Goal: Task Accomplishment & Management: Manage account settings

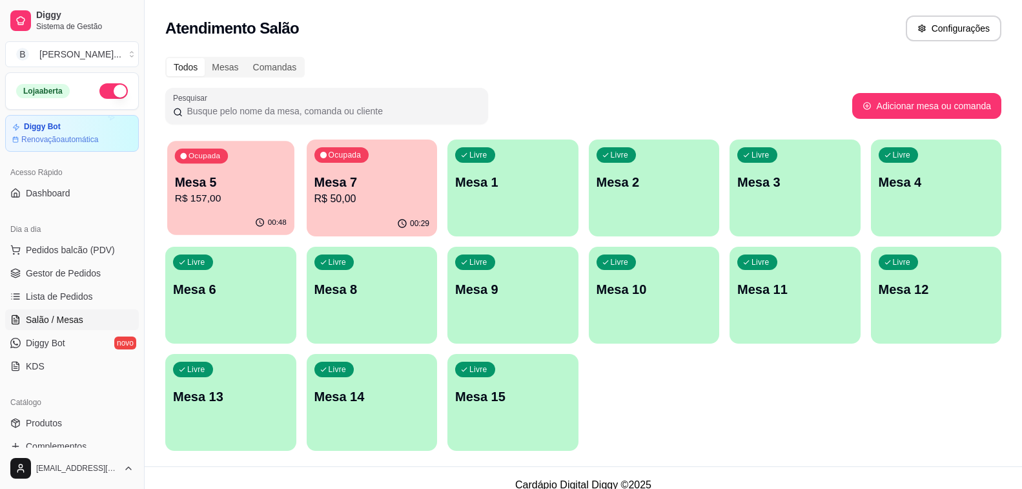
click at [229, 190] on div "Mesa 5 R$ 157,00" at bounding box center [231, 190] width 112 height 32
click at [76, 248] on span "Pedidos balcão (PDV)" at bounding box center [70, 249] width 89 height 13
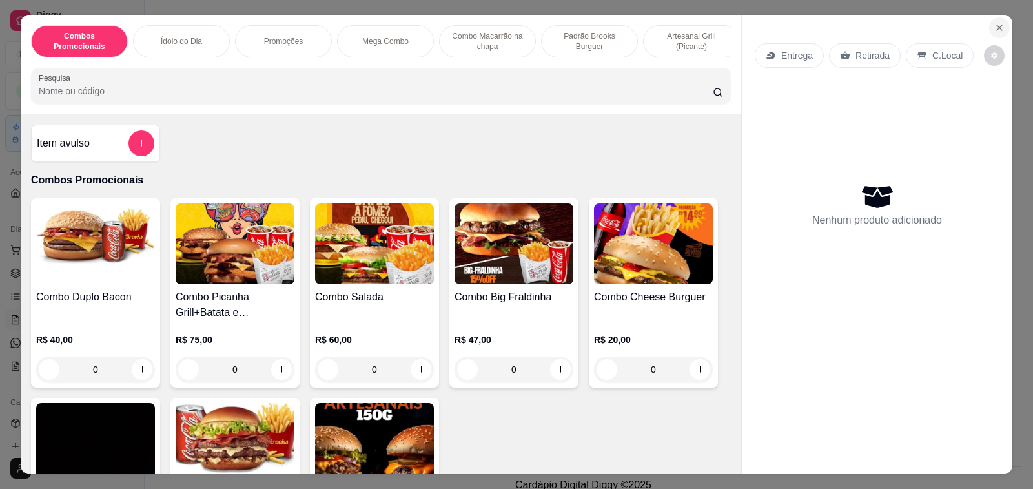
click at [994, 23] on icon "Close" at bounding box center [999, 28] width 10 height 10
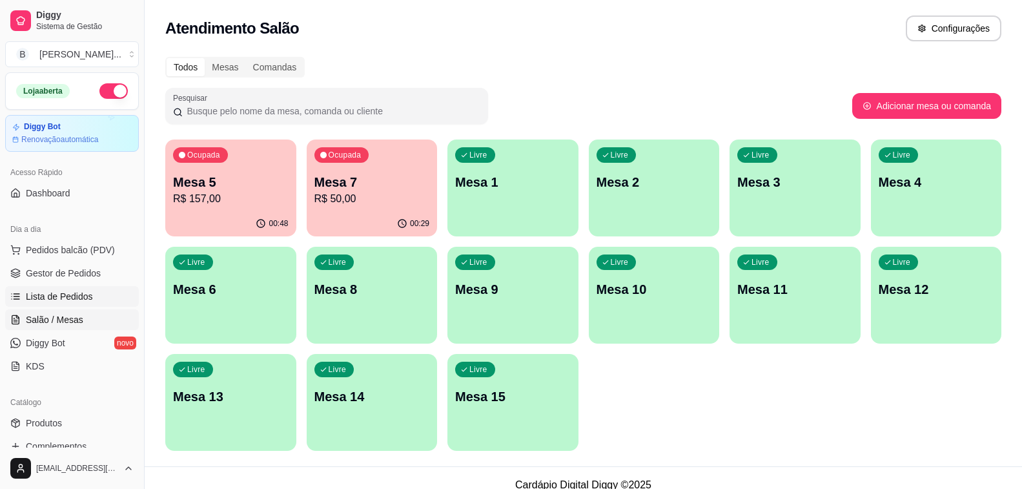
click at [75, 294] on span "Lista de Pedidos" at bounding box center [59, 296] width 67 height 13
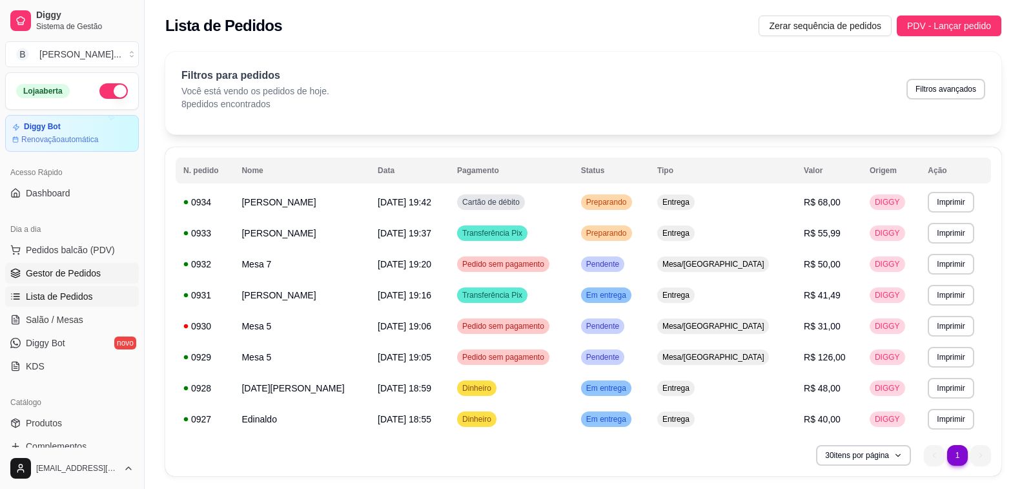
click at [65, 268] on span "Gestor de Pedidos" at bounding box center [63, 273] width 75 height 13
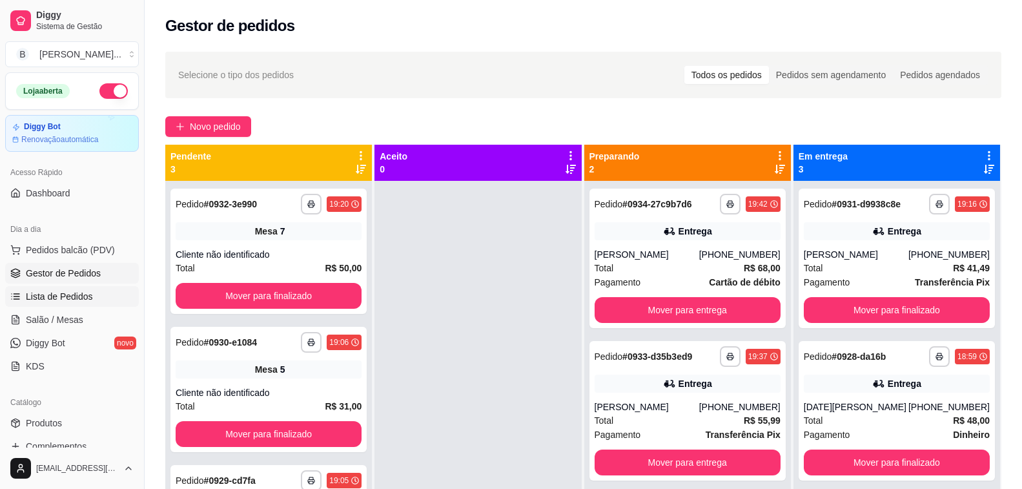
click at [39, 301] on span "Lista de Pedidos" at bounding box center [59, 296] width 67 height 13
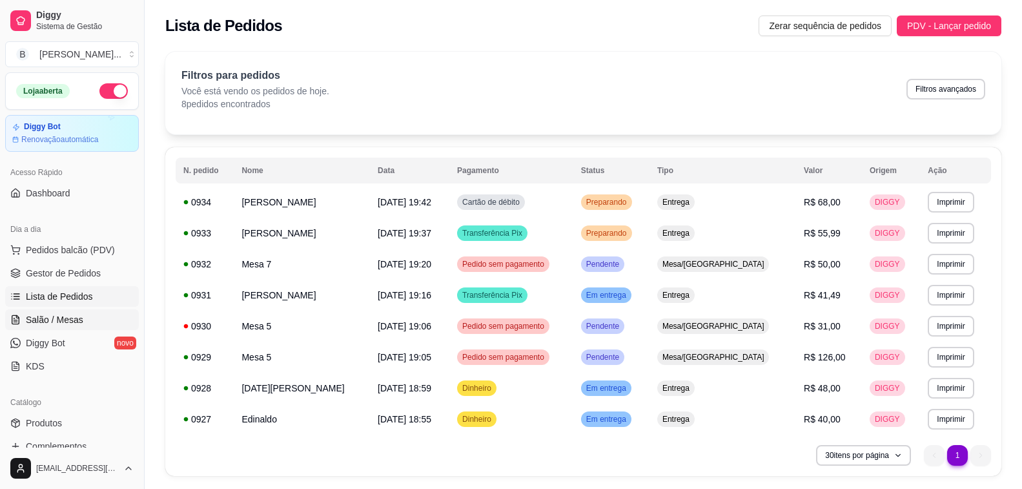
click at [54, 314] on span "Salão / Mesas" at bounding box center [54, 319] width 57 height 13
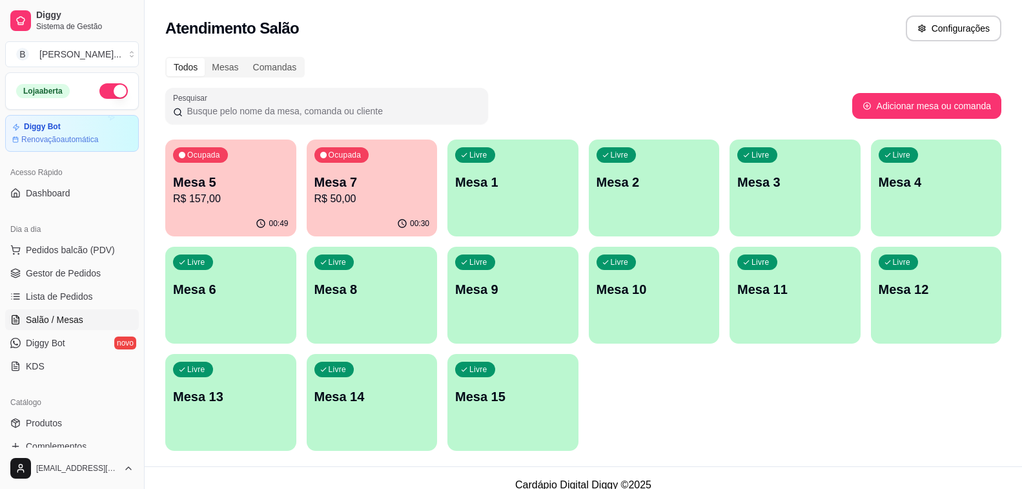
click at [246, 202] on p "R$ 157,00" at bounding box center [231, 198] width 116 height 15
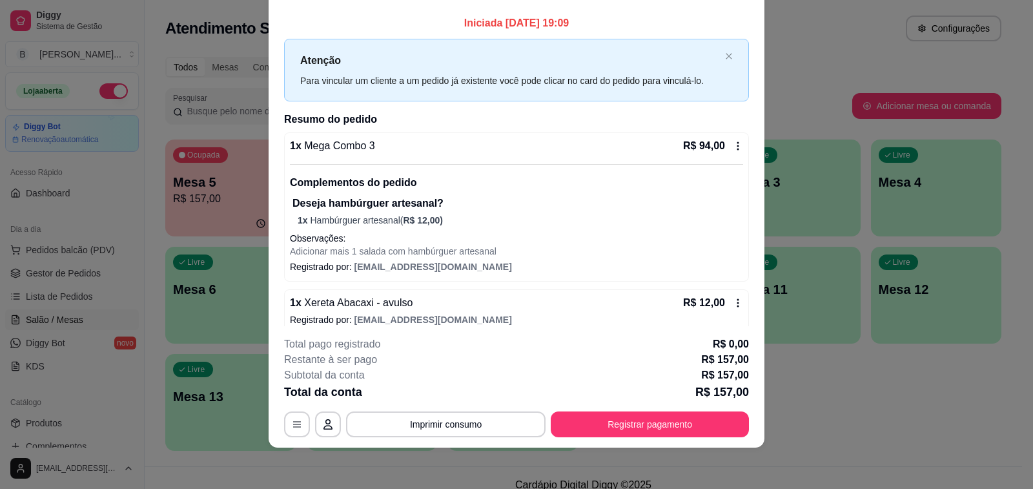
scroll to position [172, 0]
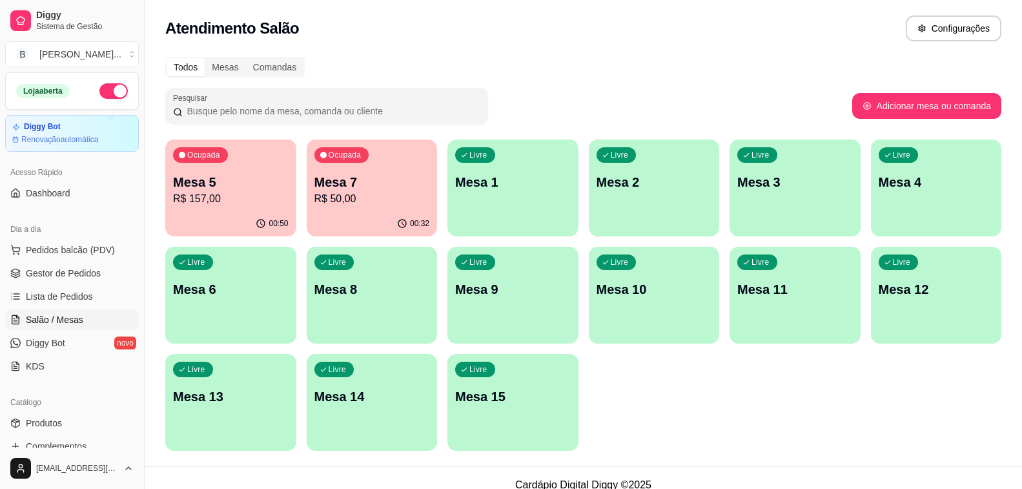
click at [264, 183] on p "Mesa 5" at bounding box center [231, 182] width 116 height 18
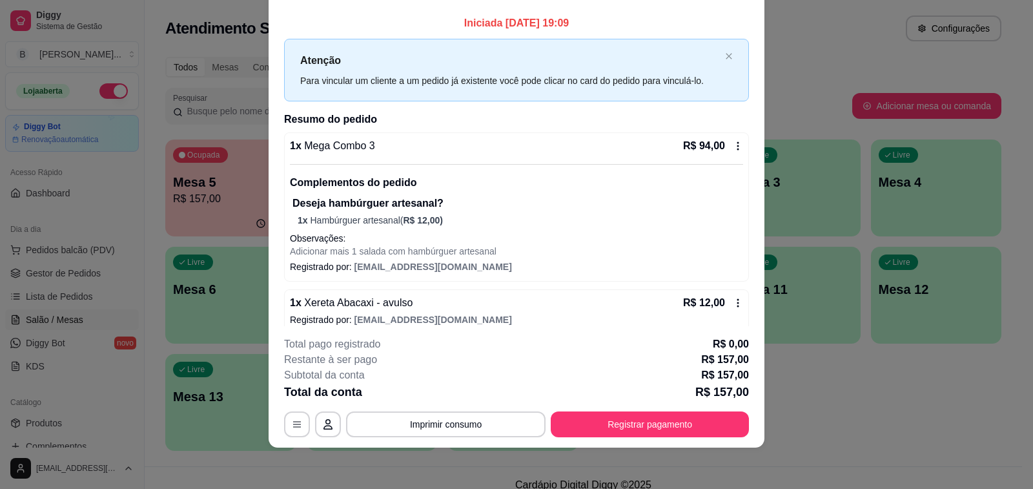
scroll to position [65, 0]
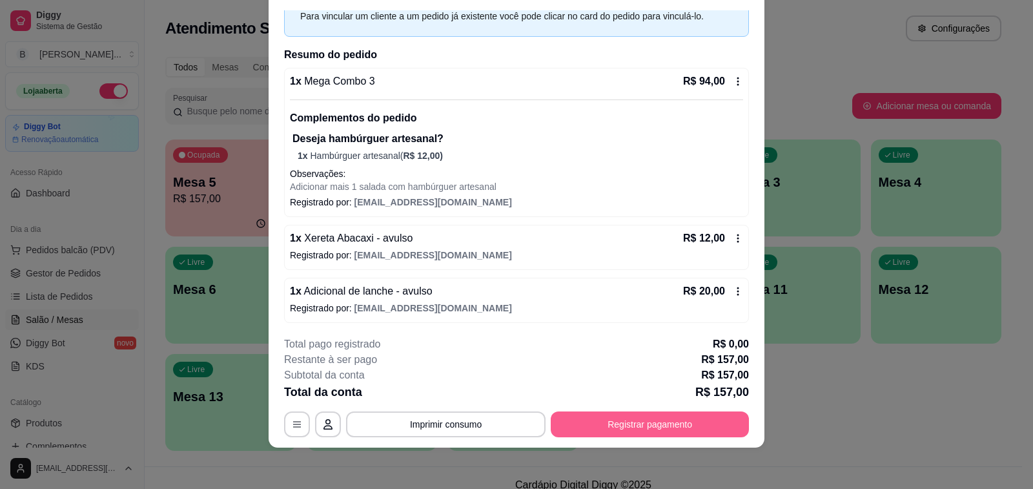
click at [562, 427] on button "Registrar pagamento" at bounding box center [650, 424] width 198 height 26
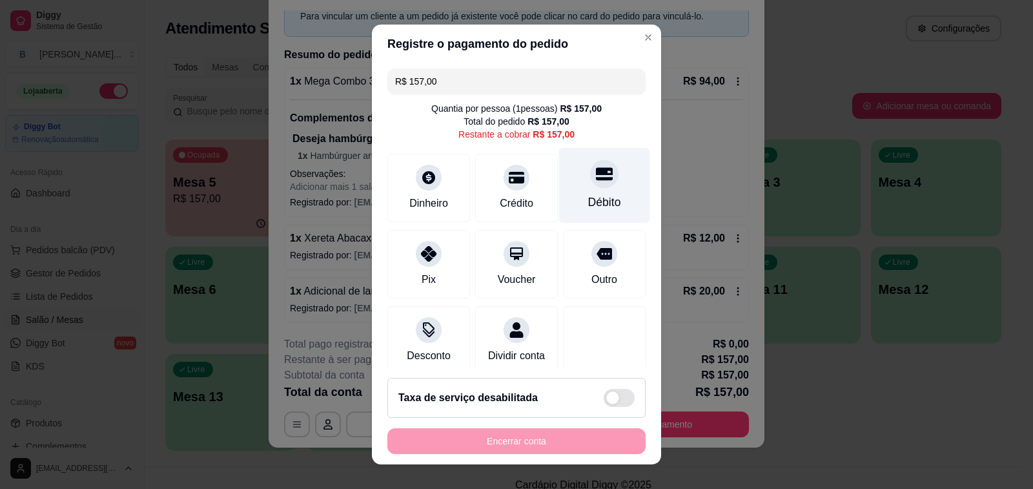
click at [593, 184] on div "Débito" at bounding box center [604, 186] width 91 height 76
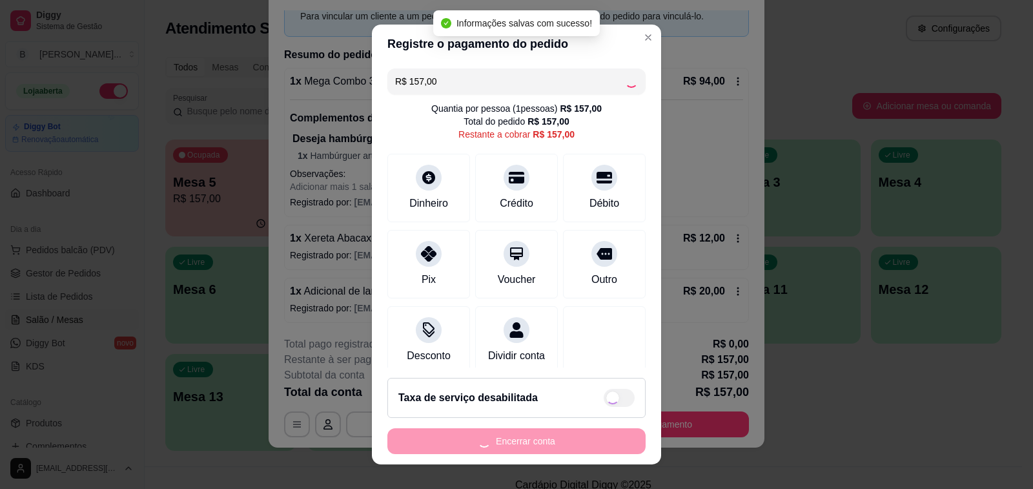
type input "R$ 0,00"
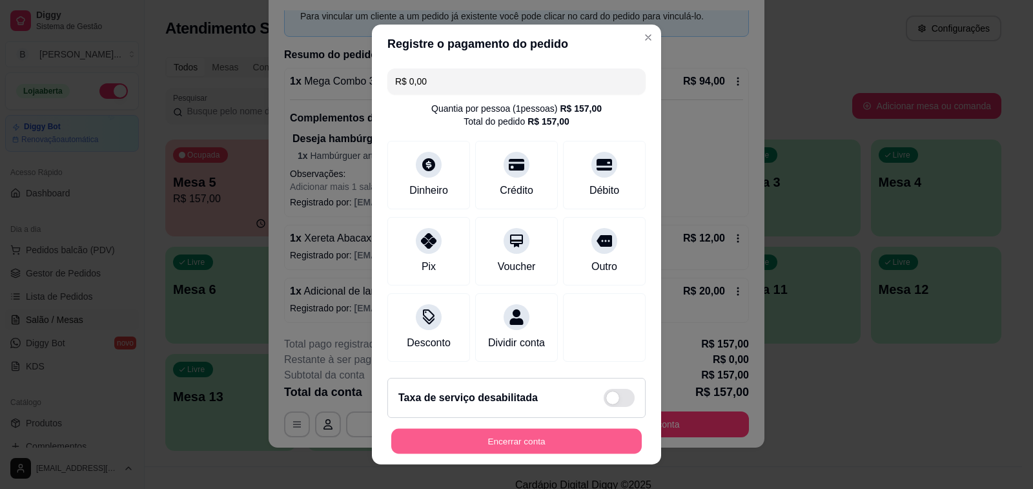
click at [518, 437] on button "Encerrar conta" at bounding box center [516, 441] width 251 height 25
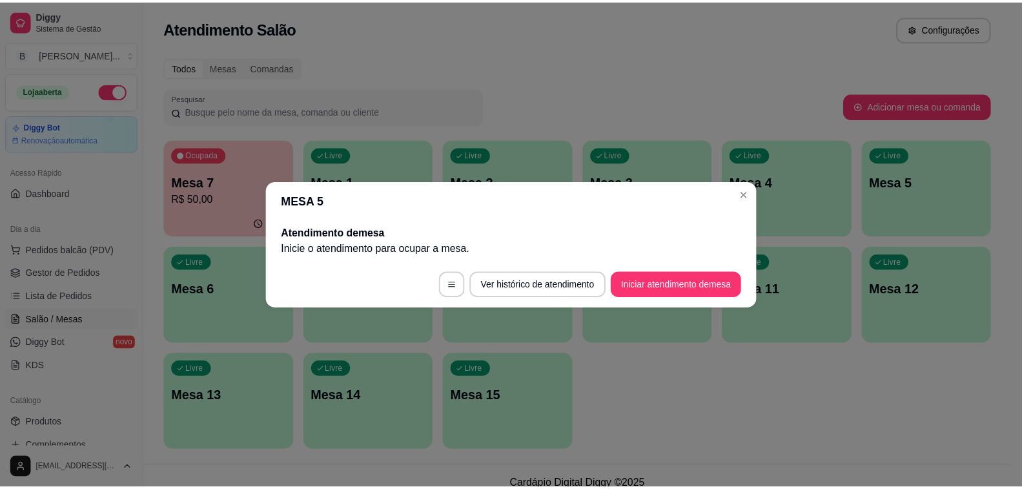
scroll to position [0, 0]
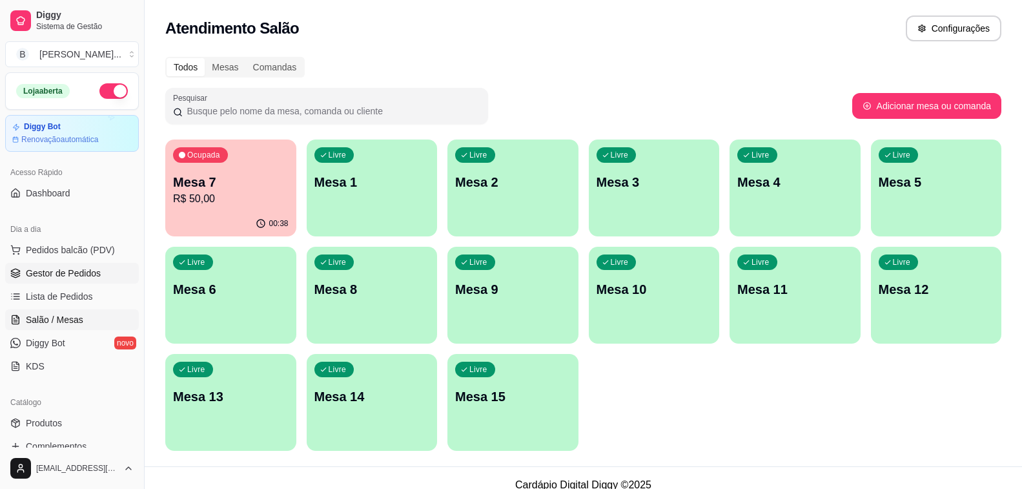
click at [65, 274] on span "Gestor de Pedidos" at bounding box center [63, 273] width 75 height 13
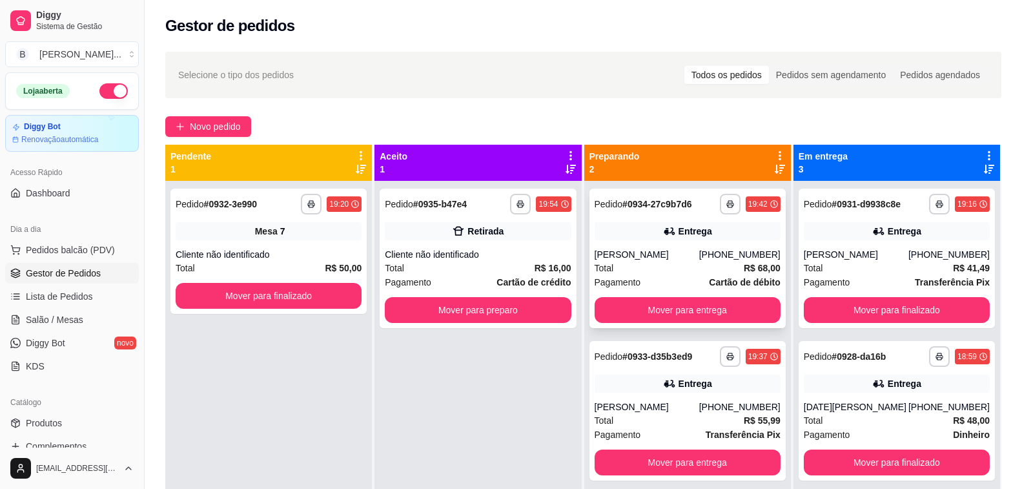
scroll to position [36, 0]
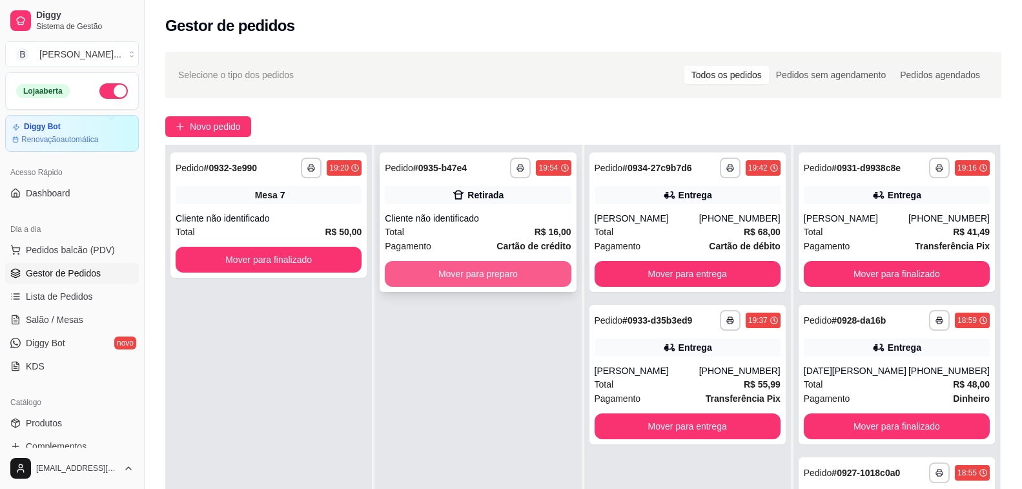
click at [477, 272] on button "Mover para preparo" at bounding box center [478, 274] width 186 height 26
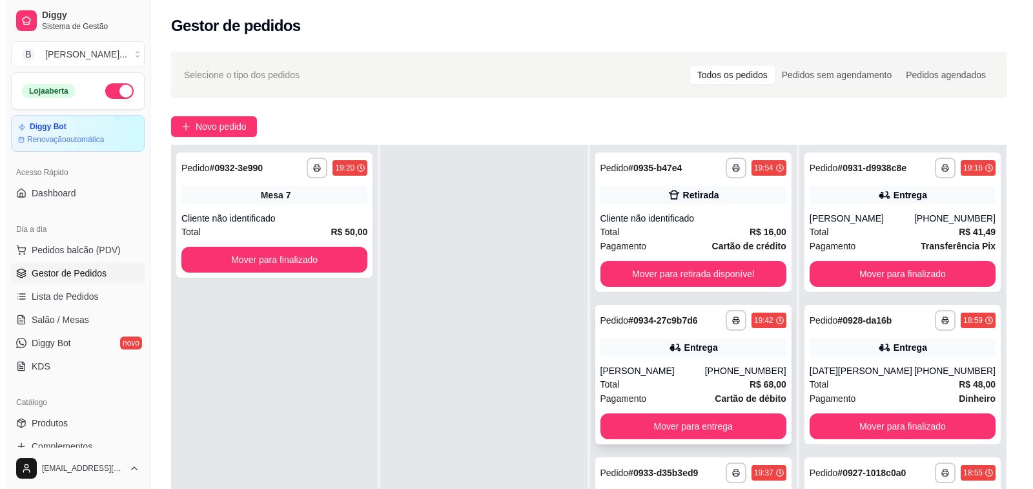
scroll to position [194, 0]
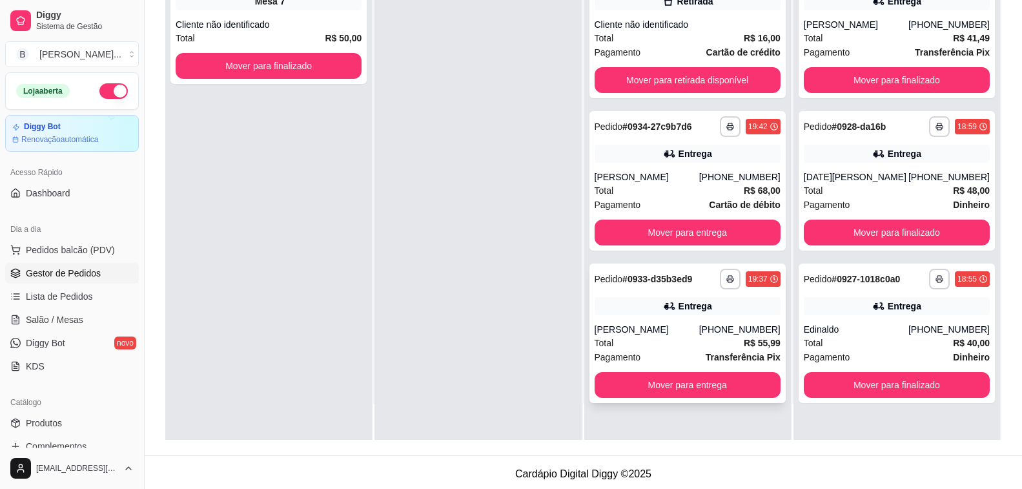
click at [658, 330] on div "[PERSON_NAME]" at bounding box center [647, 329] width 105 height 13
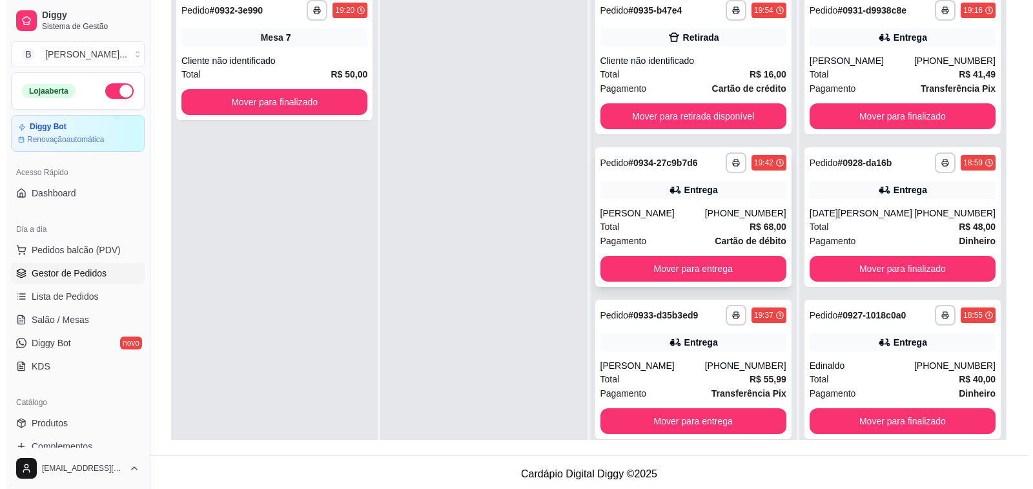
scroll to position [65, 0]
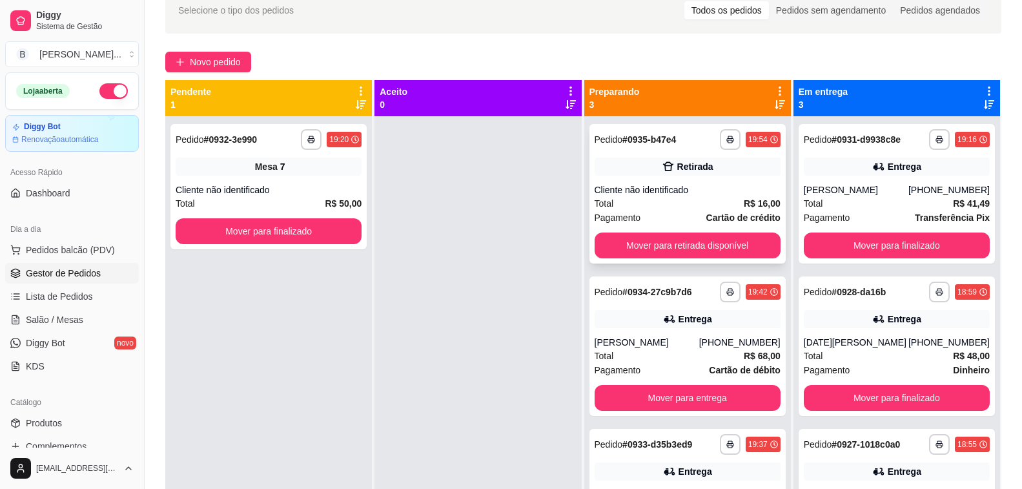
click at [646, 192] on div "Cliente não identificado" at bounding box center [688, 189] width 186 height 13
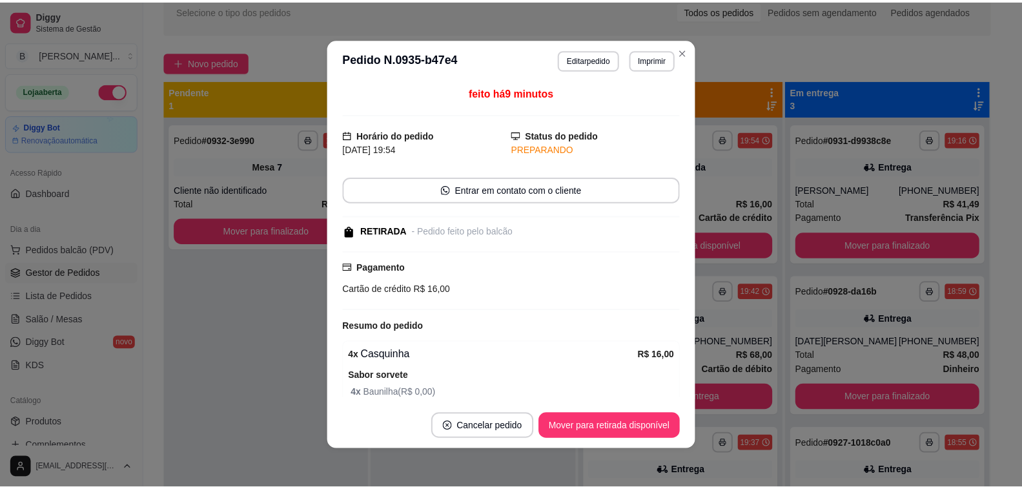
scroll to position [59, 0]
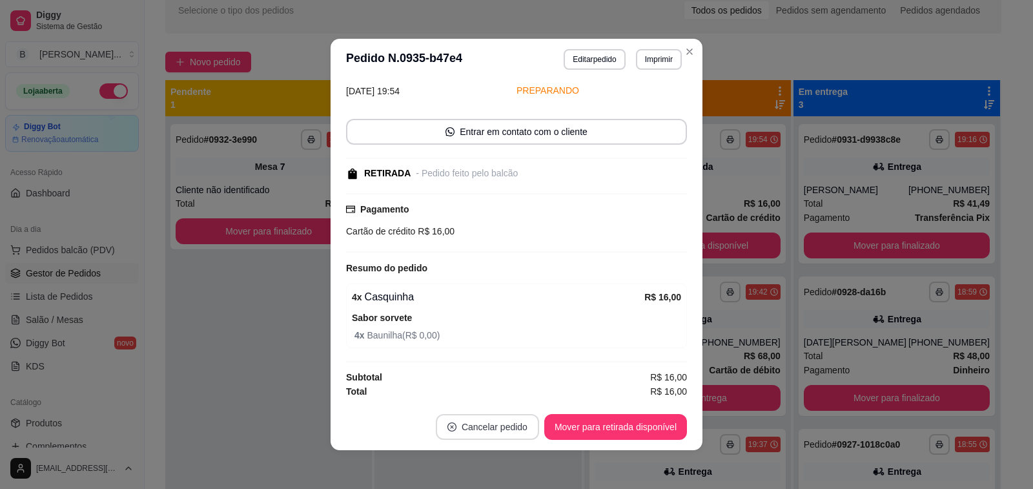
click at [488, 422] on button "Cancelar pedido" at bounding box center [487, 427] width 103 height 26
click at [518, 396] on button "Sim" at bounding box center [521, 394] width 50 height 25
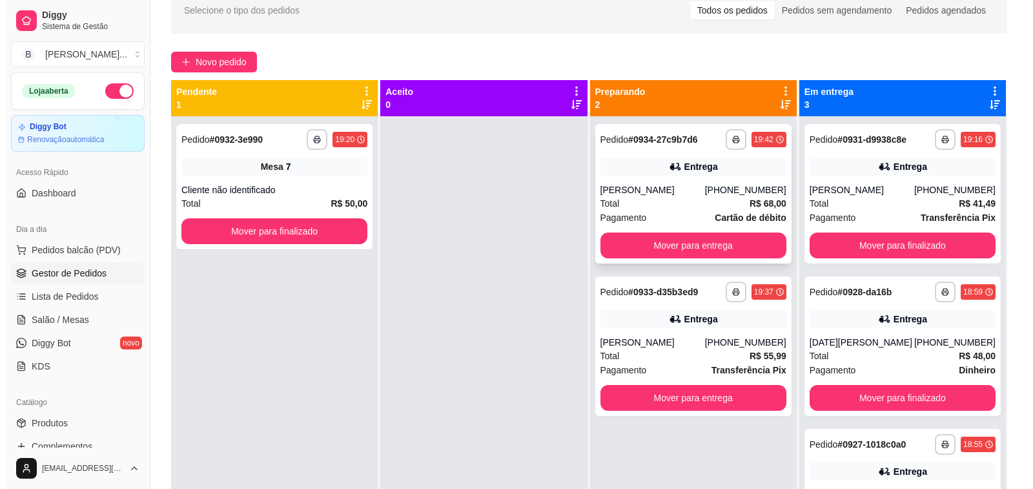
scroll to position [0, 0]
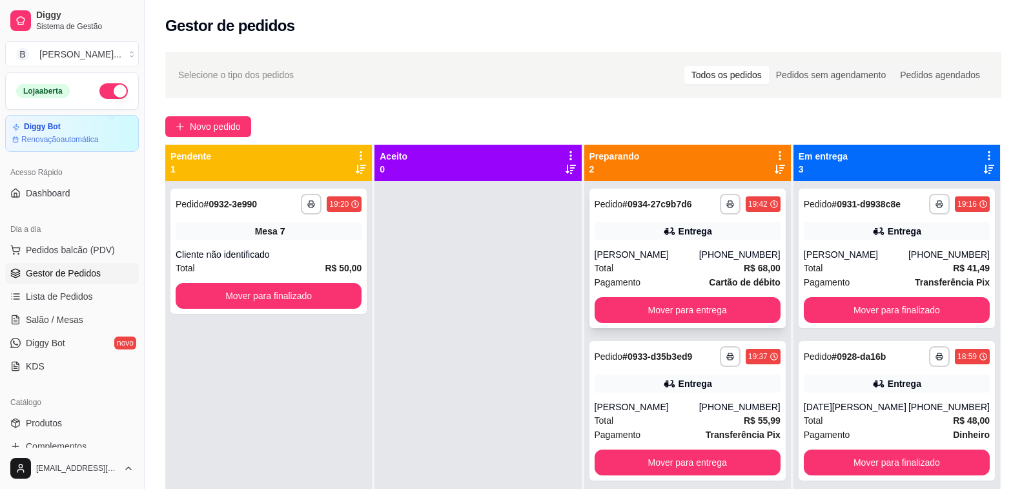
click at [742, 255] on div "[PHONE_NUMBER]" at bounding box center [739, 254] width 81 height 13
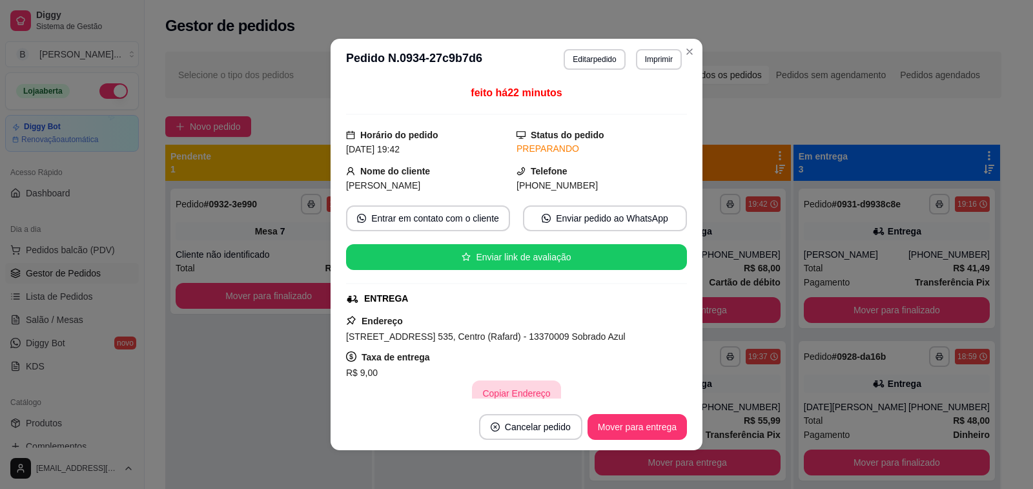
click at [531, 387] on button "Copiar Endereço" at bounding box center [516, 393] width 88 height 26
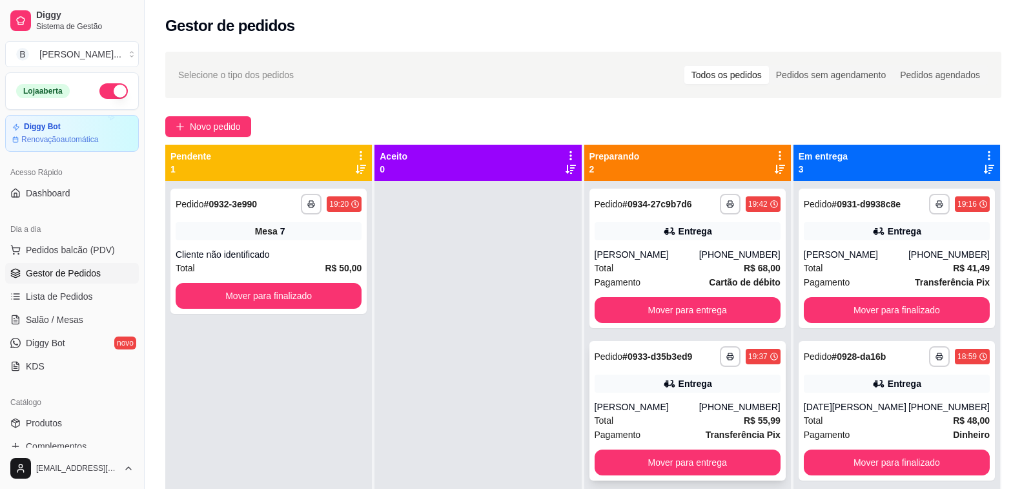
click at [744, 413] on span "R$ 55,99" at bounding box center [762, 420] width 37 height 14
click at [699, 405] on div "[PERSON_NAME]" at bounding box center [647, 406] width 105 height 13
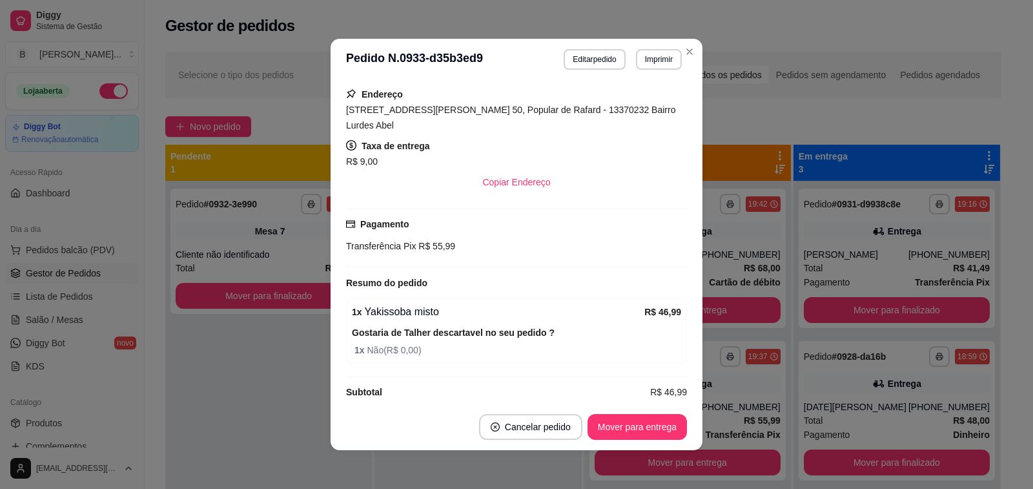
scroll to position [3, 0]
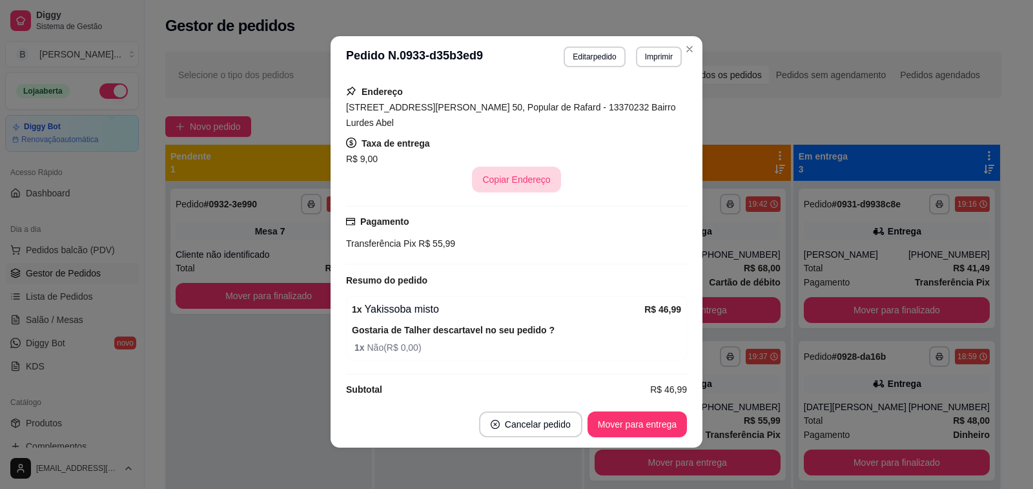
click at [511, 167] on button "Copiar Endereço" at bounding box center [516, 180] width 88 height 26
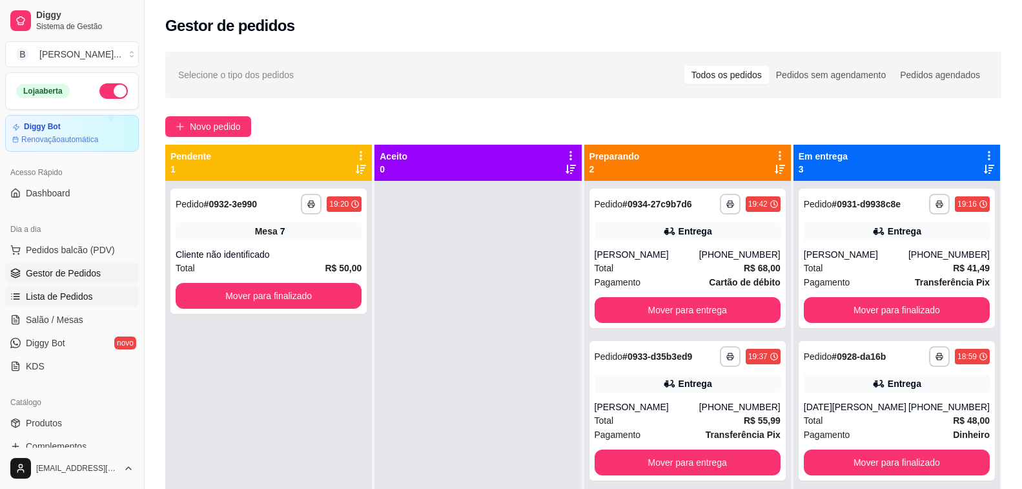
click at [52, 291] on span "Lista de Pedidos" at bounding box center [59, 296] width 67 height 13
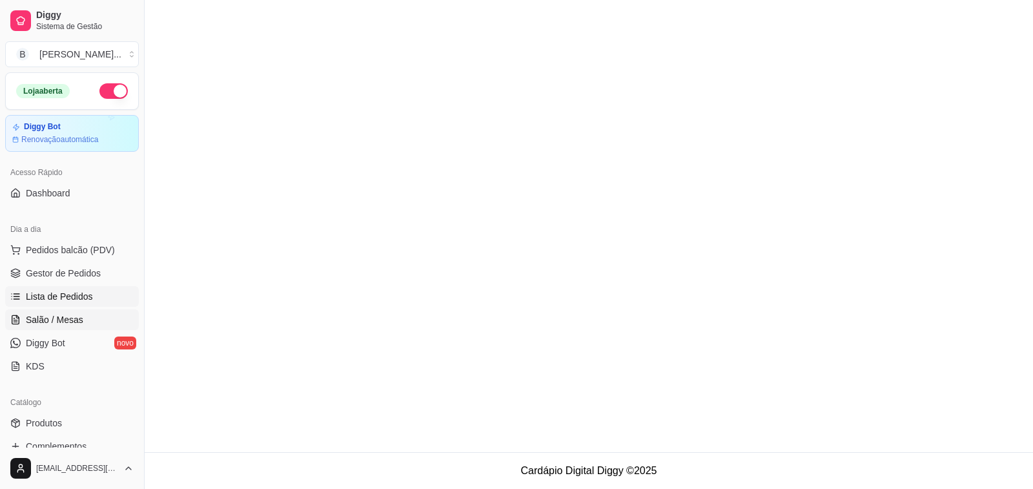
click at [51, 318] on span "Salão / Mesas" at bounding box center [54, 319] width 57 height 13
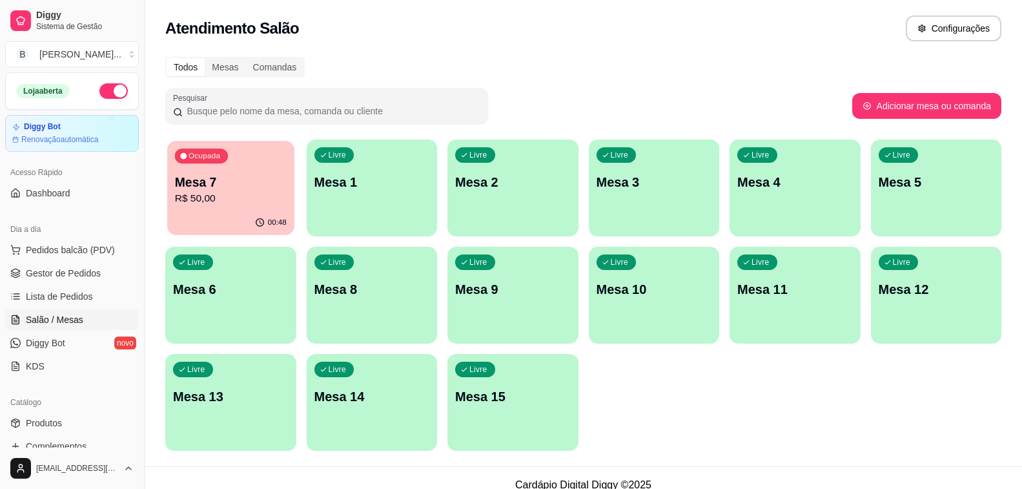
click at [263, 215] on div "00:48" at bounding box center [230, 222] width 127 height 25
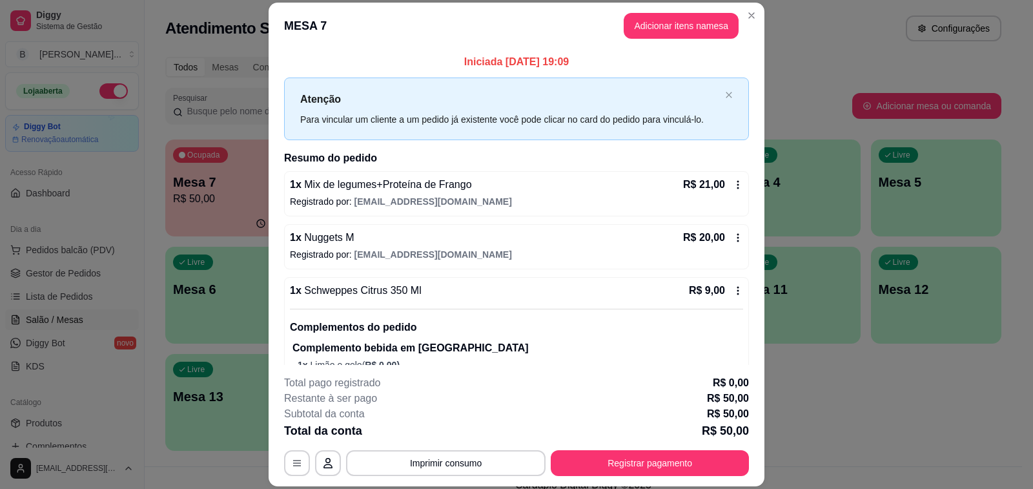
scroll to position [36, 0]
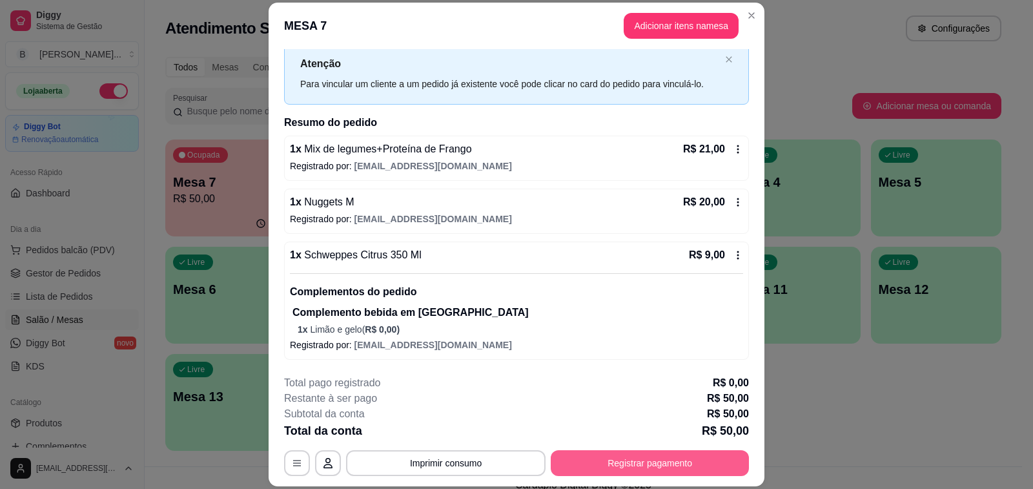
click at [622, 456] on button "Registrar pagamento" at bounding box center [650, 463] width 198 height 26
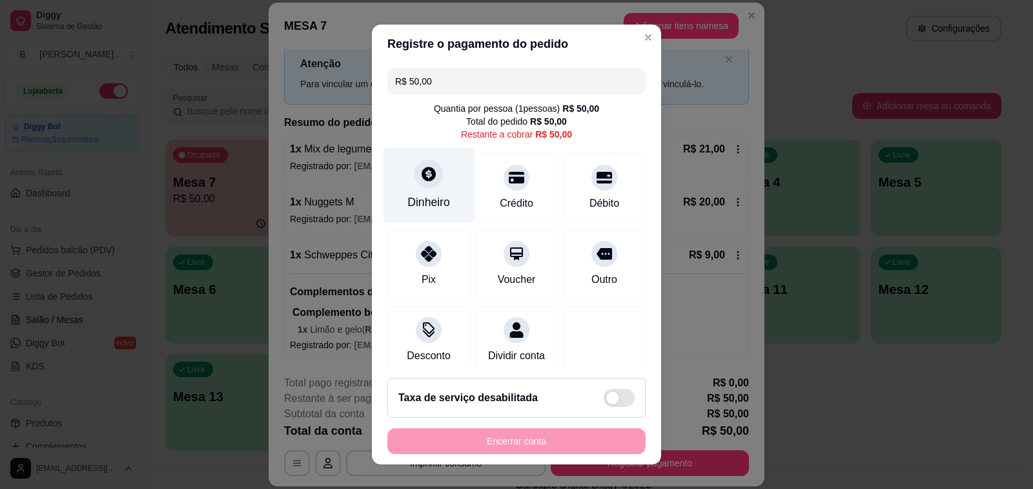
click at [422, 195] on div "Dinheiro" at bounding box center [428, 202] width 43 height 17
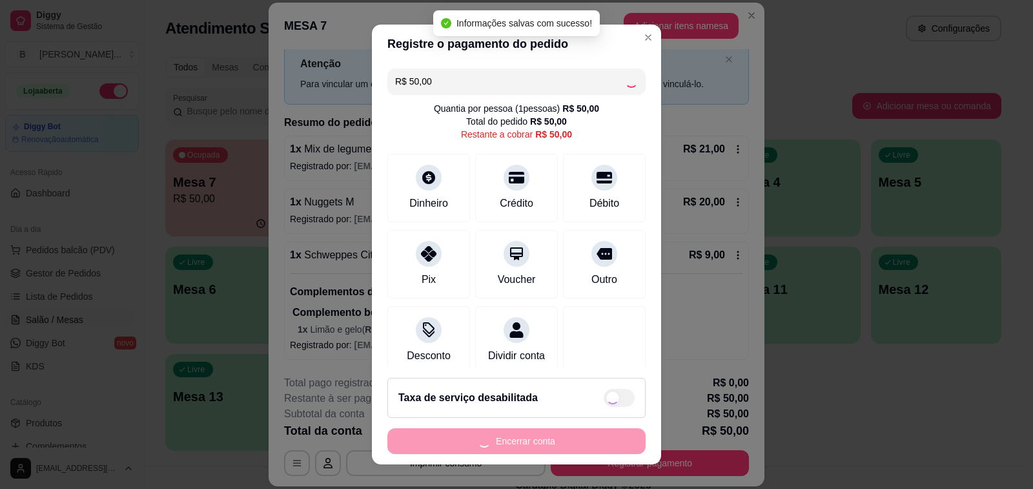
type input "R$ 0,00"
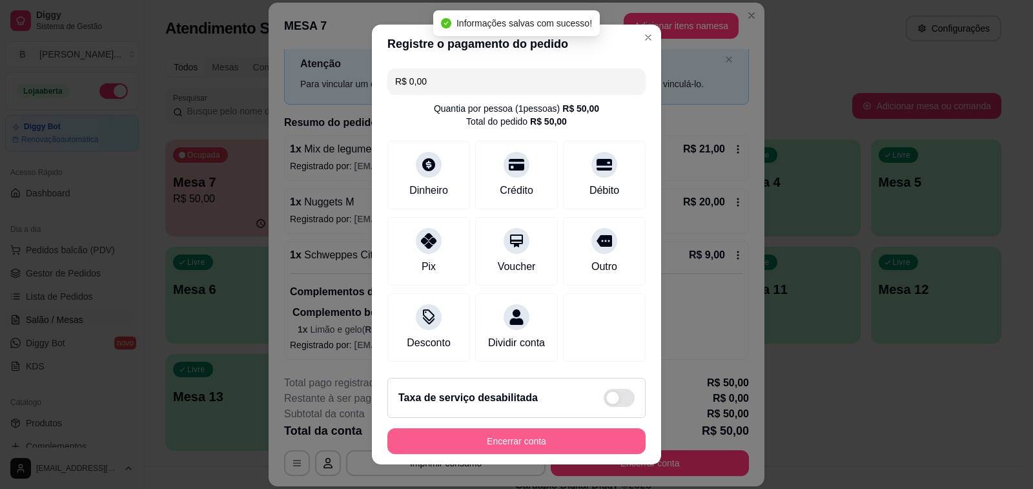
click at [510, 444] on button "Encerrar conta" at bounding box center [516, 441] width 258 height 26
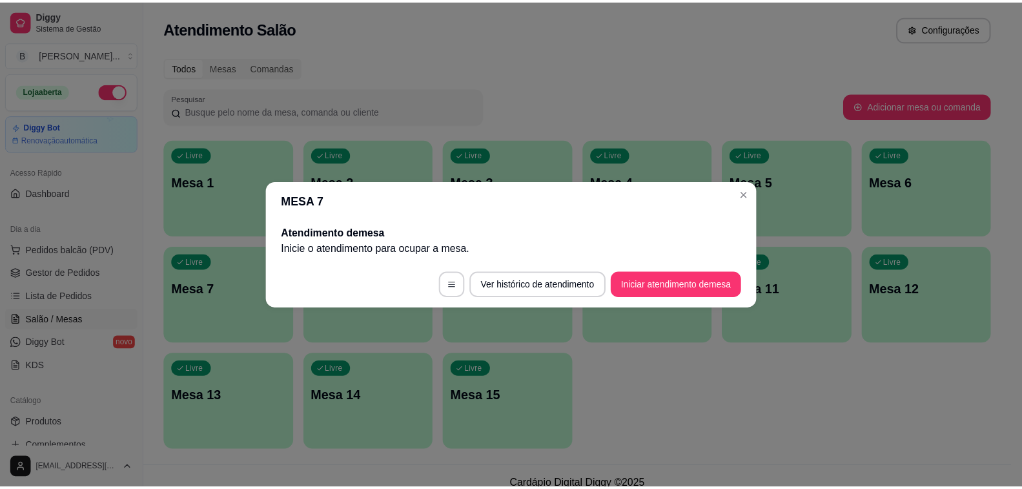
scroll to position [0, 0]
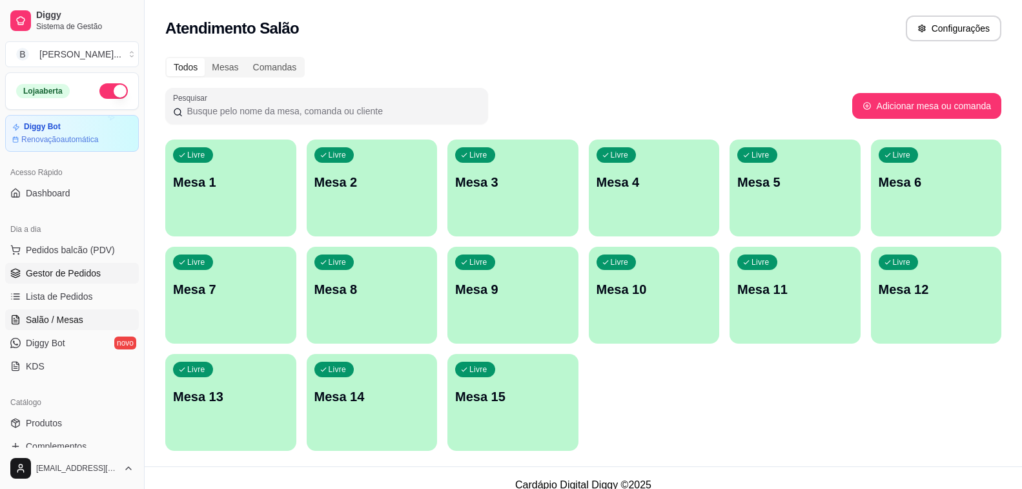
click at [50, 277] on span "Gestor de Pedidos" at bounding box center [63, 273] width 75 height 13
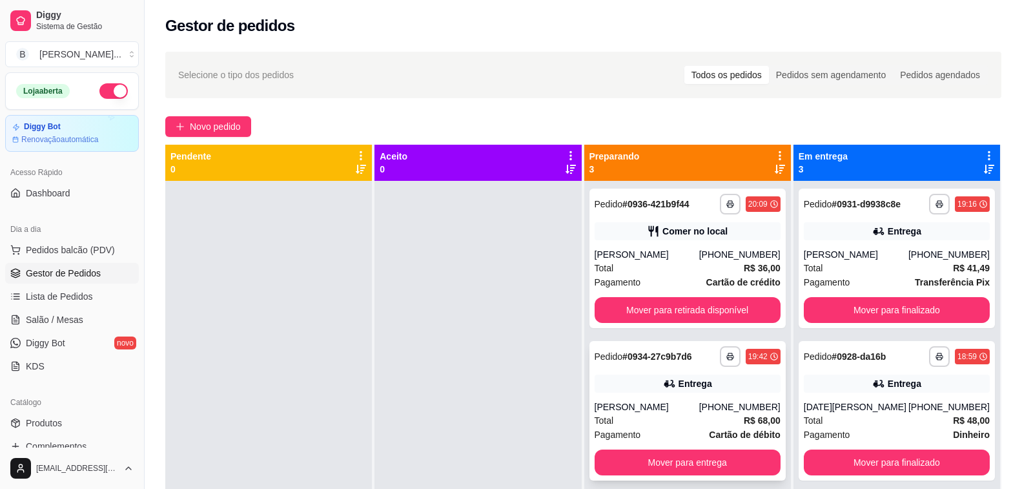
scroll to position [36, 0]
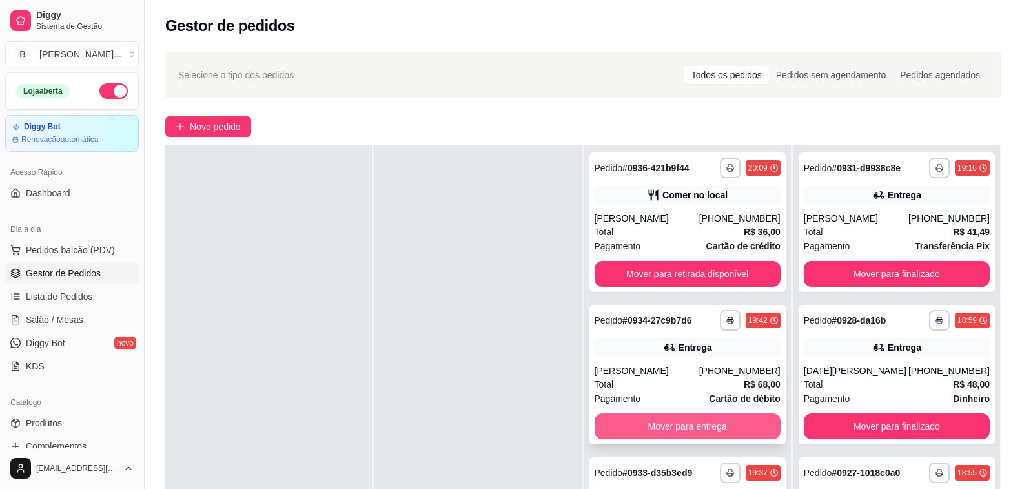
click at [644, 422] on button "Mover para entrega" at bounding box center [688, 426] width 186 height 26
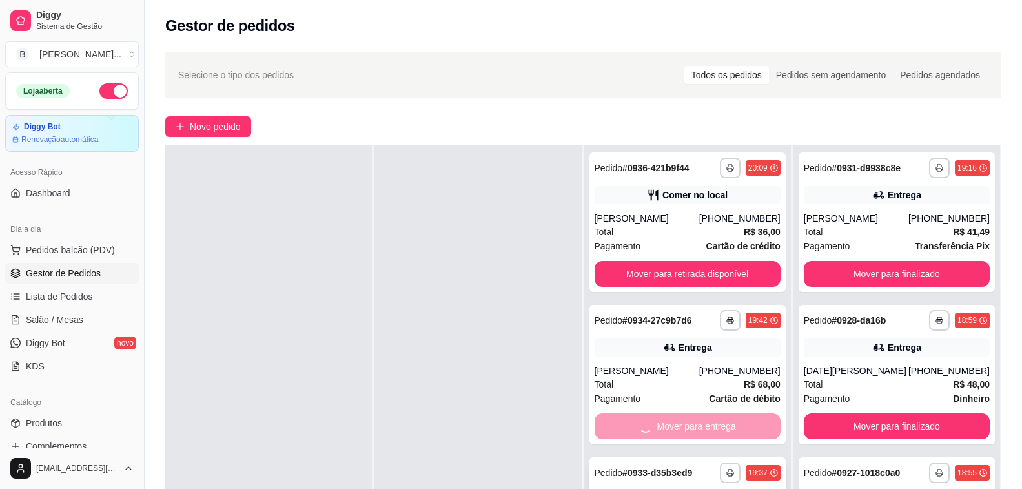
scroll to position [129, 0]
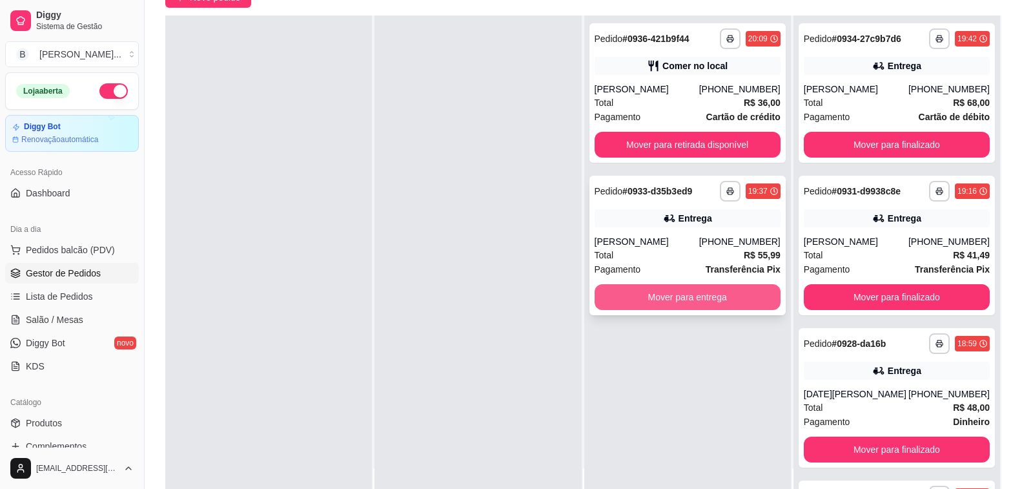
click at [639, 297] on button "Mover para entrega" at bounding box center [688, 297] width 186 height 26
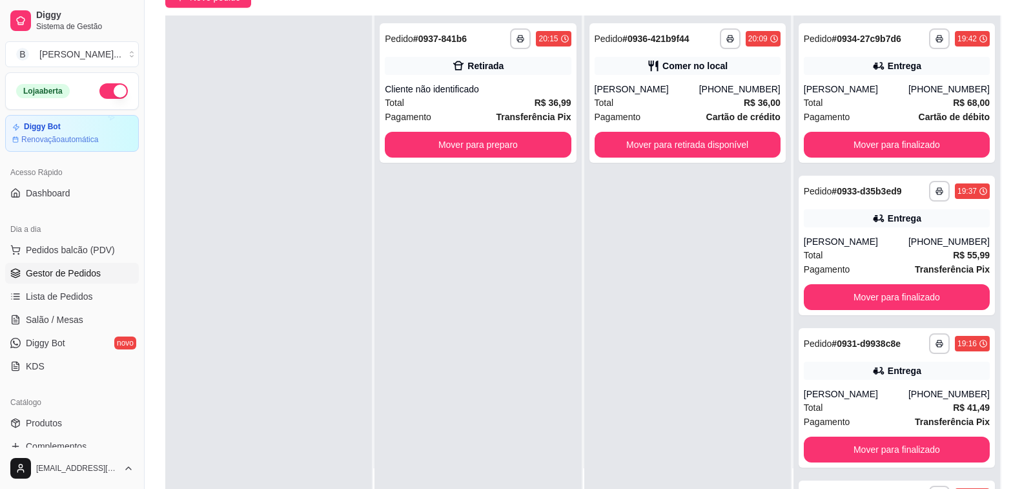
scroll to position [0, 0]
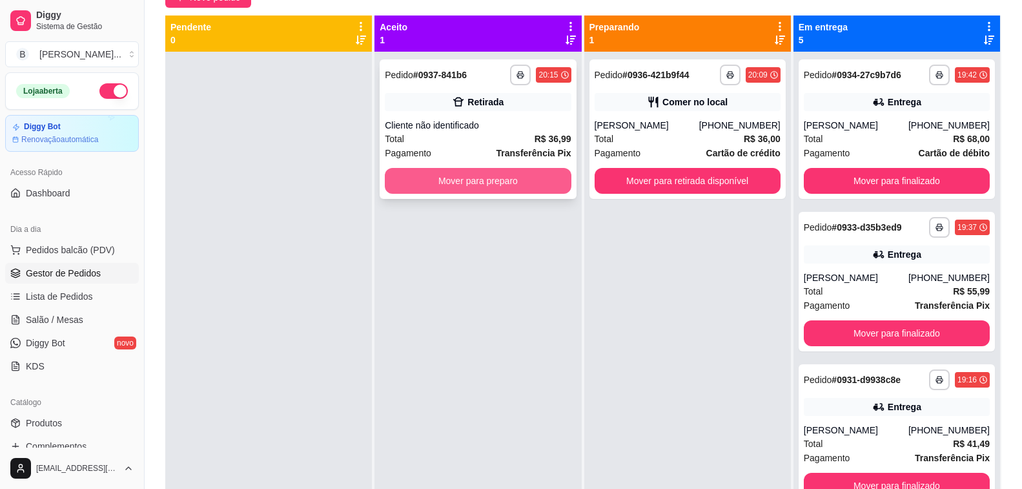
click at [475, 183] on button "Mover para preparo" at bounding box center [478, 181] width 186 height 26
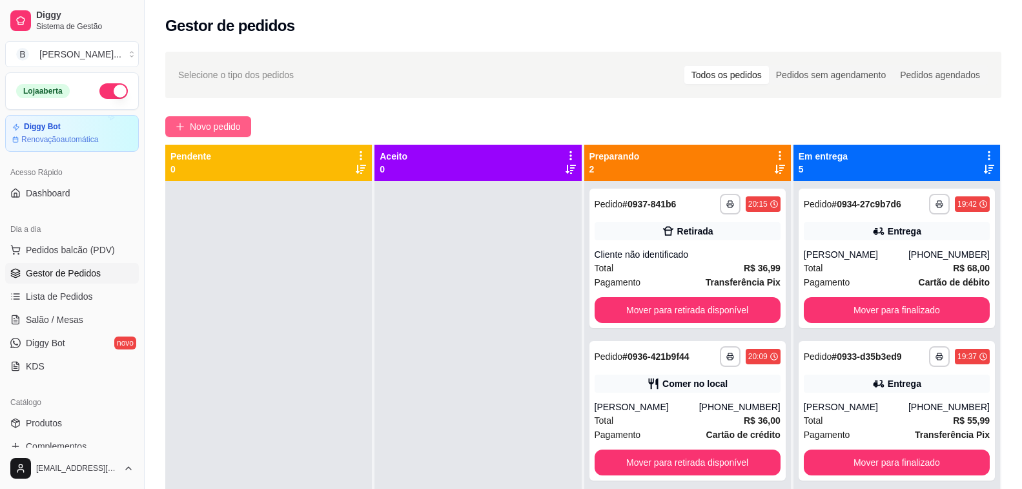
click at [212, 128] on span "Novo pedido" at bounding box center [215, 126] width 51 height 14
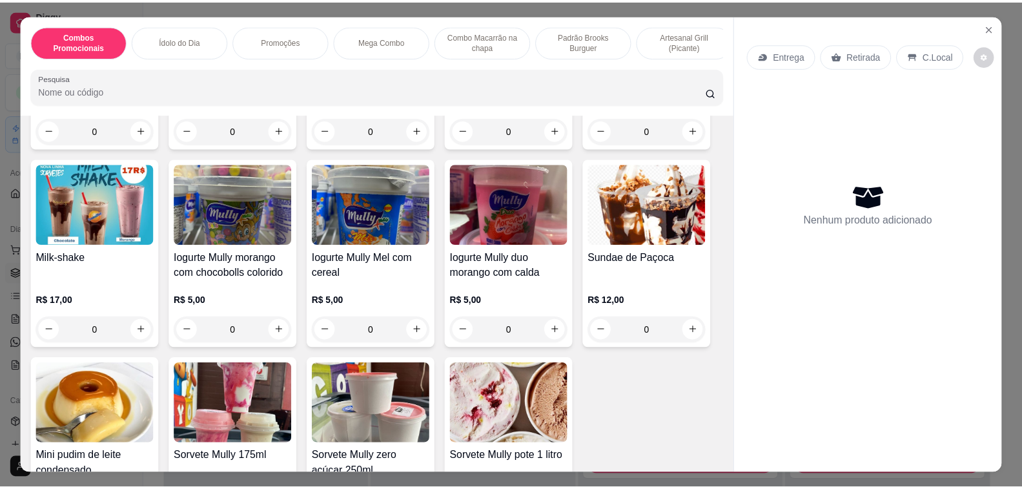
scroll to position [7536, 0]
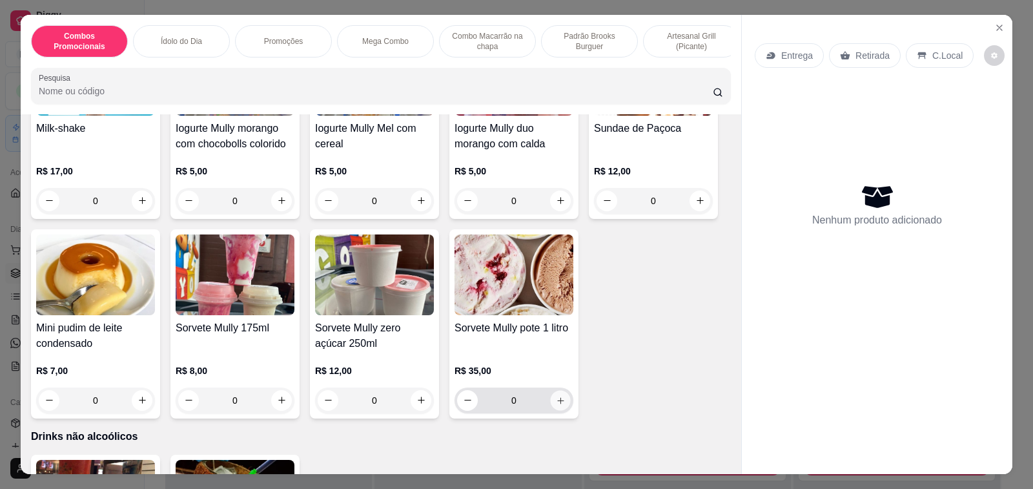
click at [560, 390] on button "increase-product-quantity" at bounding box center [560, 400] width 20 height 20
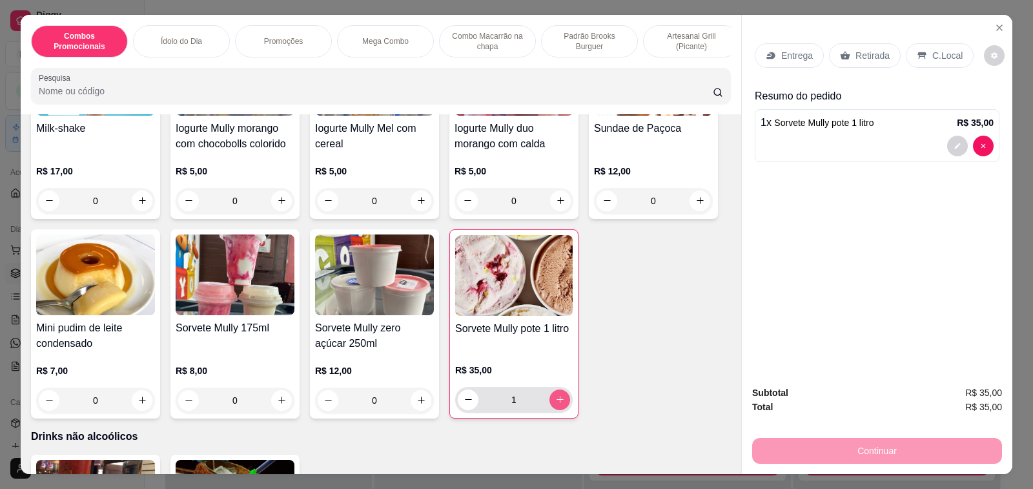
type input "1"
click at [277, 395] on icon "increase-product-quantity" at bounding box center [282, 400] width 10 height 10
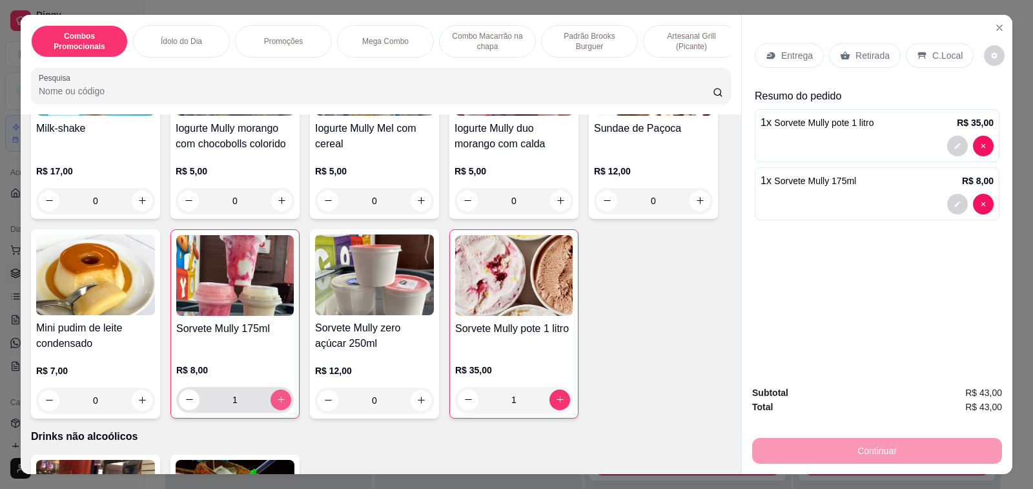
click at [276, 394] on icon "increase-product-quantity" at bounding box center [281, 399] width 10 height 10
type input "3"
click at [934, 57] on div "C.Local" at bounding box center [940, 55] width 68 height 25
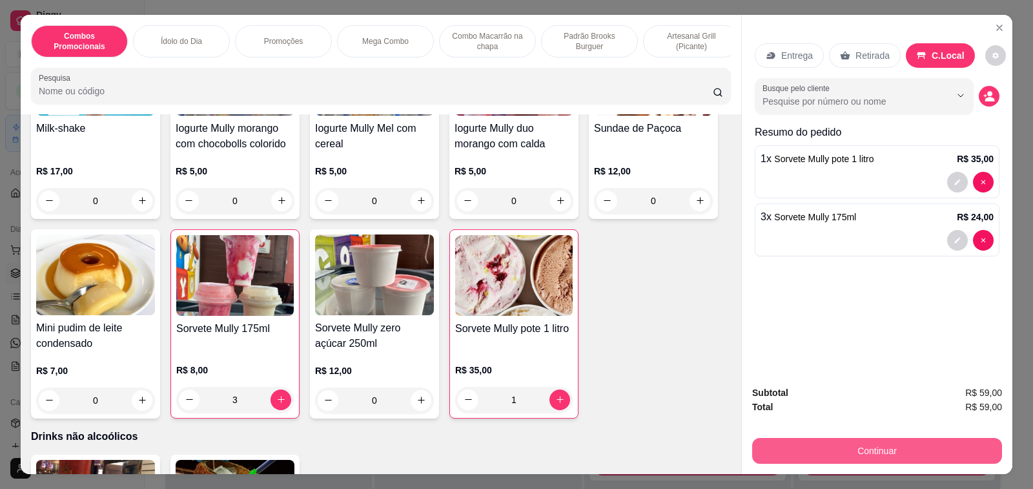
click at [906, 444] on button "Continuar" at bounding box center [877, 451] width 250 height 26
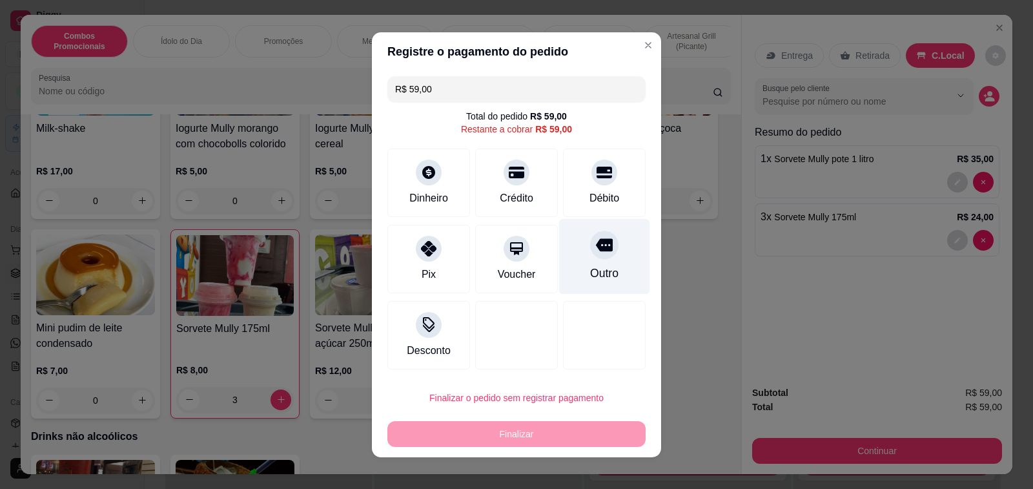
click at [590, 255] on div at bounding box center [604, 244] width 28 height 28
type input "R$ 0,00"
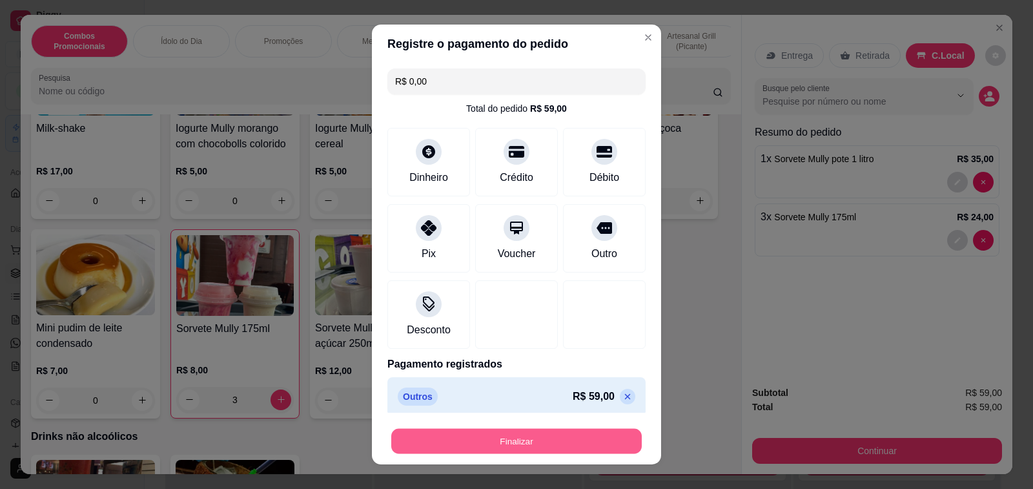
click at [535, 444] on button "Finalizar" at bounding box center [516, 441] width 251 height 25
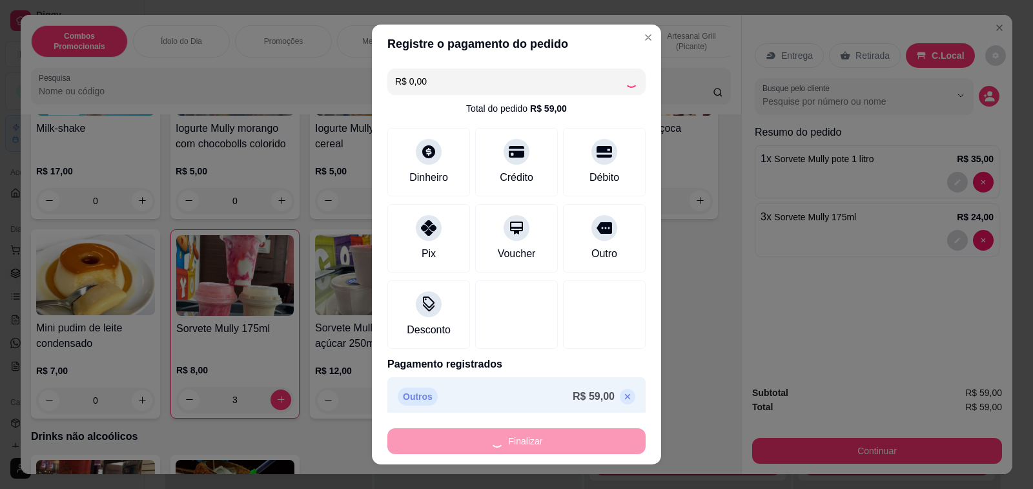
type input "0"
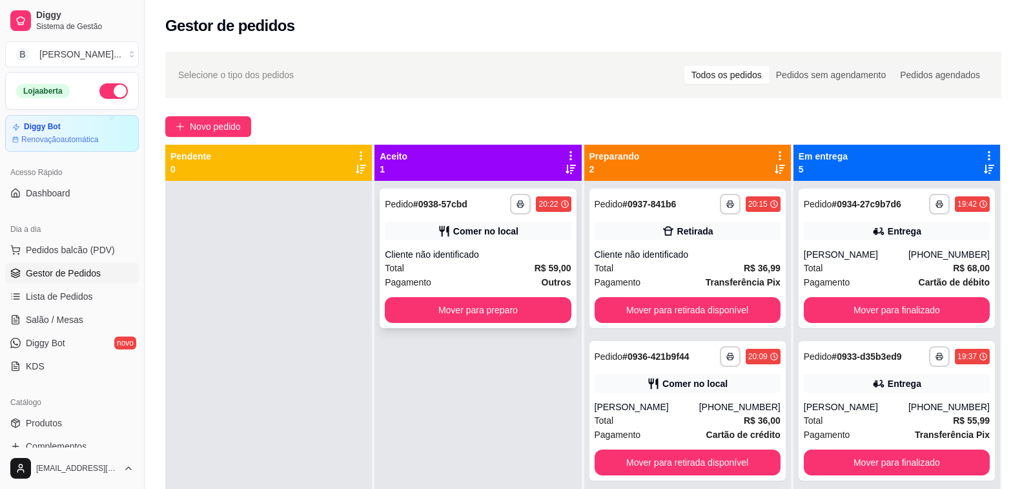
click at [444, 255] on div "Cliente não identificado" at bounding box center [478, 254] width 186 height 13
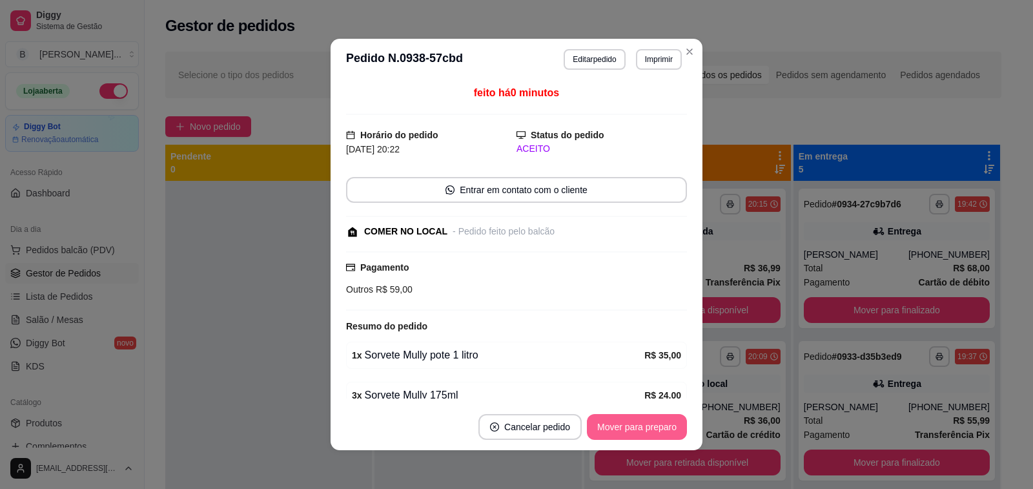
click at [603, 431] on button "Mover para preparo" at bounding box center [637, 427] width 100 height 26
click at [603, 431] on button "Mover para retirada disponível" at bounding box center [615, 426] width 138 height 25
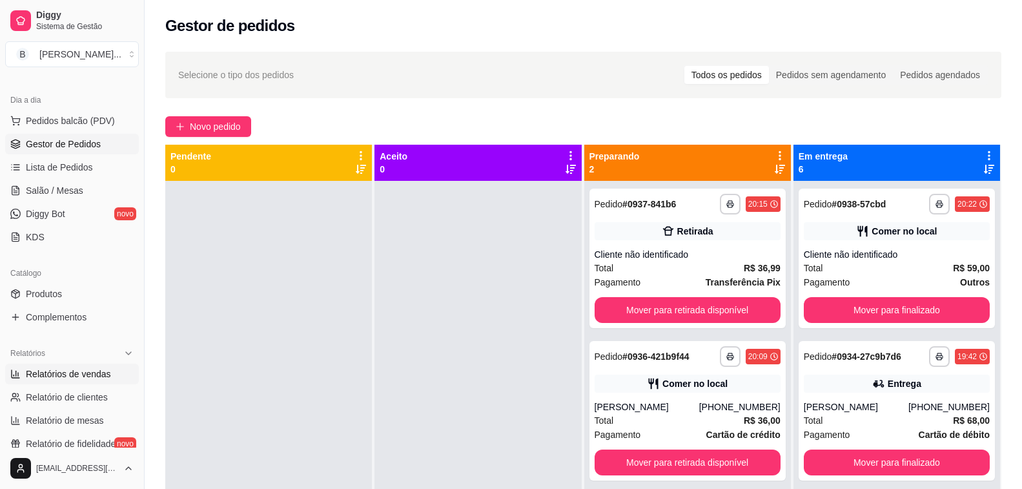
scroll to position [194, 0]
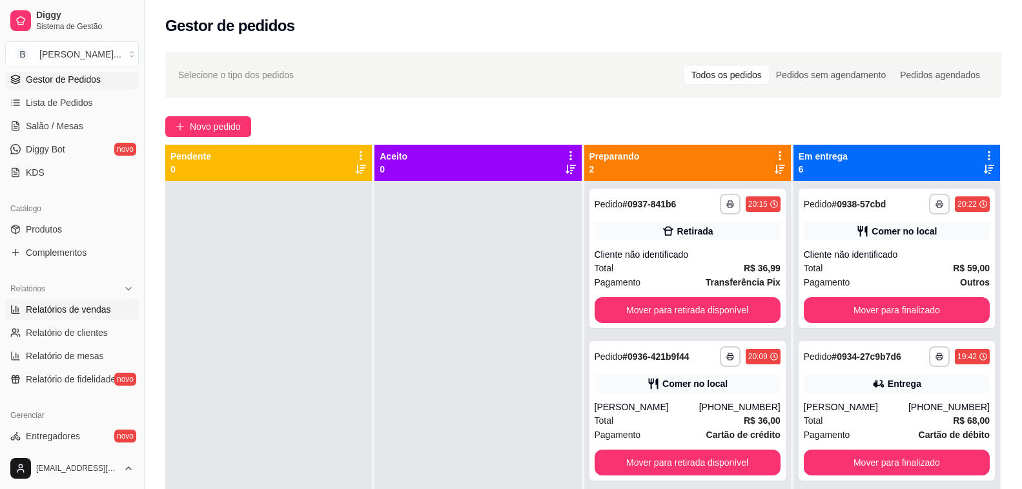
click at [85, 304] on span "Relatórios de vendas" at bounding box center [68, 309] width 85 height 13
select select "ALL"
select select "0"
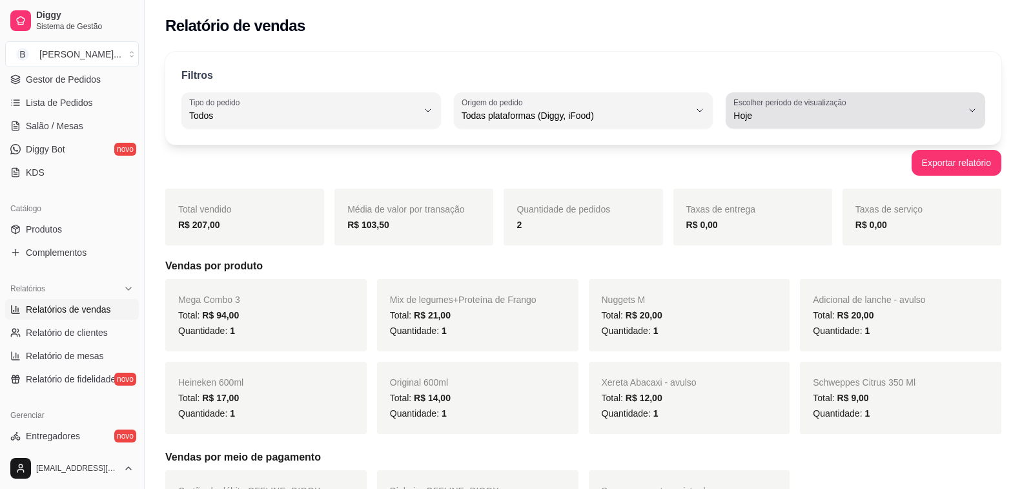
click at [802, 109] on span "Hoje" at bounding box center [847, 115] width 229 height 13
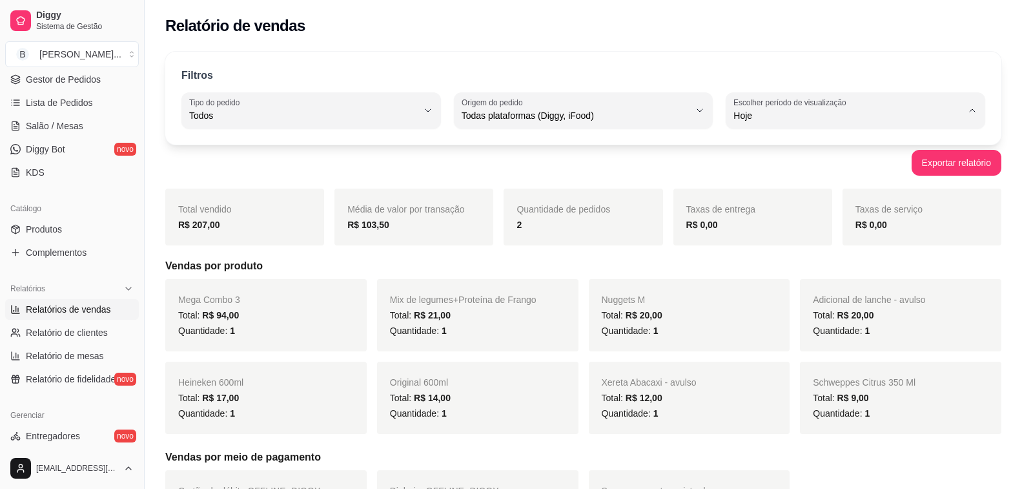
click at [757, 279] on span "Customizado" at bounding box center [849, 273] width 217 height 12
type input "-1"
select select "-1"
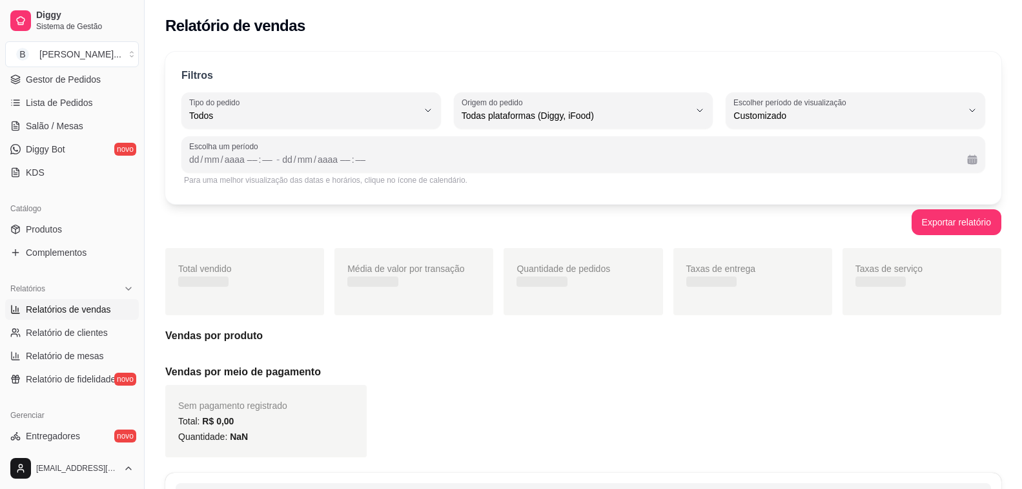
scroll to position [12, 0]
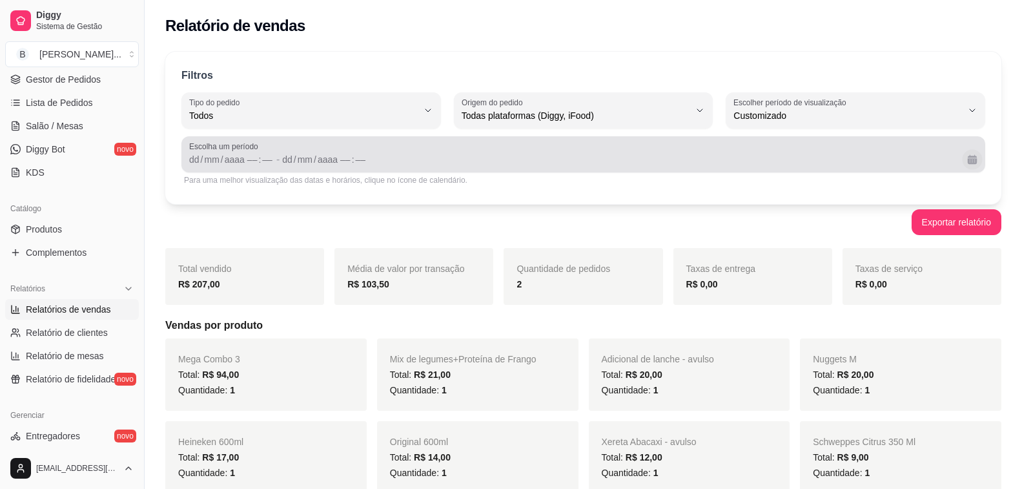
click at [974, 159] on button "Calendário" at bounding box center [972, 159] width 20 height 20
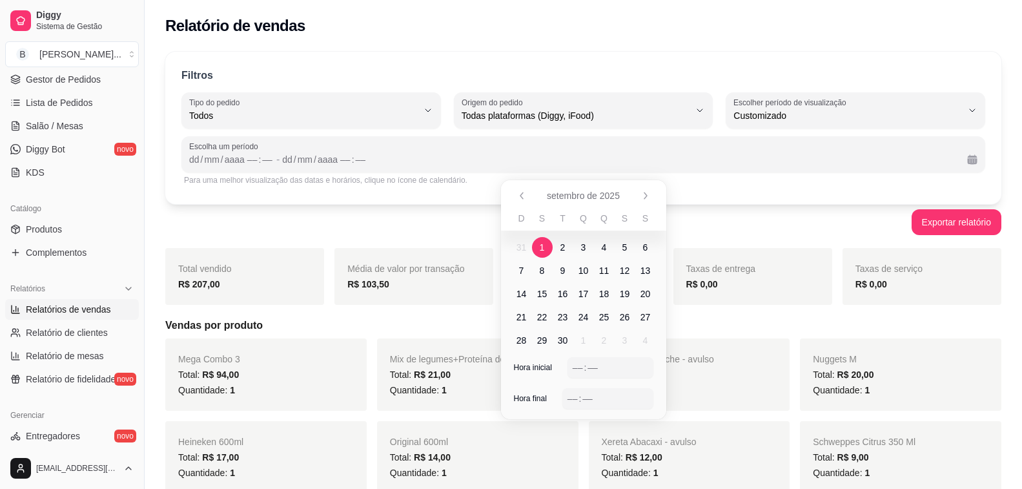
click at [540, 245] on span "1" at bounding box center [542, 247] width 5 height 13
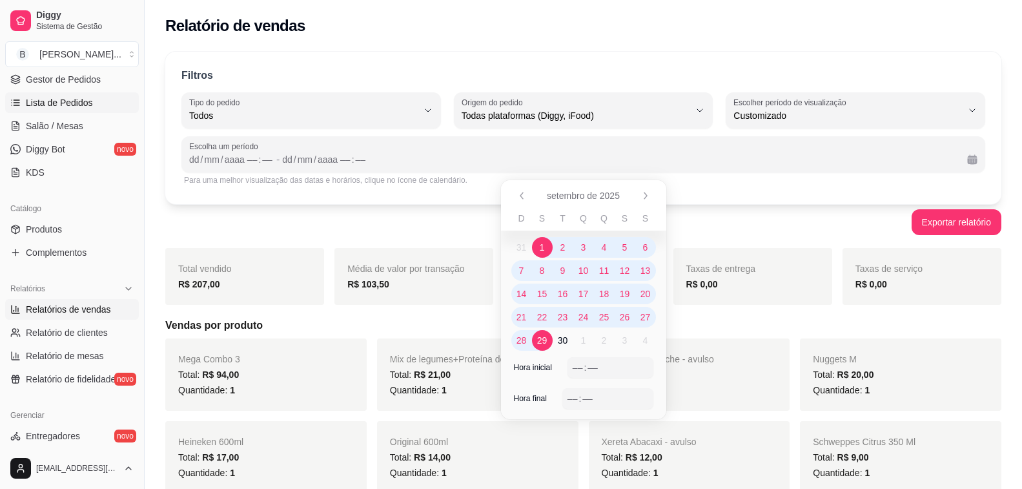
click at [79, 97] on span "Lista de Pedidos" at bounding box center [59, 102] width 67 height 13
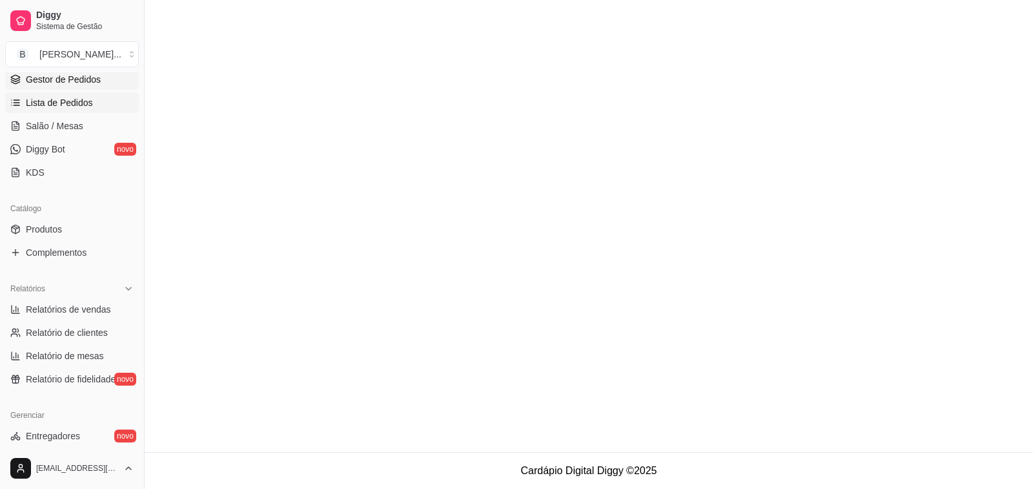
click at [96, 81] on span "Gestor de Pedidos" at bounding box center [63, 79] width 75 height 13
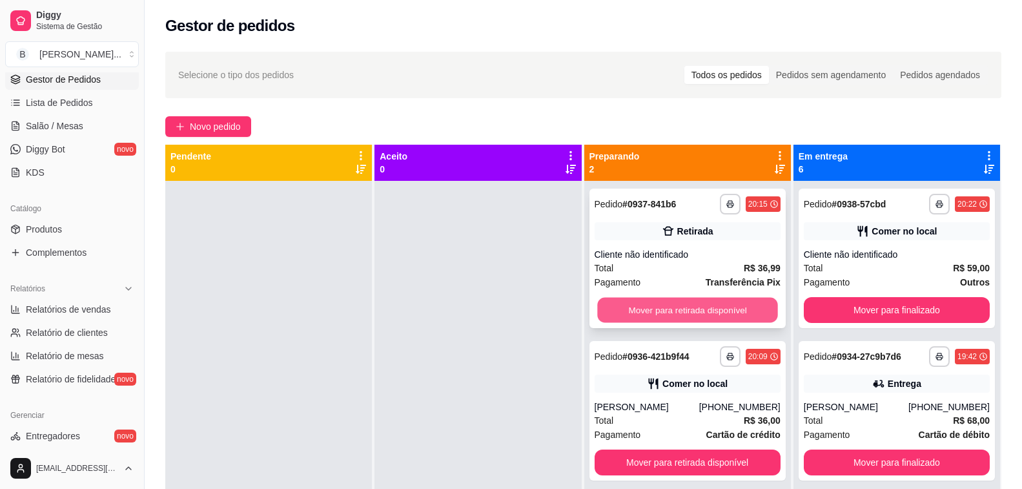
click at [662, 310] on button "Mover para retirada disponível" at bounding box center [687, 310] width 181 height 25
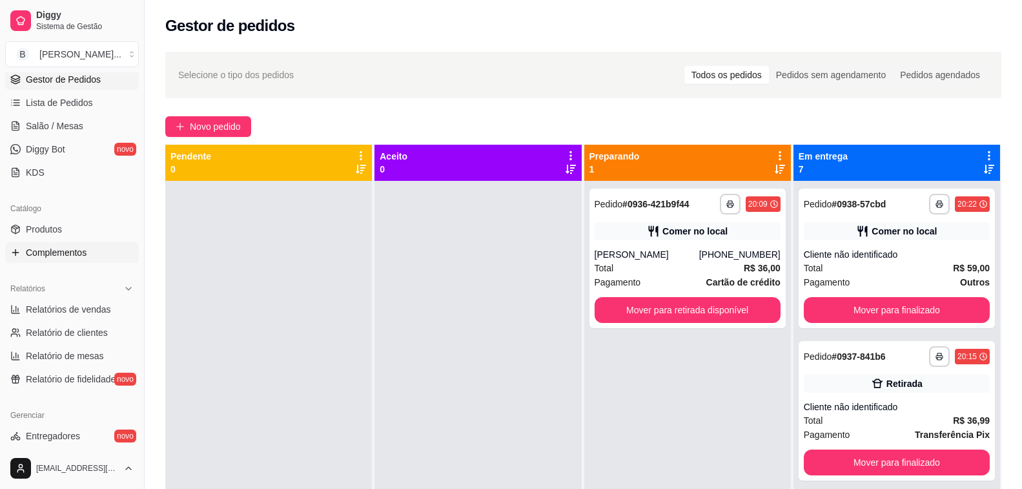
click at [59, 249] on span "Complementos" at bounding box center [56, 252] width 61 height 13
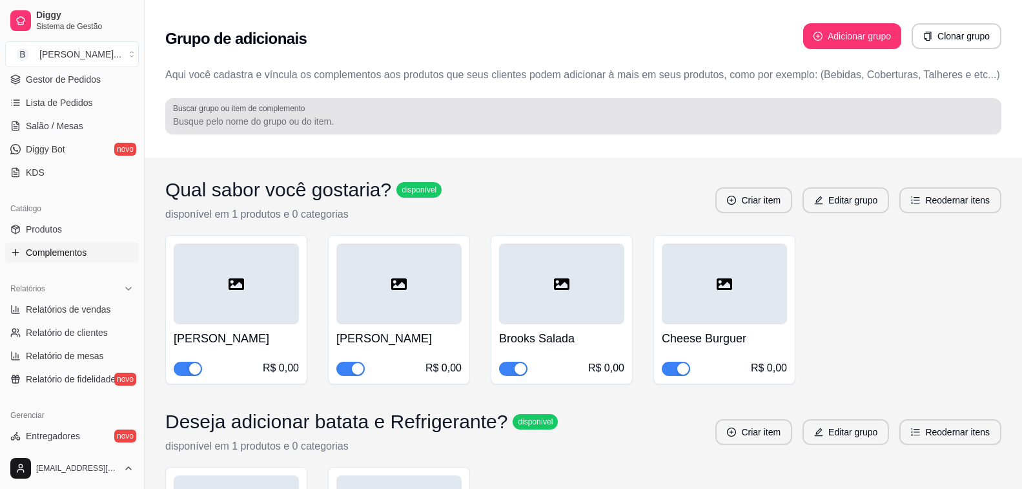
click at [394, 116] on input "Buscar grupo ou item de complemento" at bounding box center [583, 121] width 821 height 13
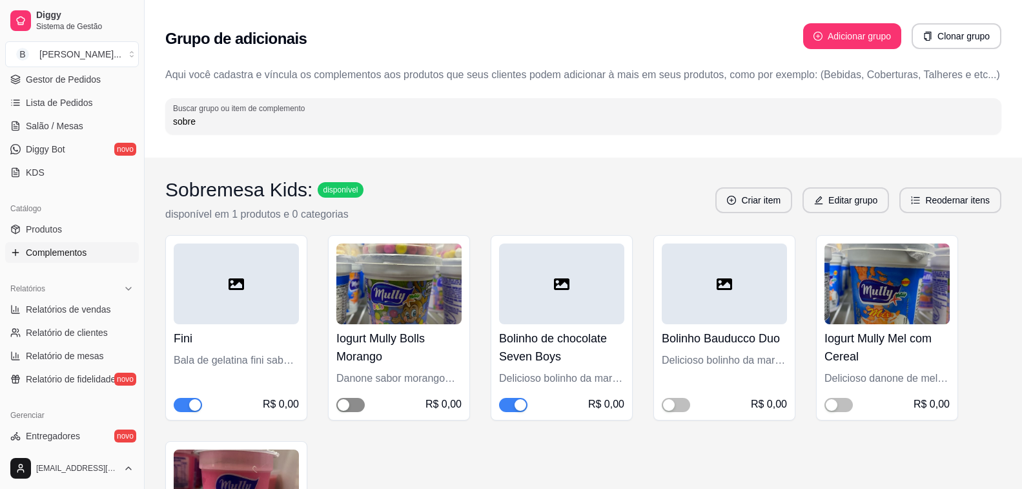
type input "sobre"
click at [356, 402] on span "button" at bounding box center [350, 405] width 28 height 14
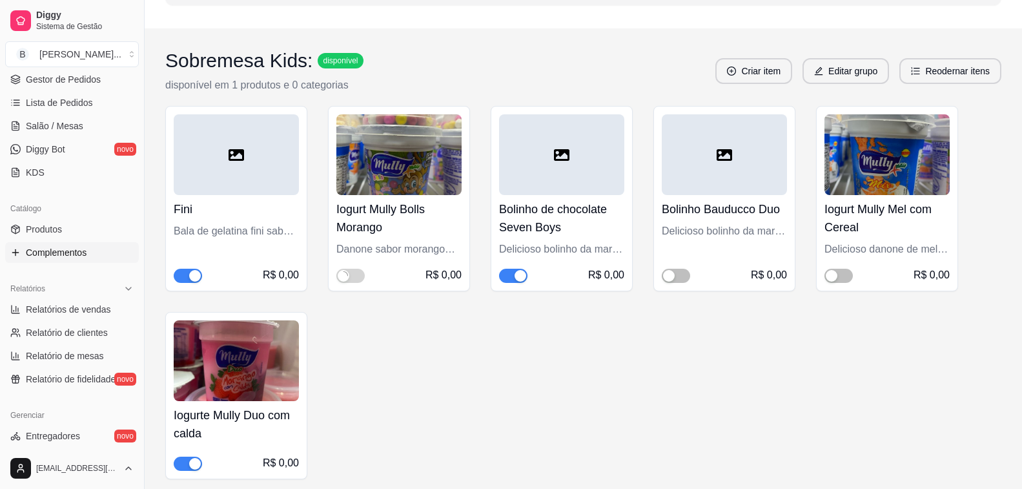
scroll to position [194, 0]
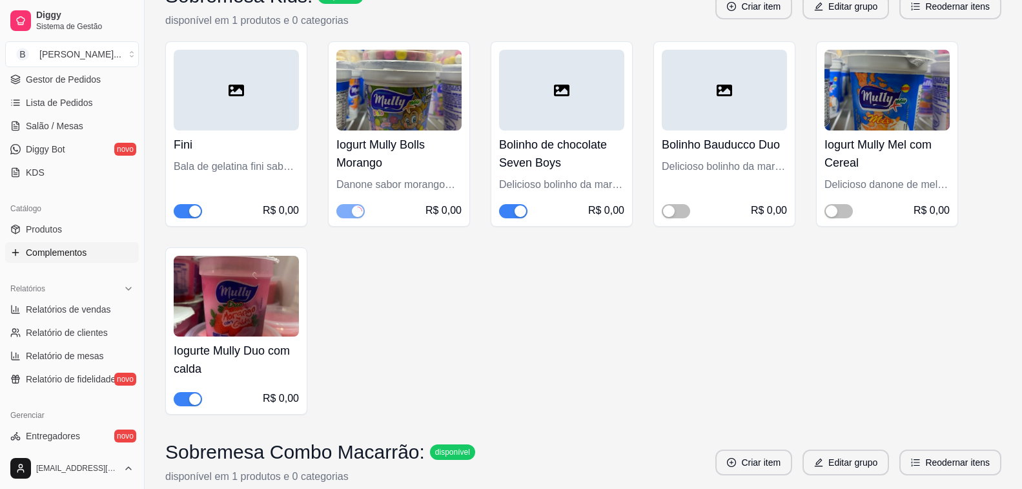
click at [189, 398] on button "button" at bounding box center [188, 399] width 28 height 14
click at [849, 212] on span "button" at bounding box center [838, 211] width 28 height 14
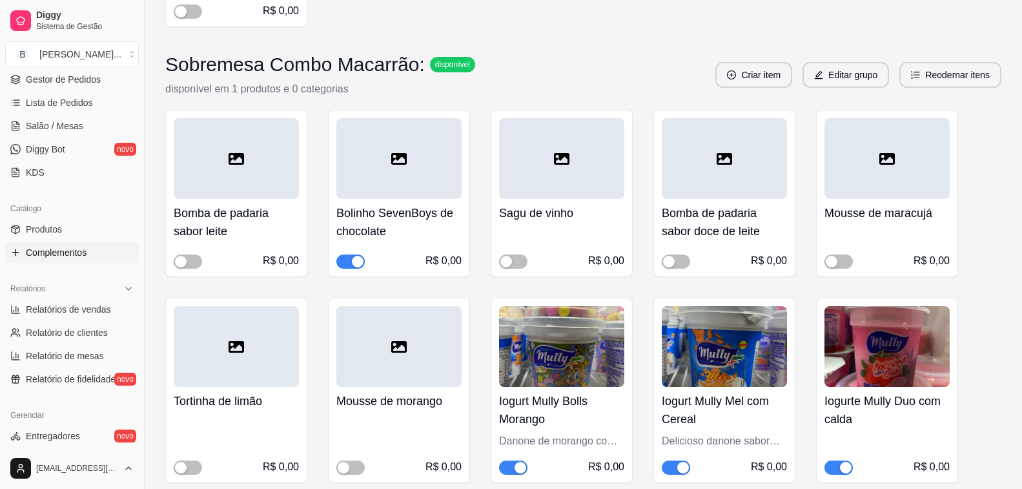
scroll to position [653, 0]
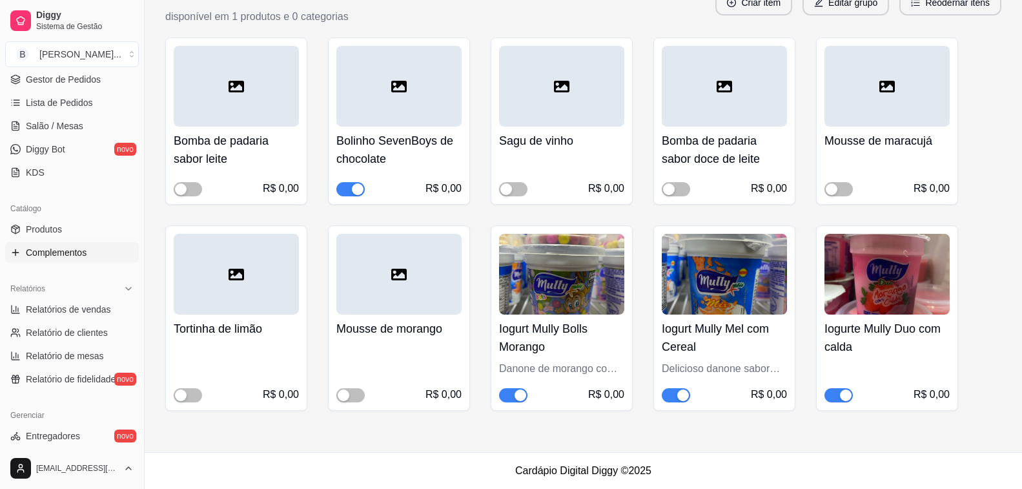
click at [841, 393] on div "button" at bounding box center [846, 395] width 12 height 12
click at [48, 231] on span "Produtos" at bounding box center [44, 229] width 36 height 13
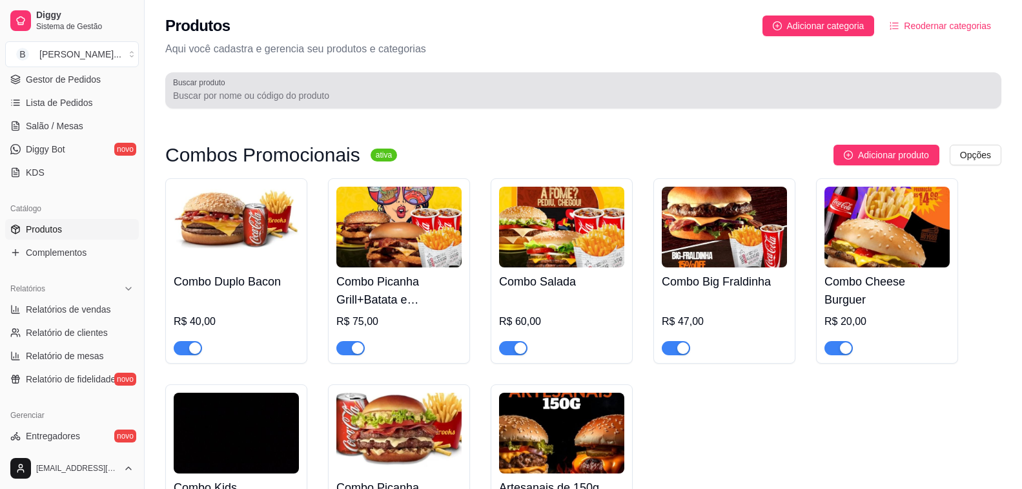
click at [228, 103] on div "Buscar produto" at bounding box center [583, 90] width 836 height 36
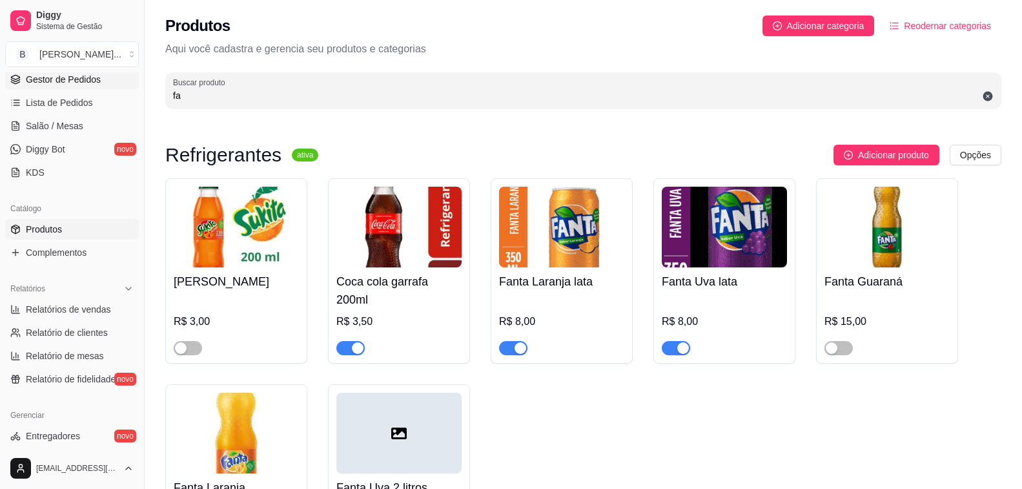
type input "fa"
click at [60, 75] on span "Gestor de Pedidos" at bounding box center [63, 79] width 75 height 13
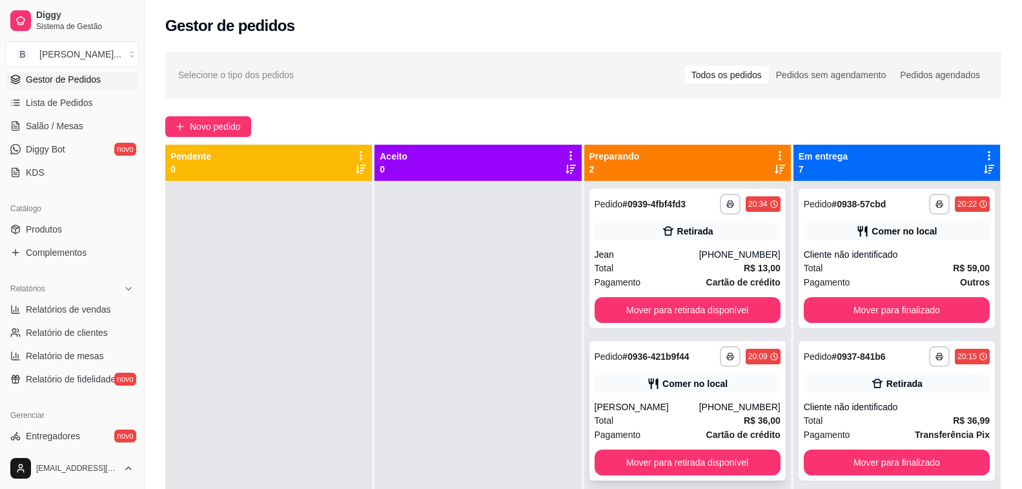
scroll to position [36, 0]
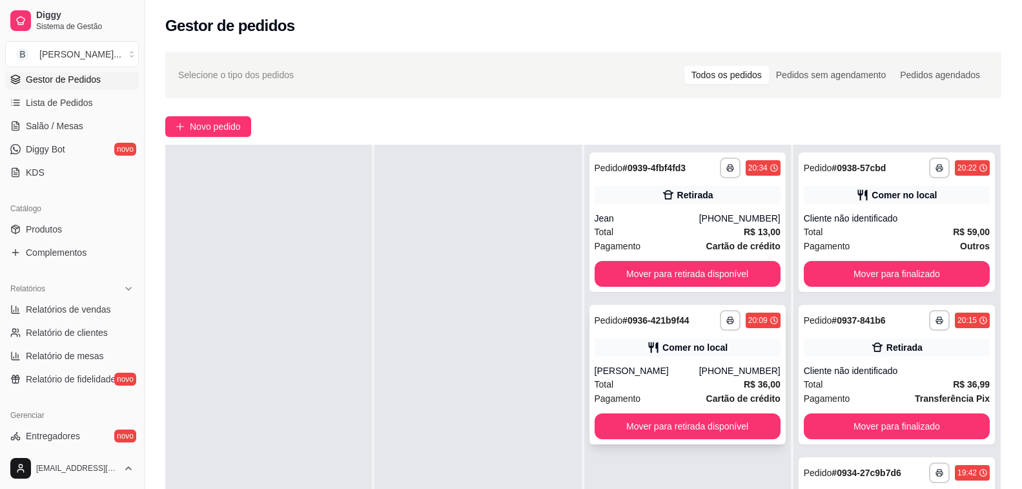
click at [688, 364] on div "[PERSON_NAME]" at bounding box center [647, 370] width 105 height 13
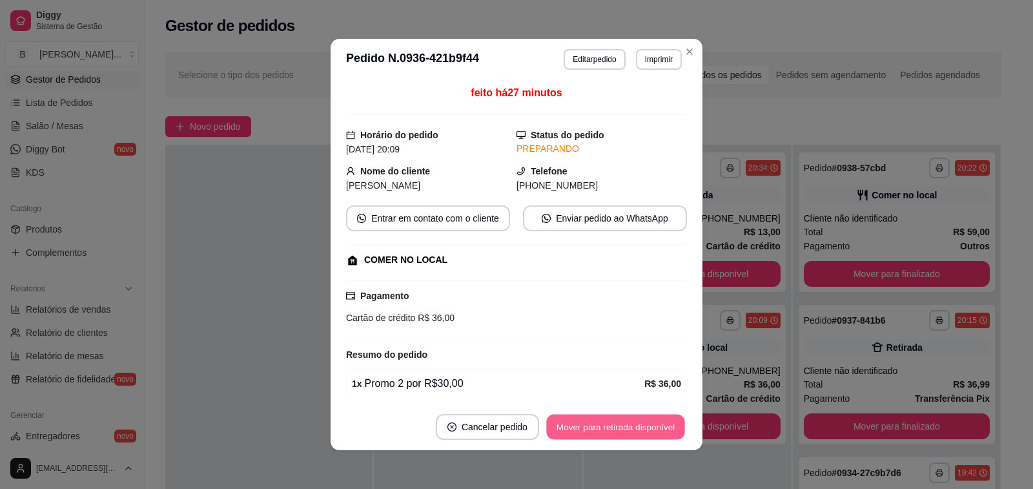
click at [571, 427] on button "Mover para retirada disponível" at bounding box center [615, 426] width 138 height 25
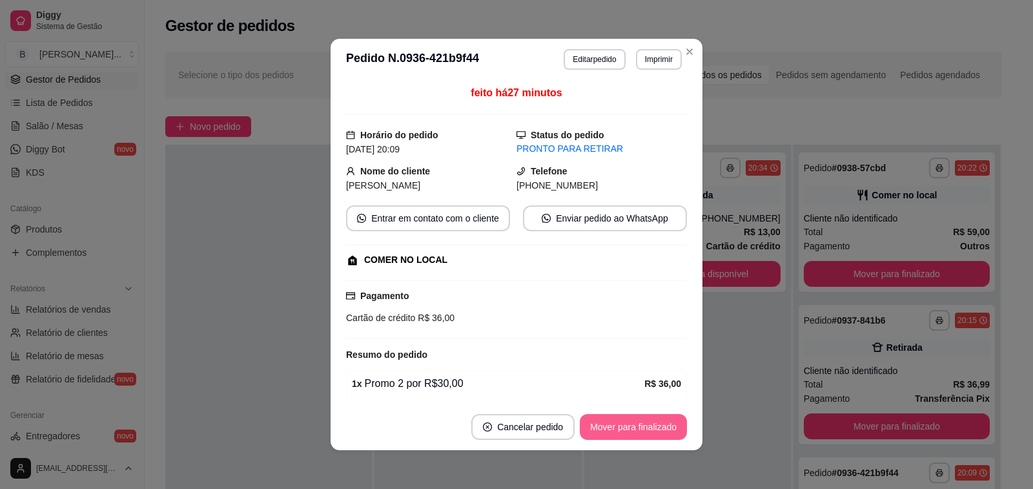
click at [628, 427] on button "Mover para finalizado" at bounding box center [633, 427] width 107 height 26
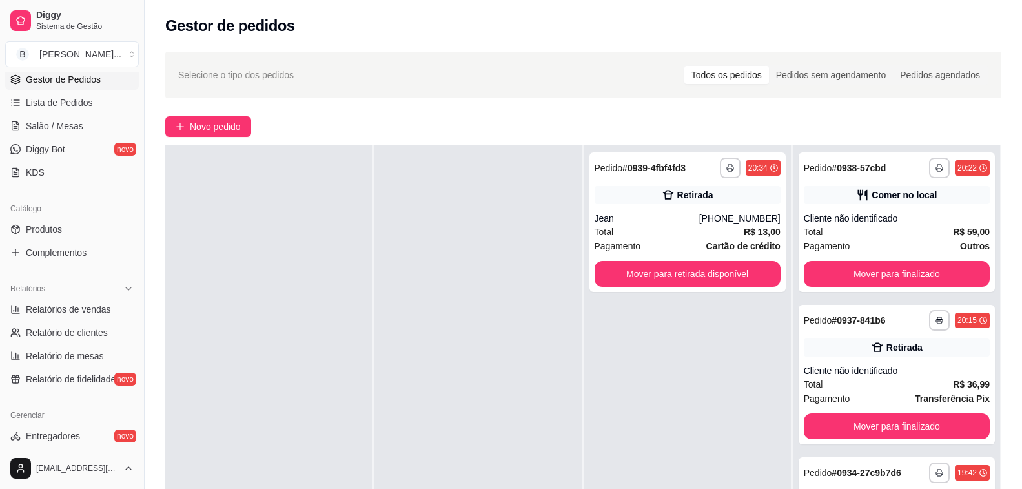
scroll to position [0, 0]
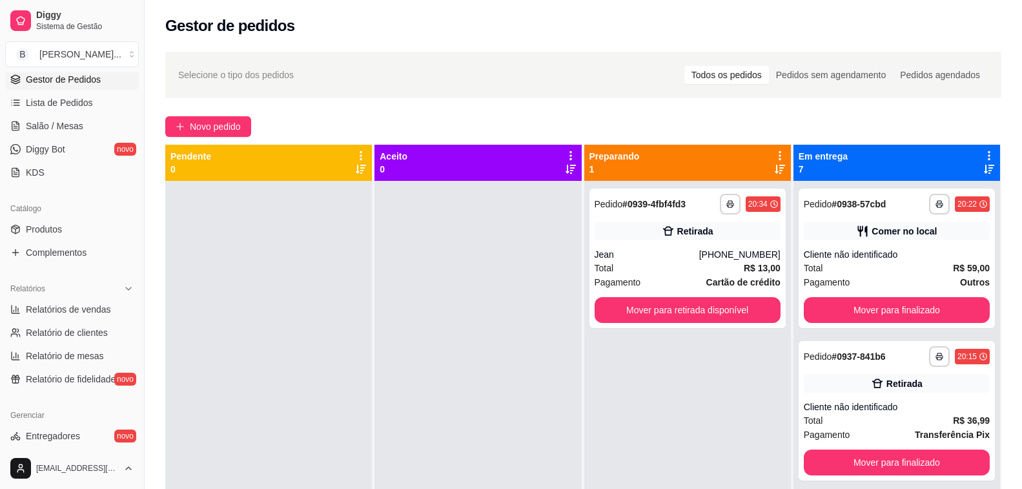
click at [543, 347] on div at bounding box center [477, 425] width 207 height 489
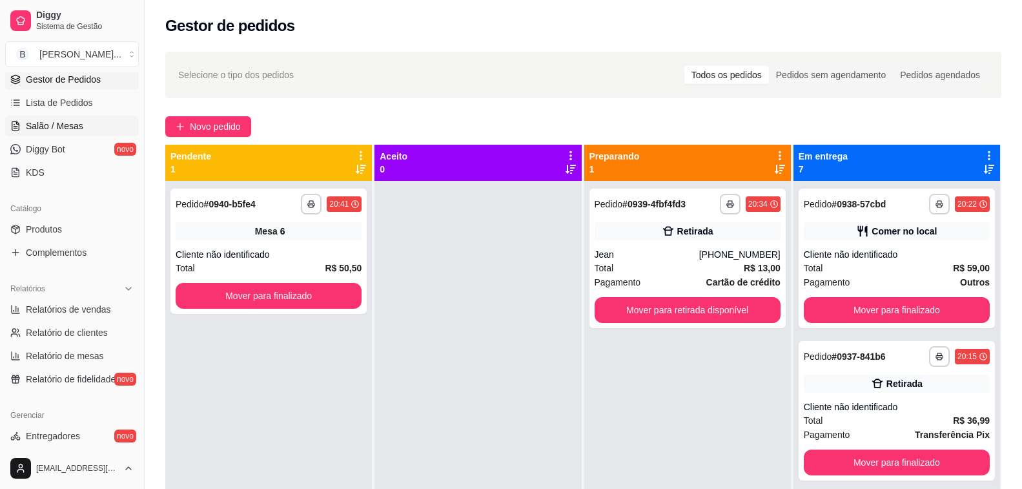
click at [70, 118] on link "Salão / Mesas" at bounding box center [72, 126] width 134 height 21
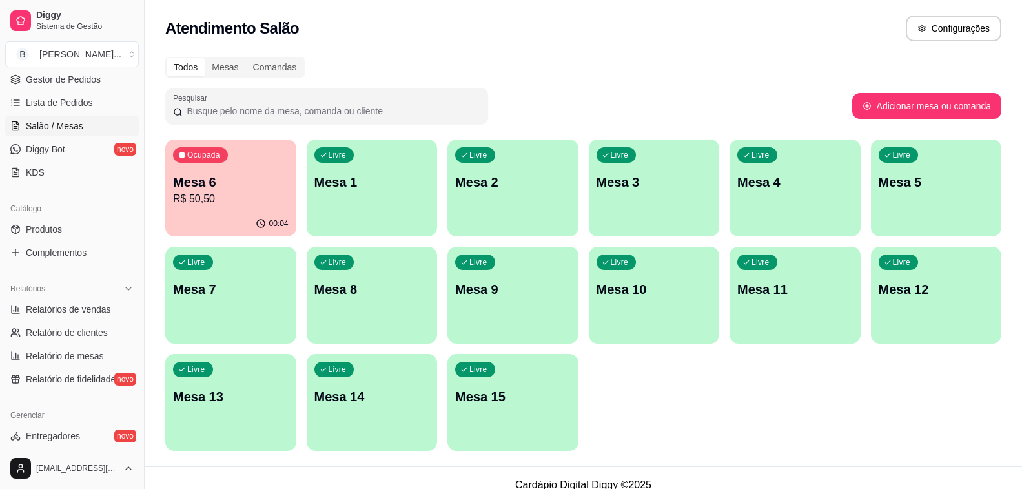
click at [462, 61] on div "Todos Mesas Comandas" at bounding box center [583, 67] width 836 height 21
click at [66, 74] on span "Gestor de Pedidos" at bounding box center [63, 79] width 75 height 13
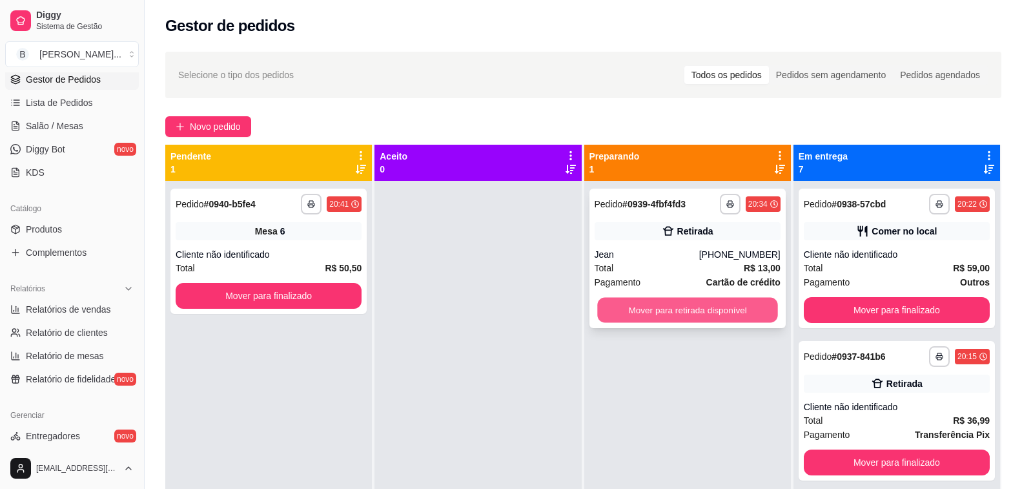
click at [697, 318] on button "Mover para retirada disponível" at bounding box center [687, 310] width 181 height 25
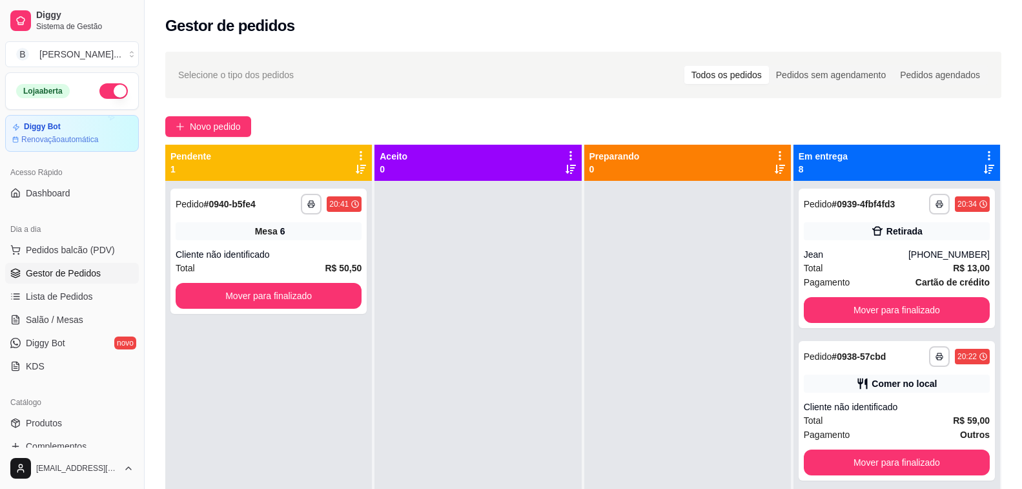
click at [507, 121] on div "Novo pedido" at bounding box center [583, 126] width 836 height 21
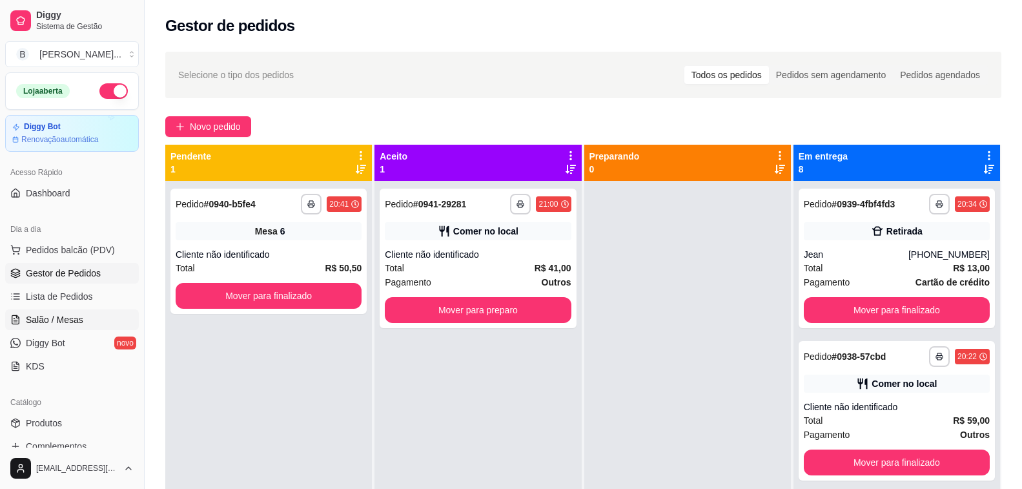
click at [68, 314] on span "Salão / Mesas" at bounding box center [54, 319] width 57 height 13
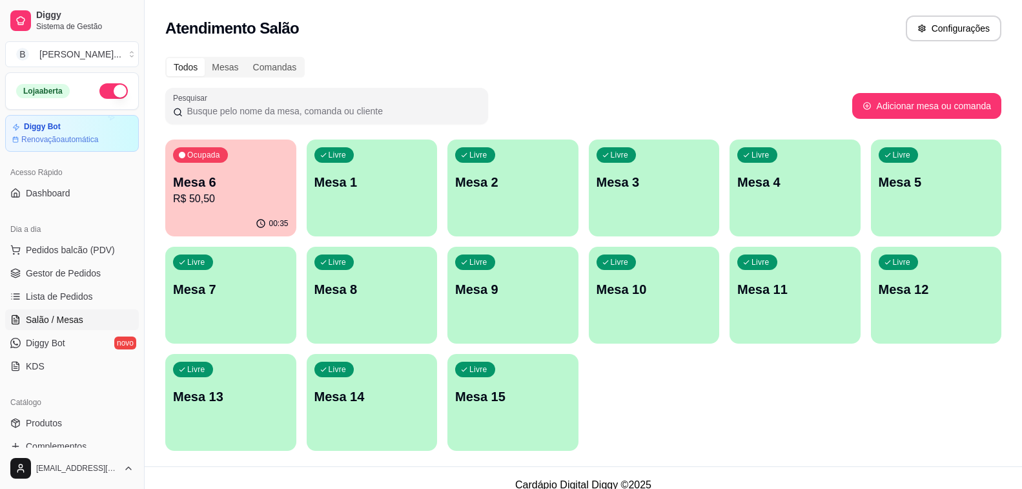
click at [243, 189] on p "Mesa 6" at bounding box center [231, 182] width 116 height 18
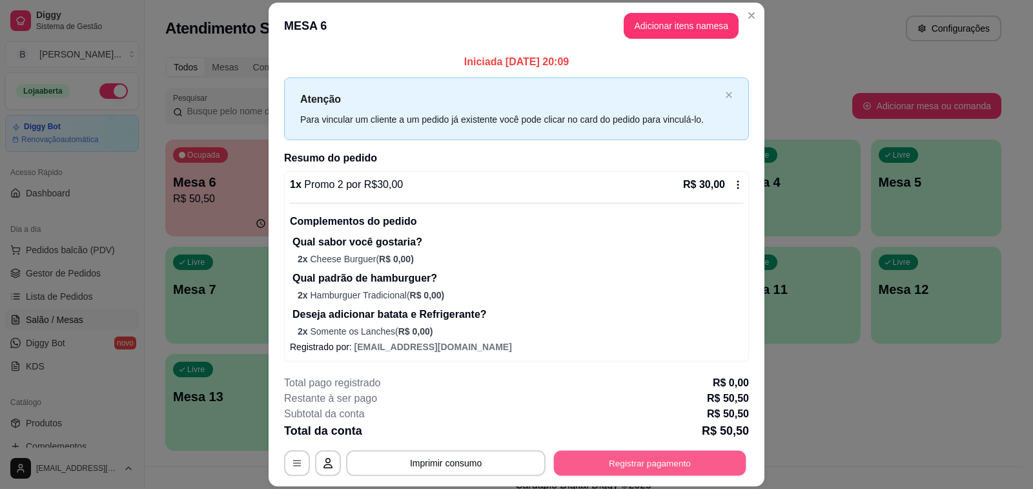
click at [634, 469] on button "Registrar pagamento" at bounding box center [650, 463] width 192 height 25
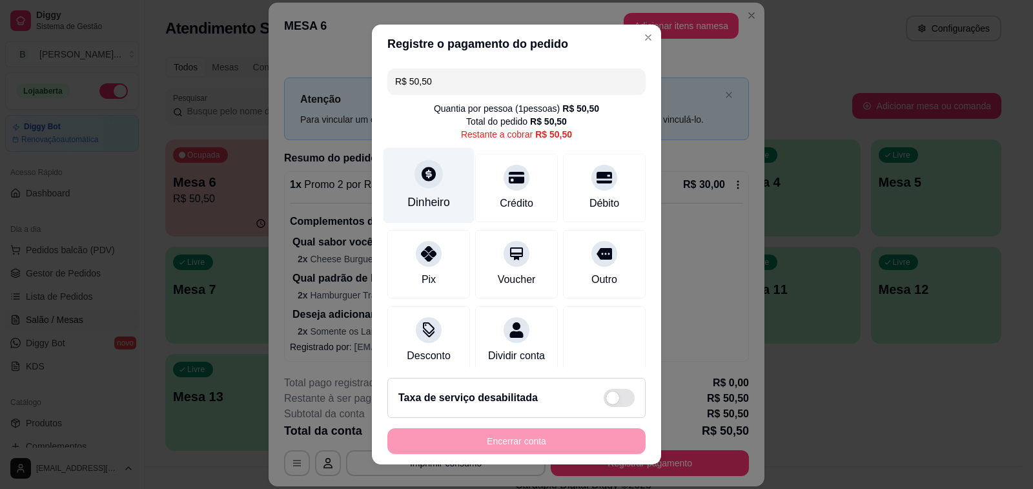
click at [410, 189] on div "Dinheiro" at bounding box center [428, 186] width 91 height 76
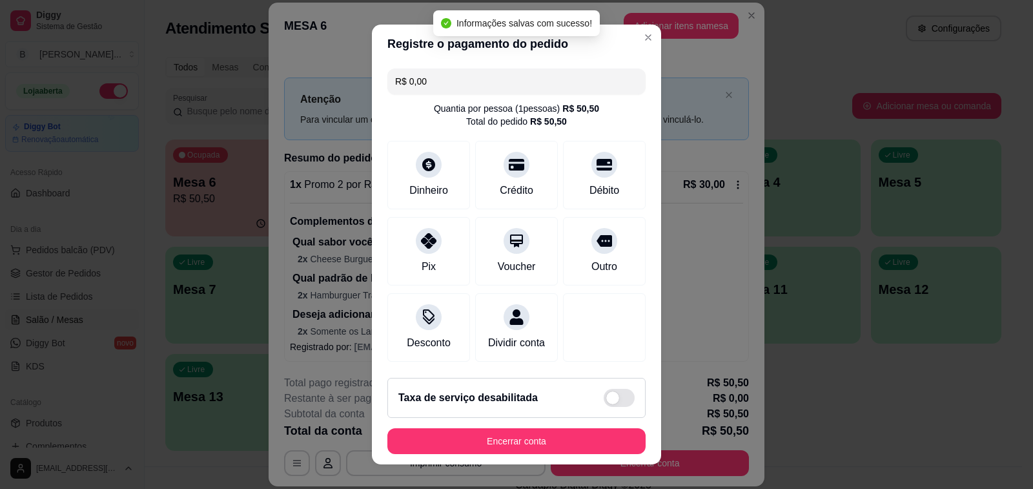
type input "R$ 0,00"
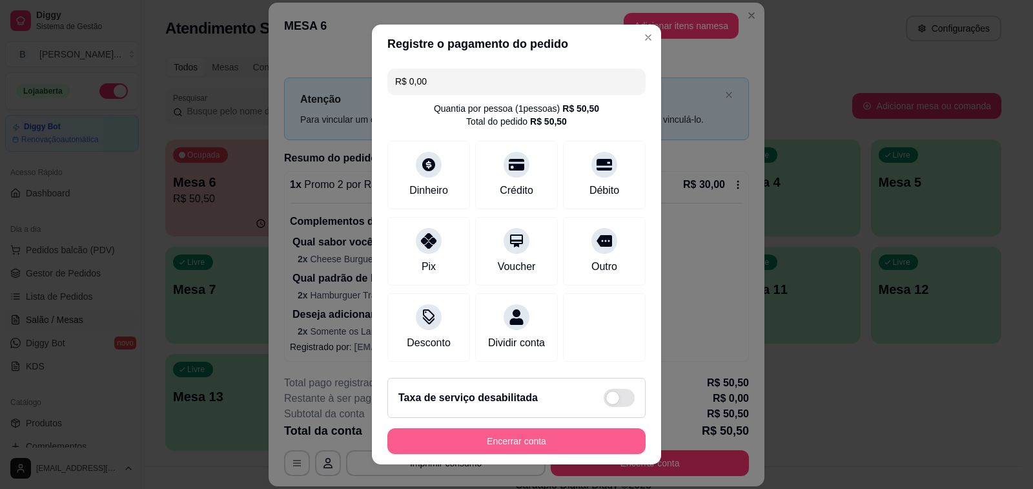
click at [542, 447] on button "Encerrar conta" at bounding box center [516, 441] width 258 height 26
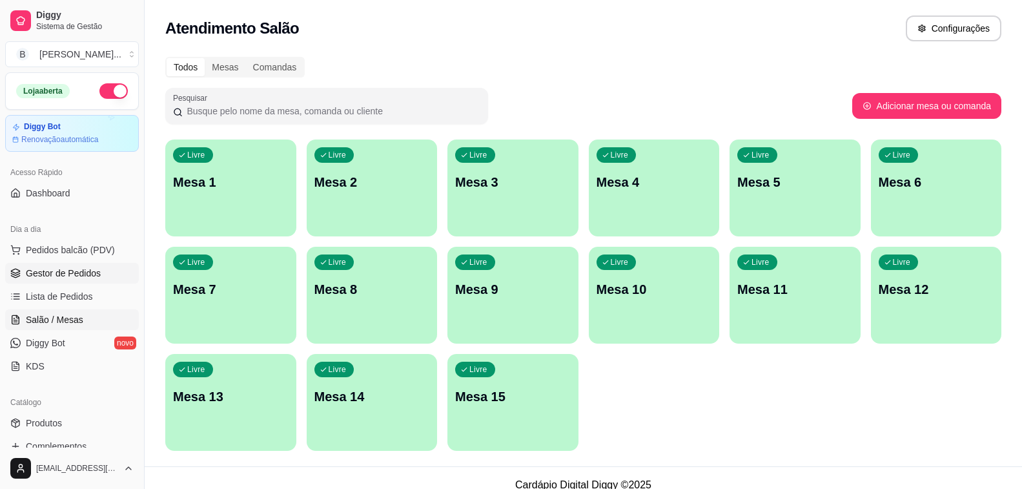
click at [77, 268] on span "Gestor de Pedidos" at bounding box center [63, 273] width 75 height 13
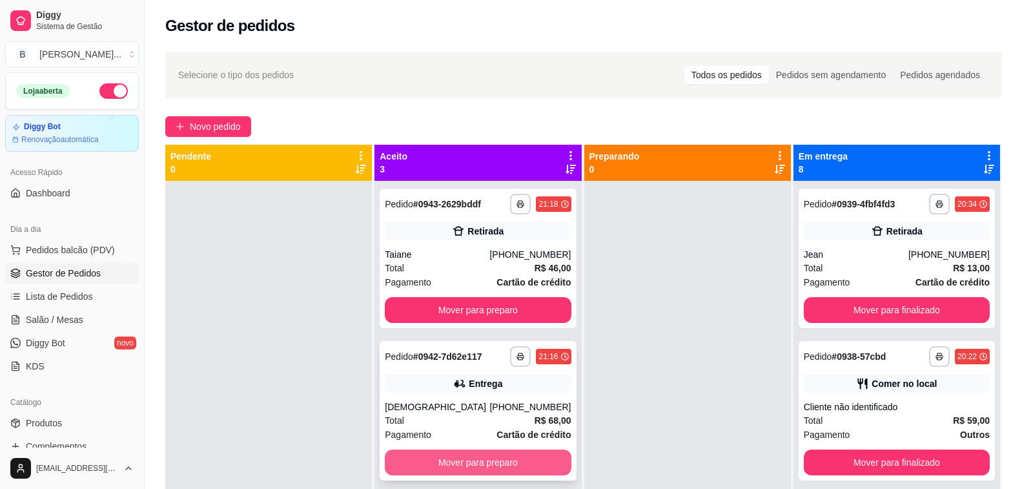
click at [490, 462] on button "Mover para preparo" at bounding box center [478, 462] width 186 height 26
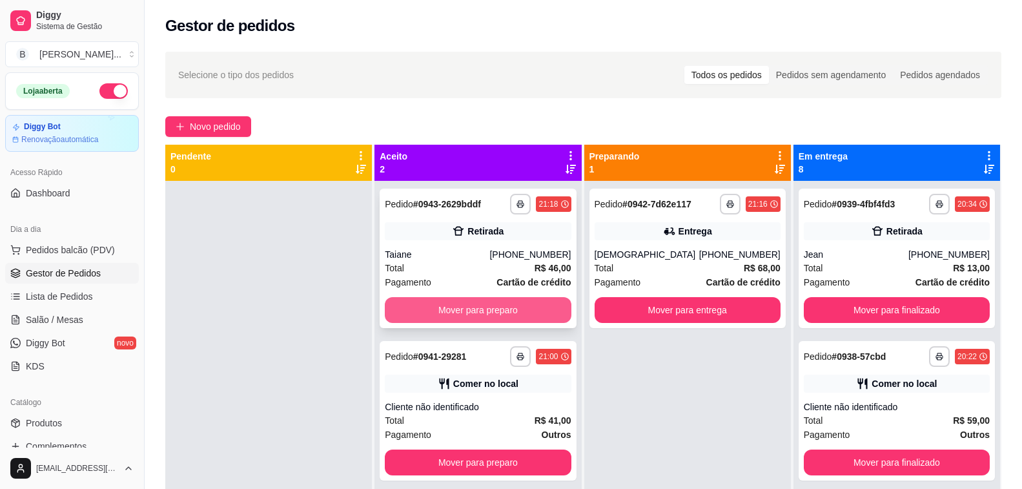
click at [481, 312] on button "Mover para preparo" at bounding box center [478, 310] width 186 height 26
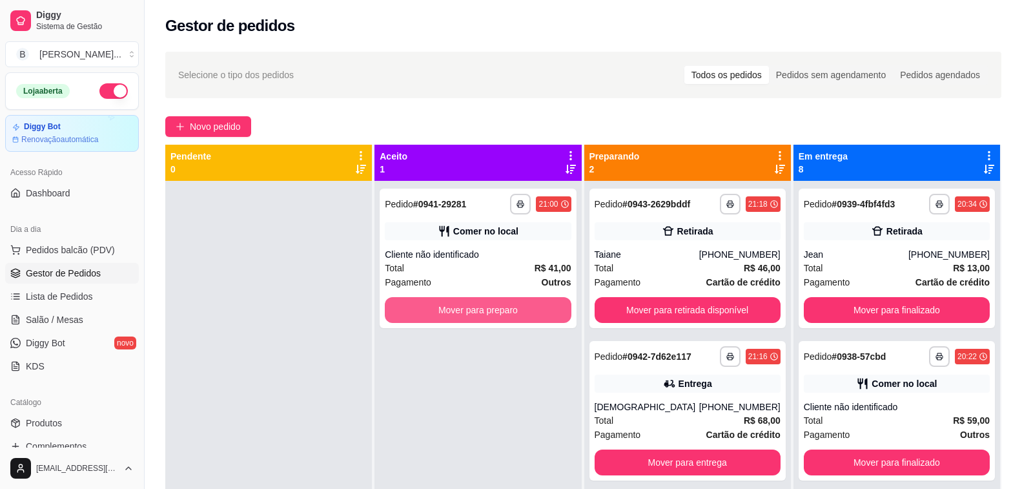
click at [481, 312] on button "Mover para preparo" at bounding box center [478, 310] width 186 height 26
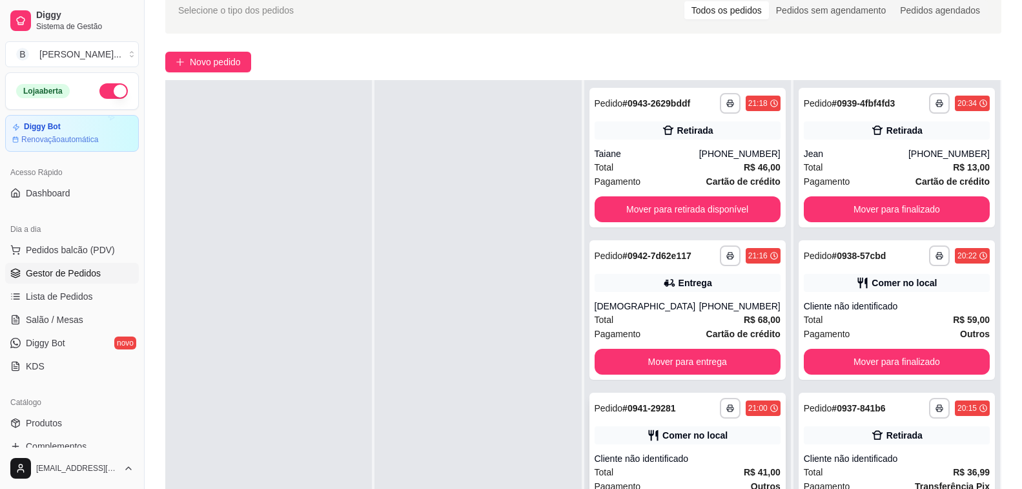
scroll to position [197, 0]
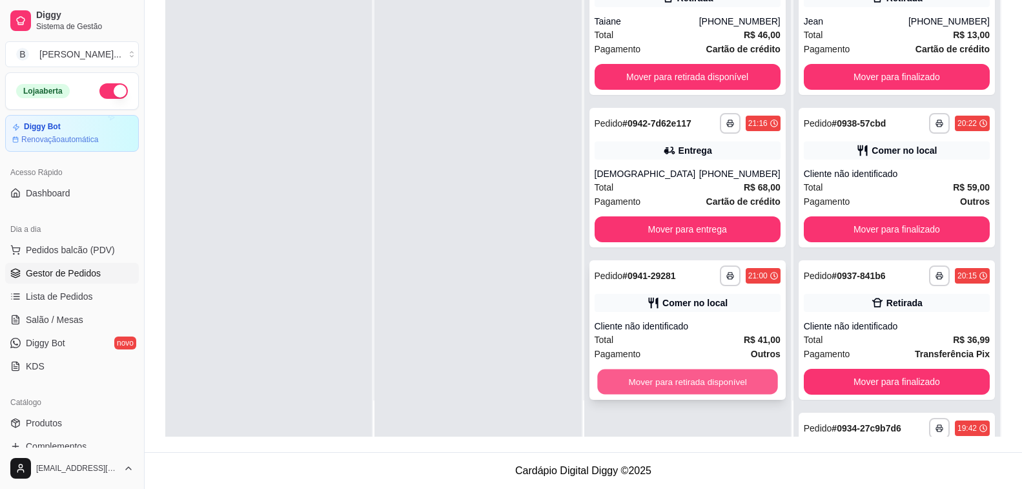
click at [682, 383] on button "Mover para retirada disponível" at bounding box center [687, 381] width 181 height 25
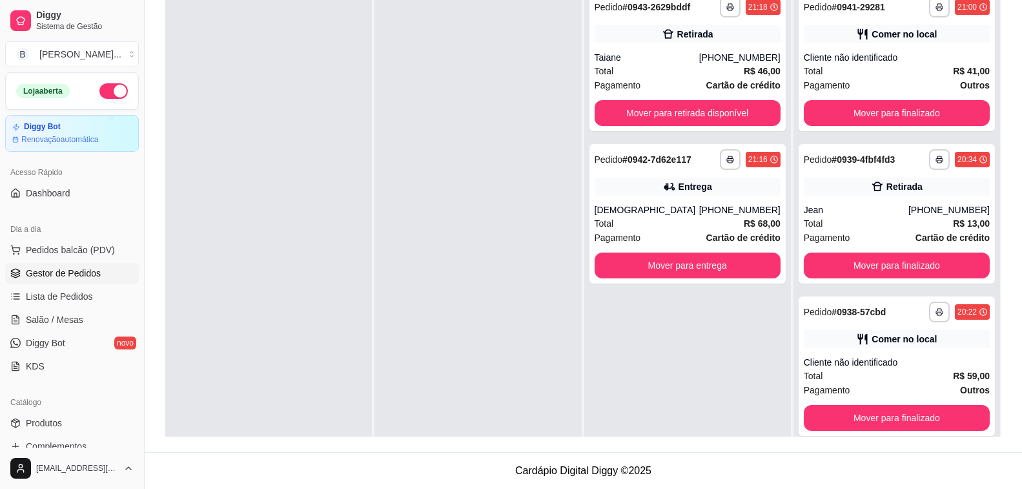
scroll to position [3, 0]
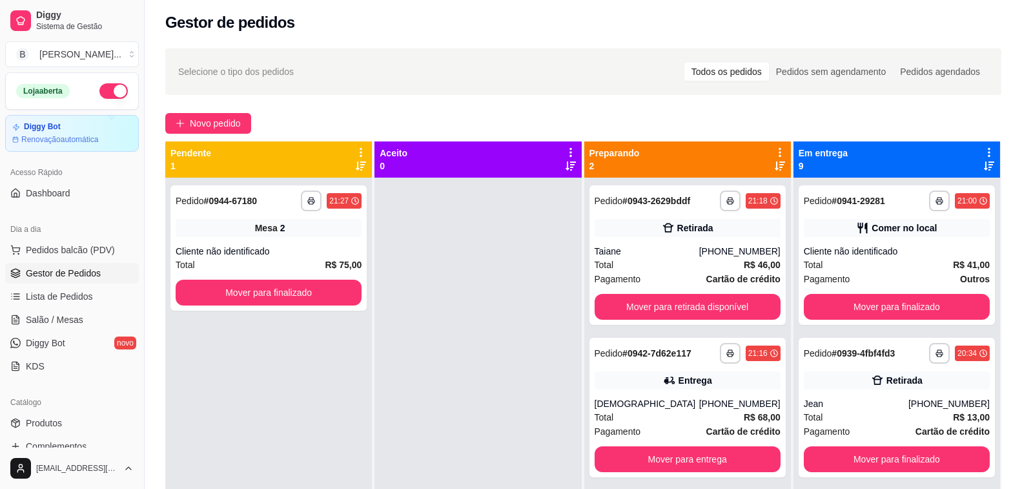
click at [384, 334] on div at bounding box center [477, 422] width 207 height 489
click at [697, 260] on div "Total R$ 46,00" at bounding box center [688, 265] width 186 height 14
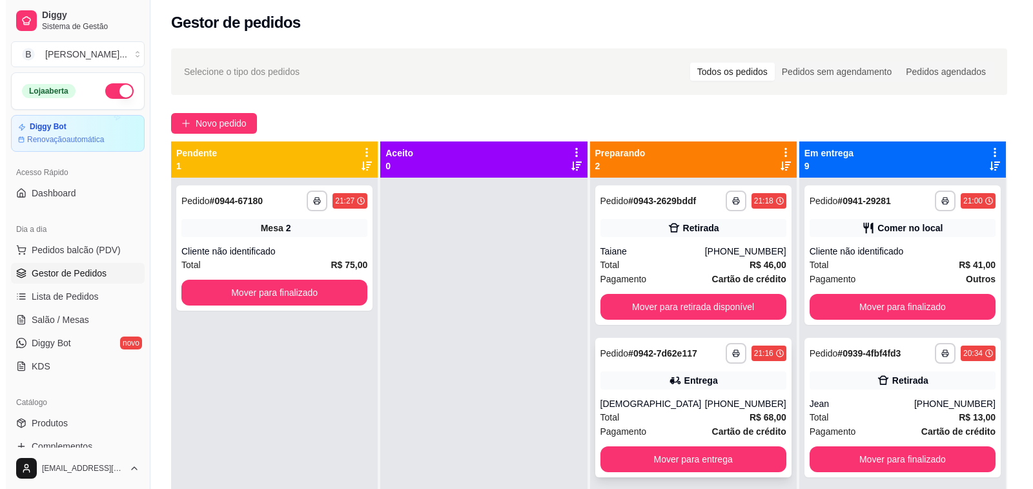
scroll to position [36, 0]
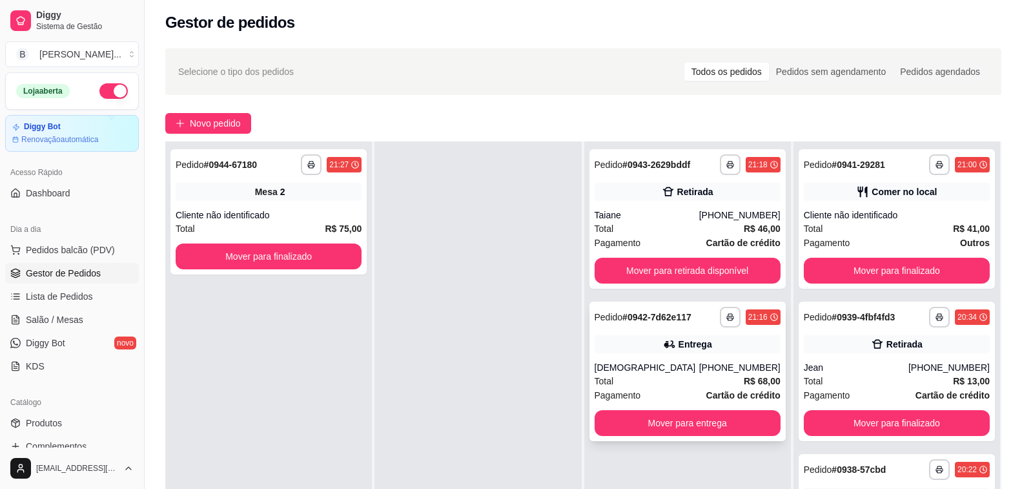
click at [670, 362] on div "[DEMOGRAPHIC_DATA]" at bounding box center [647, 367] width 105 height 13
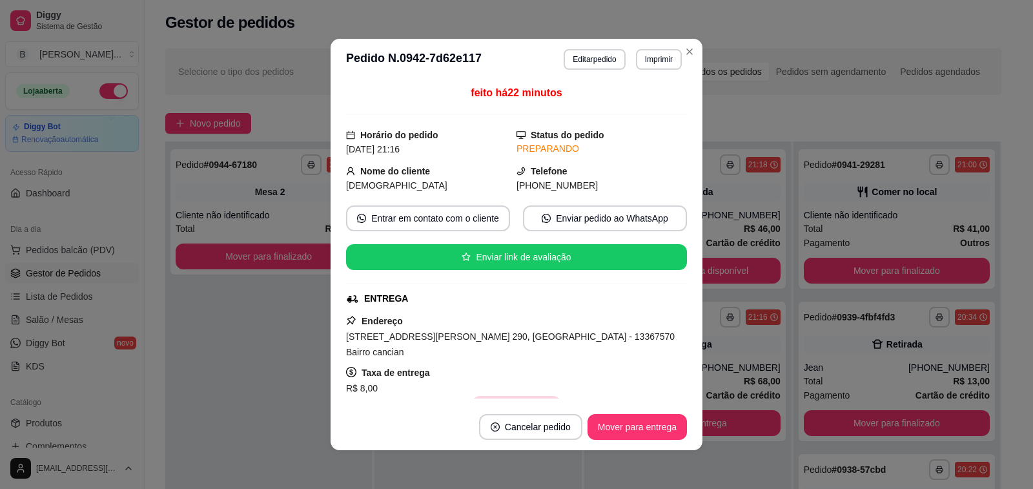
click at [501, 396] on button "Copiar Endereço" at bounding box center [516, 409] width 88 height 26
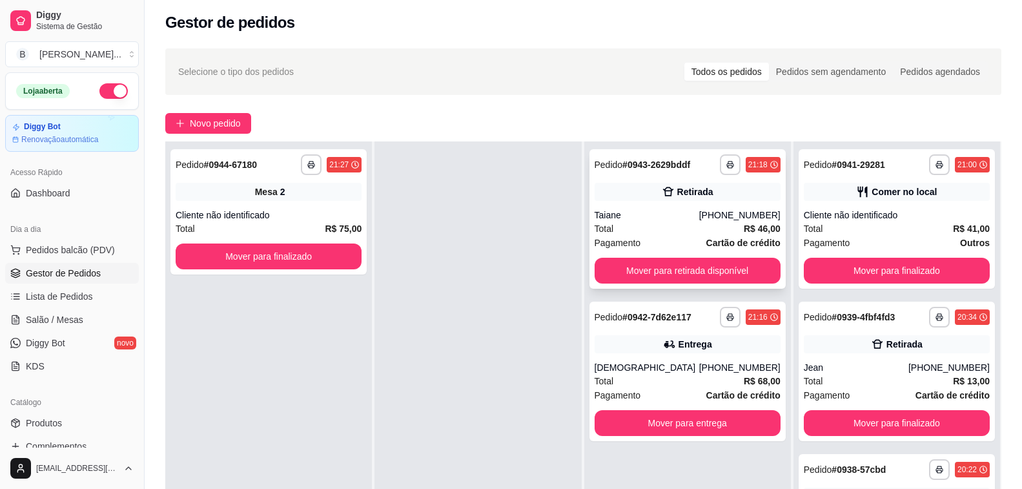
click at [670, 218] on div "Taiane" at bounding box center [647, 215] width 105 height 13
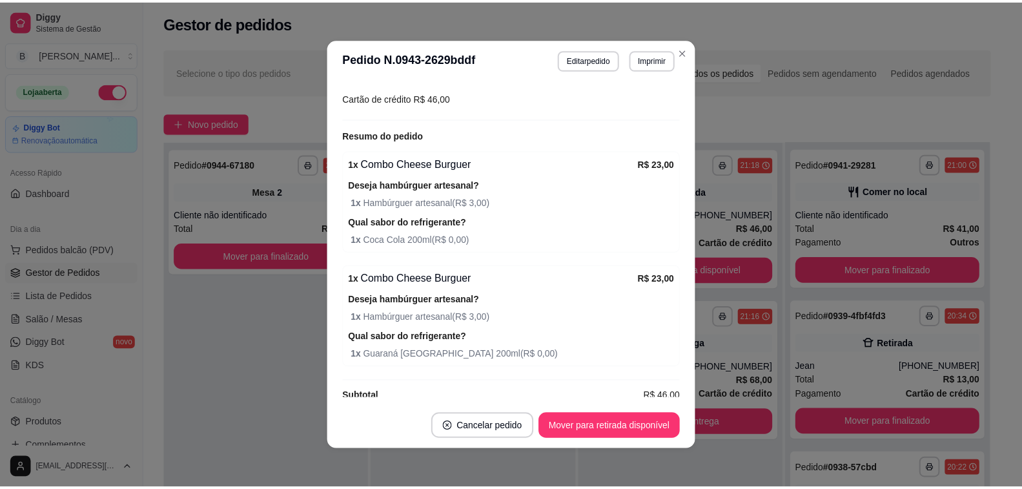
scroll to position [278, 0]
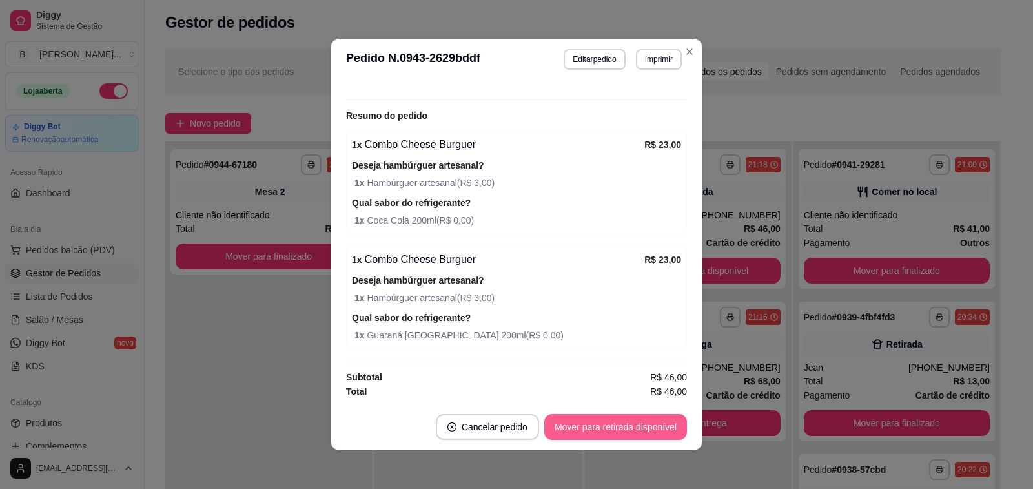
click at [628, 422] on button "Mover para retirada disponível" at bounding box center [615, 427] width 143 height 26
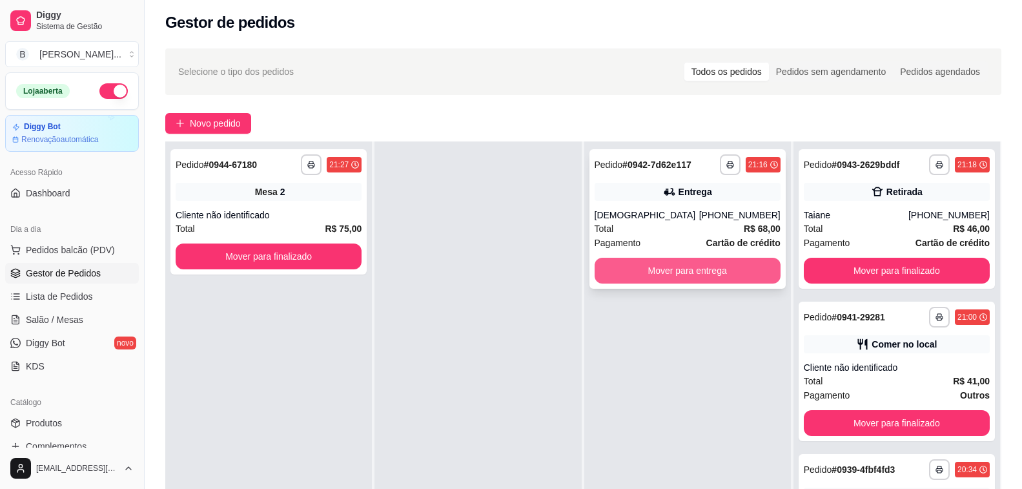
click at [679, 271] on button "Mover para entrega" at bounding box center [688, 271] width 186 height 26
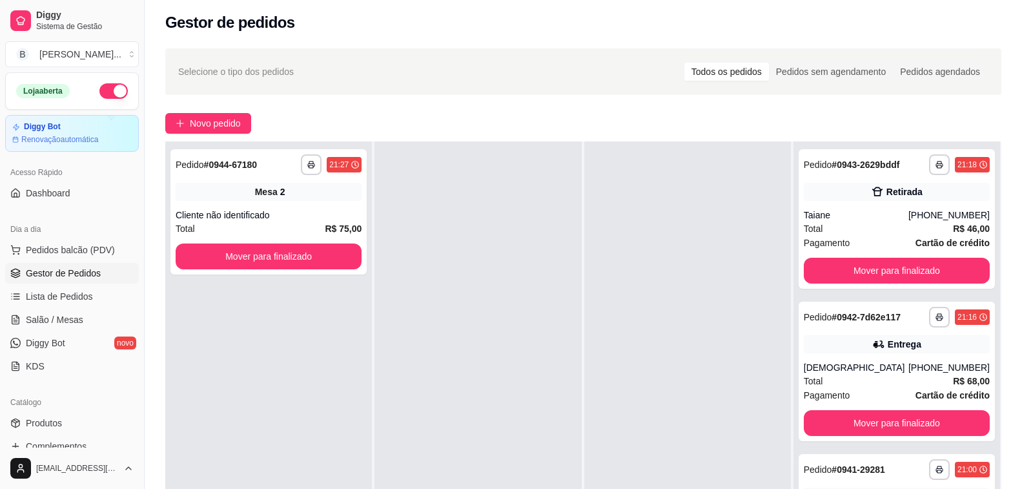
click at [279, 335] on div "**********" at bounding box center [268, 385] width 207 height 489
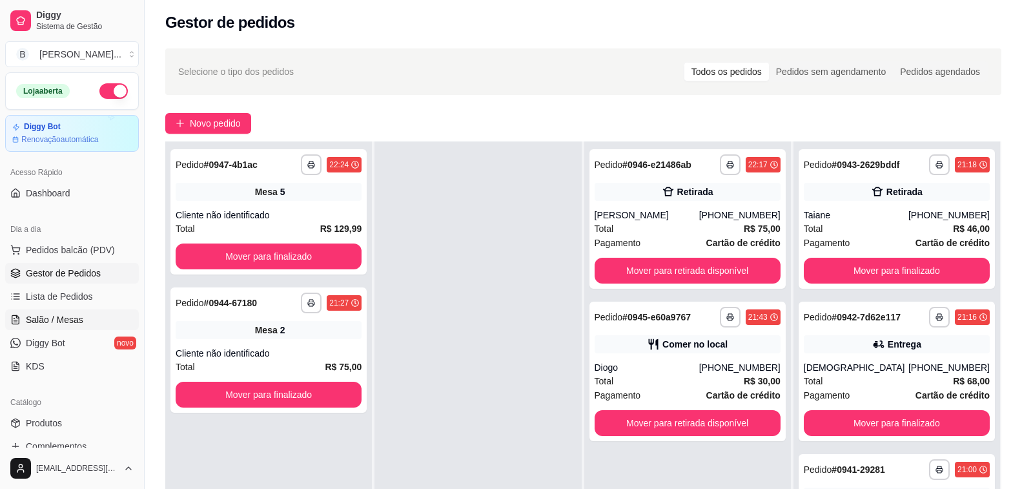
click at [45, 325] on span "Salão / Mesas" at bounding box center [54, 319] width 57 height 13
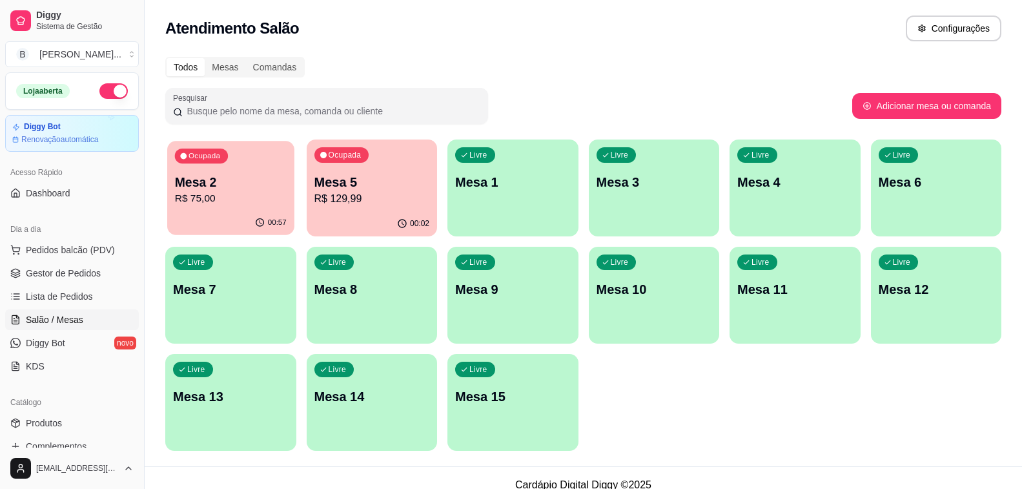
click at [221, 179] on p "Mesa 2" at bounding box center [231, 182] width 112 height 17
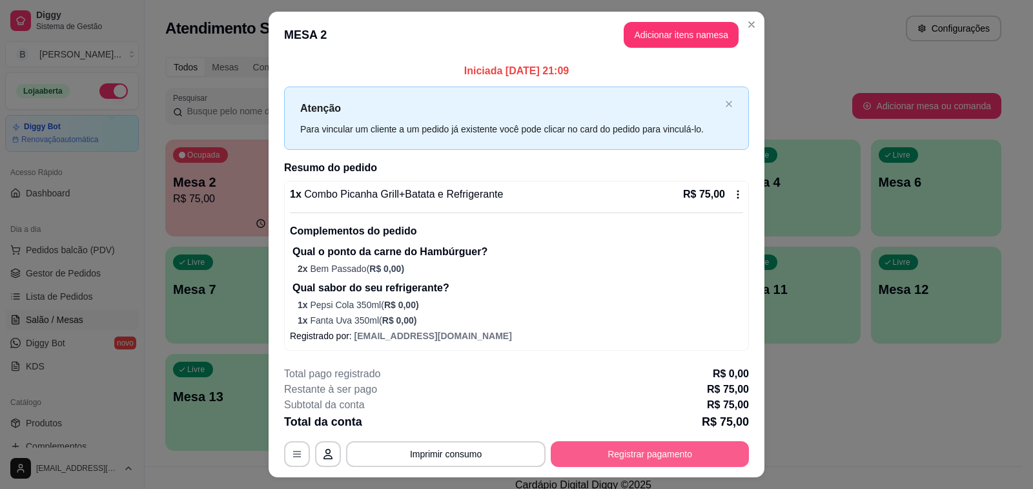
click at [672, 464] on button "Registrar pagamento" at bounding box center [650, 454] width 198 height 26
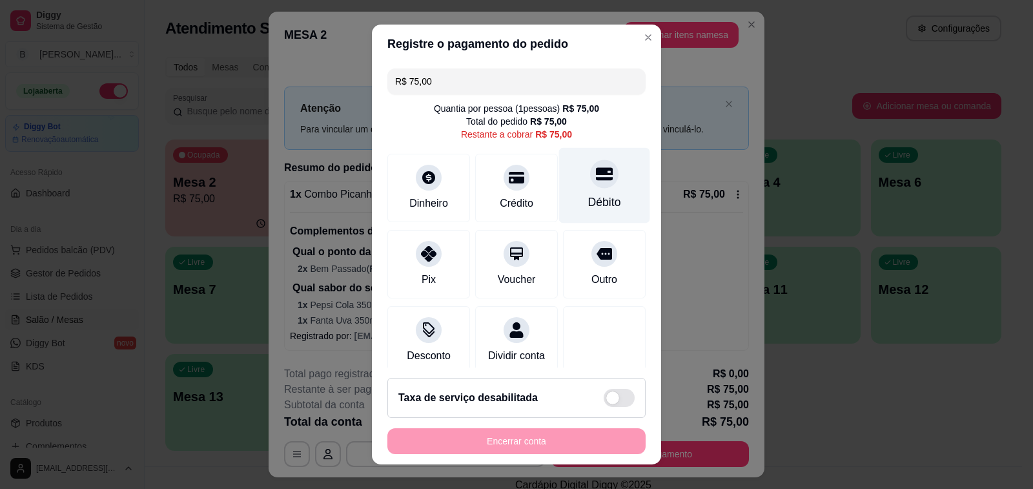
click at [596, 175] on icon at bounding box center [604, 173] width 17 height 13
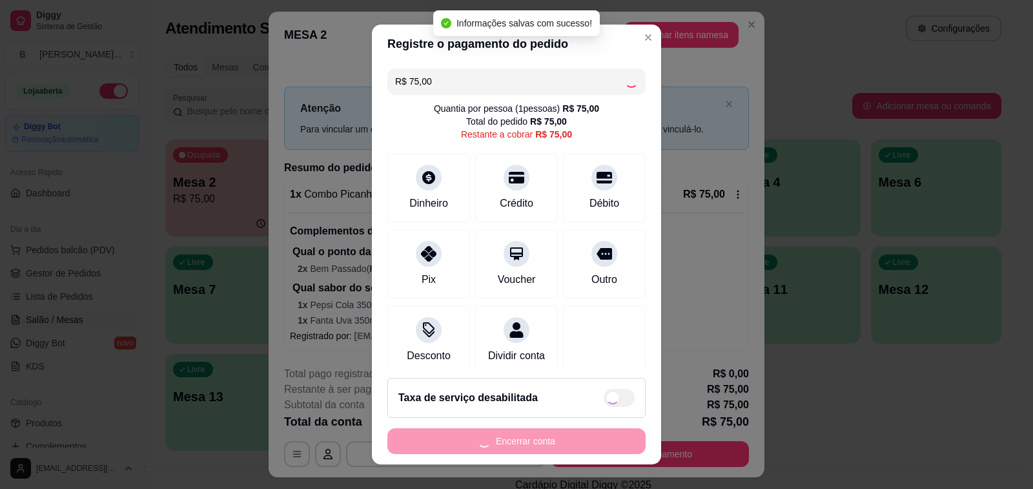
type input "R$ 0,00"
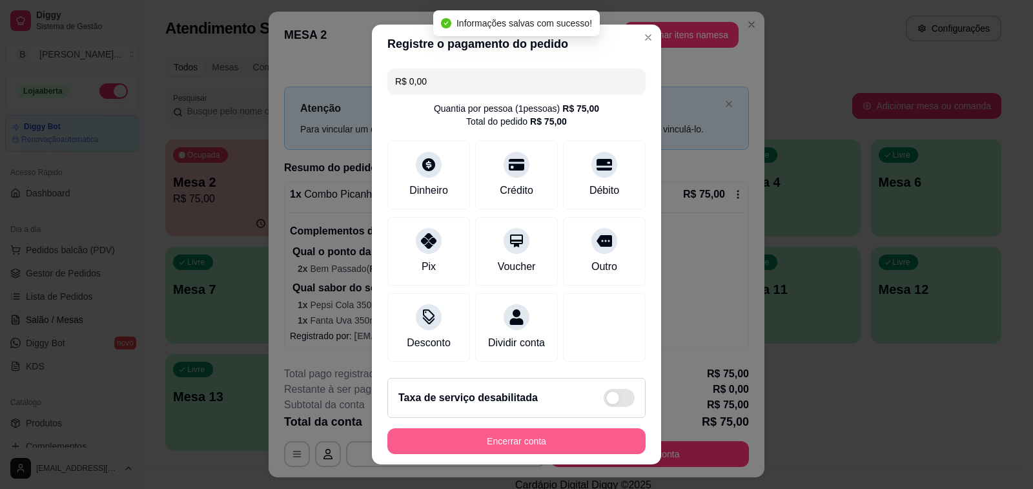
click at [545, 449] on button "Encerrar conta" at bounding box center [516, 441] width 258 height 26
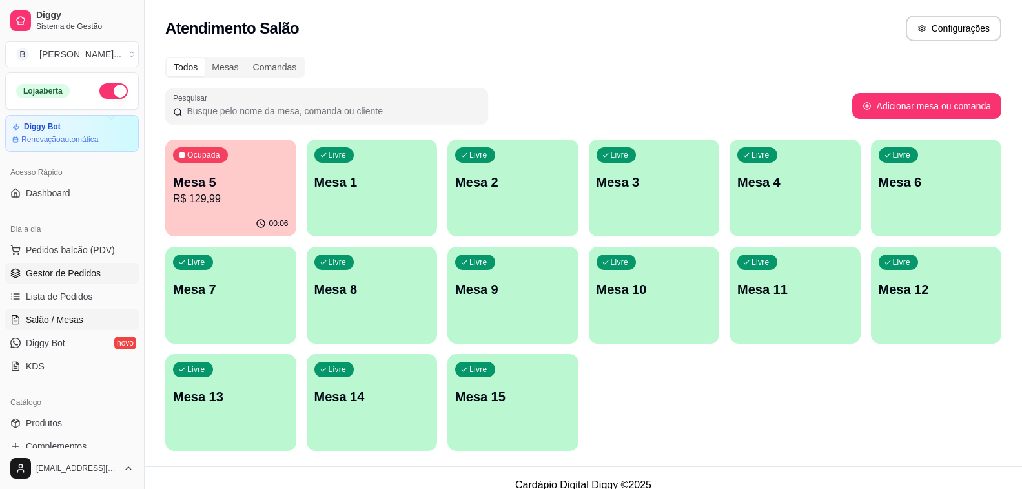
click at [60, 274] on span "Gestor de Pedidos" at bounding box center [63, 273] width 75 height 13
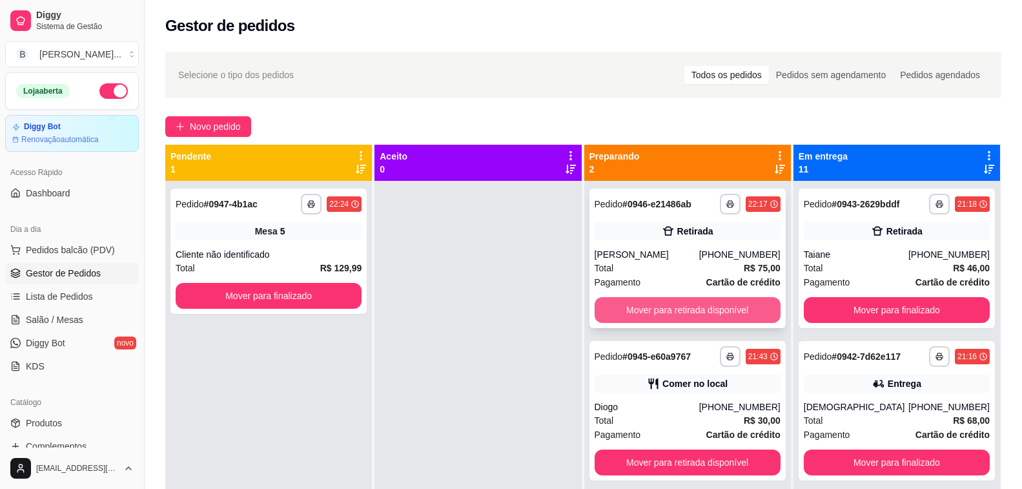
click at [669, 316] on button "Mover para retirada disponível" at bounding box center [688, 310] width 186 height 26
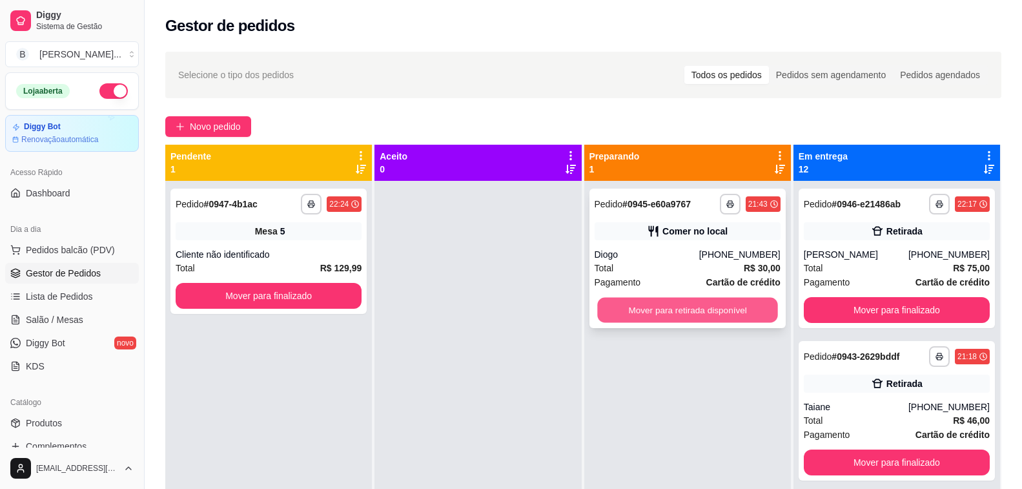
click at [648, 319] on button "Mover para retirada disponível" at bounding box center [687, 310] width 181 height 25
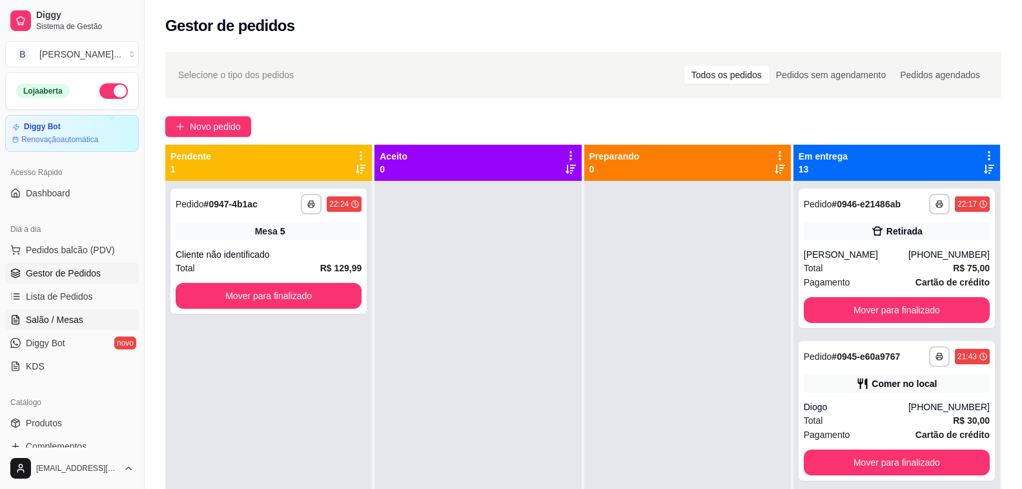
click at [48, 322] on span "Salão / Mesas" at bounding box center [54, 319] width 57 height 13
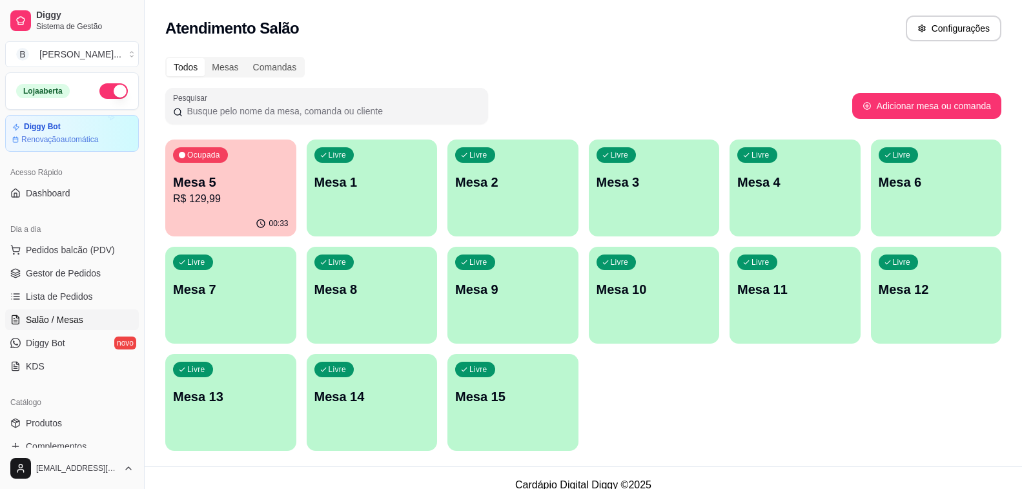
click at [239, 213] on div "00:33" at bounding box center [230, 223] width 131 height 25
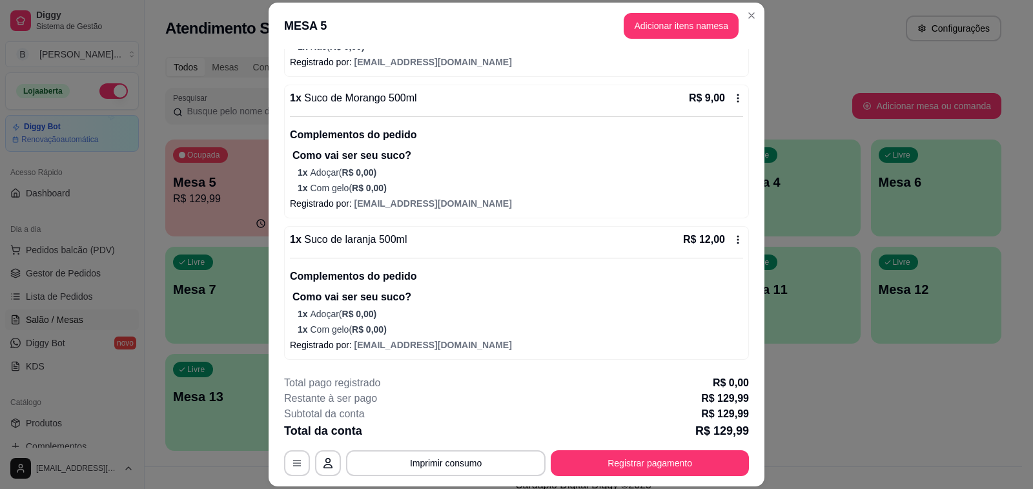
scroll to position [39, 0]
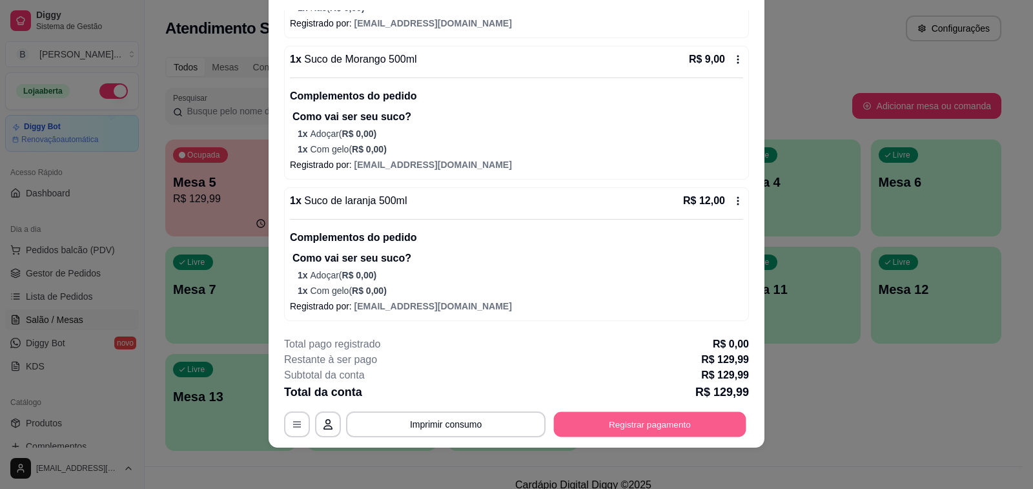
click at [652, 416] on button "Registrar pagamento" at bounding box center [650, 424] width 192 height 25
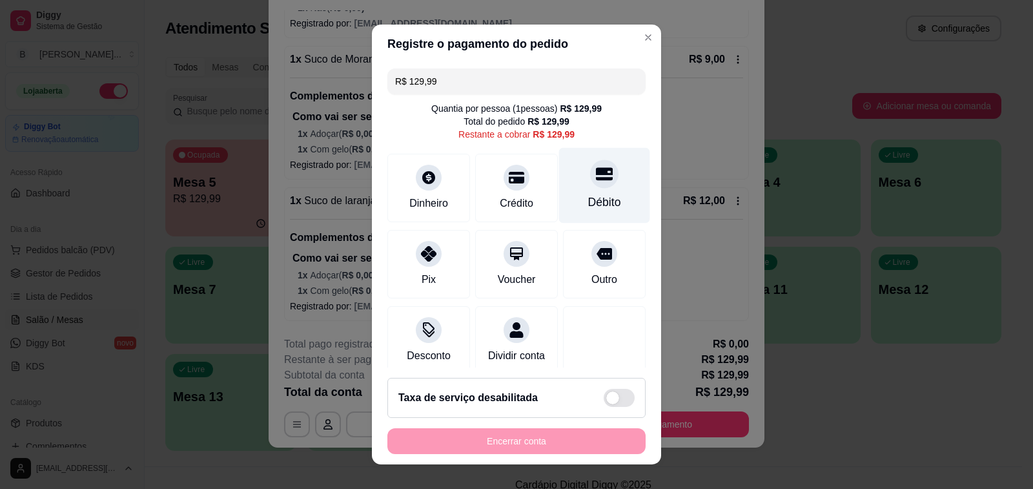
click at [576, 188] on div "Débito" at bounding box center [604, 186] width 91 height 76
type input "R$ 0,00"
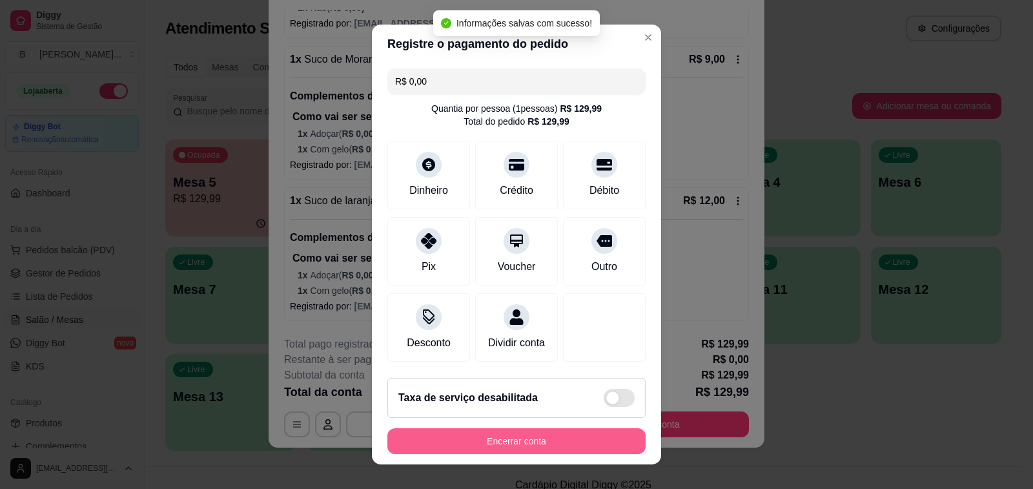
click at [524, 435] on button "Encerrar conta" at bounding box center [516, 441] width 258 height 26
click at [524, 435] on div "Encerrar conta" at bounding box center [516, 441] width 258 height 26
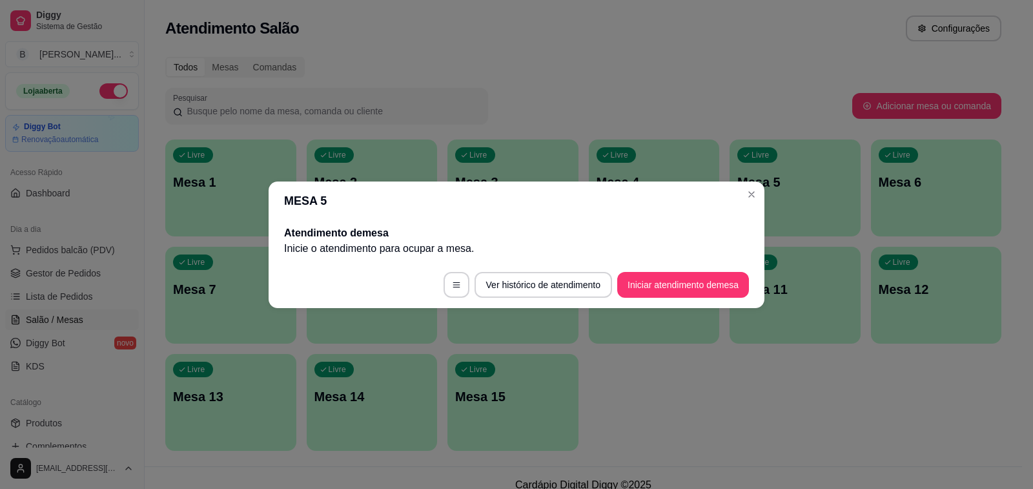
scroll to position [0, 0]
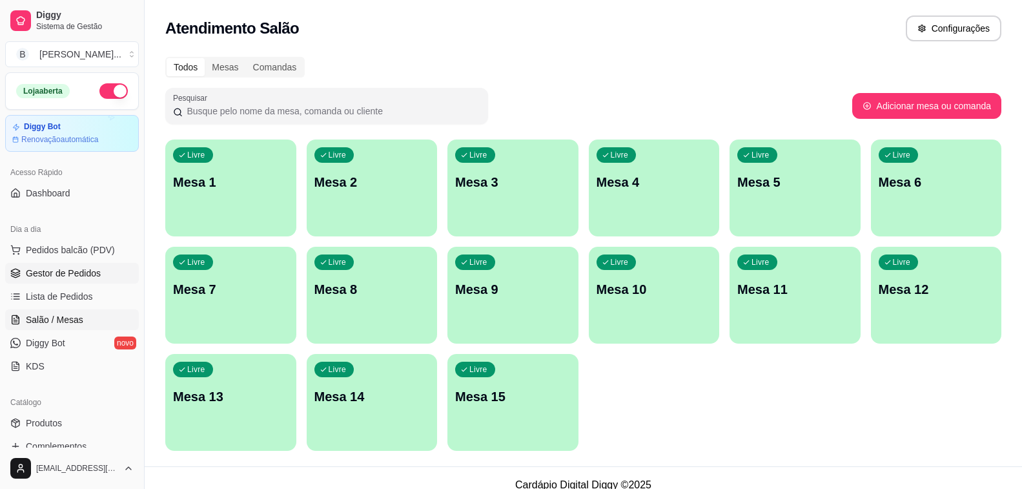
click at [87, 271] on span "Gestor de Pedidos" at bounding box center [63, 273] width 75 height 13
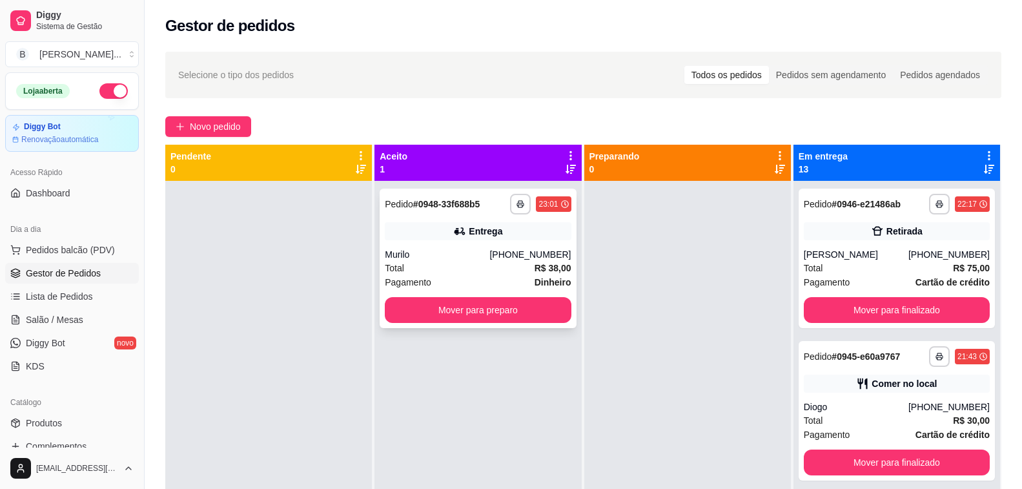
click at [471, 250] on div "Murilo" at bounding box center [437, 254] width 105 height 13
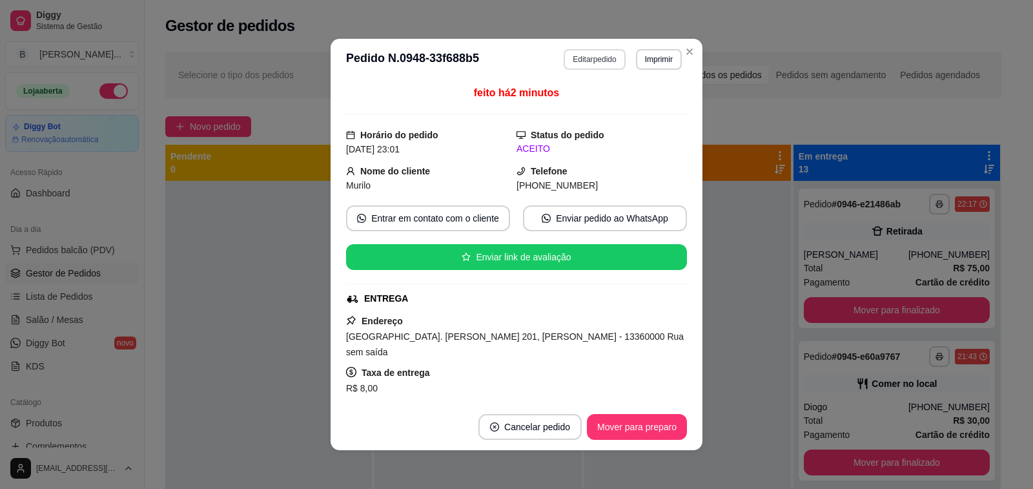
click at [593, 54] on button "Editar pedido" at bounding box center [594, 59] width 61 height 21
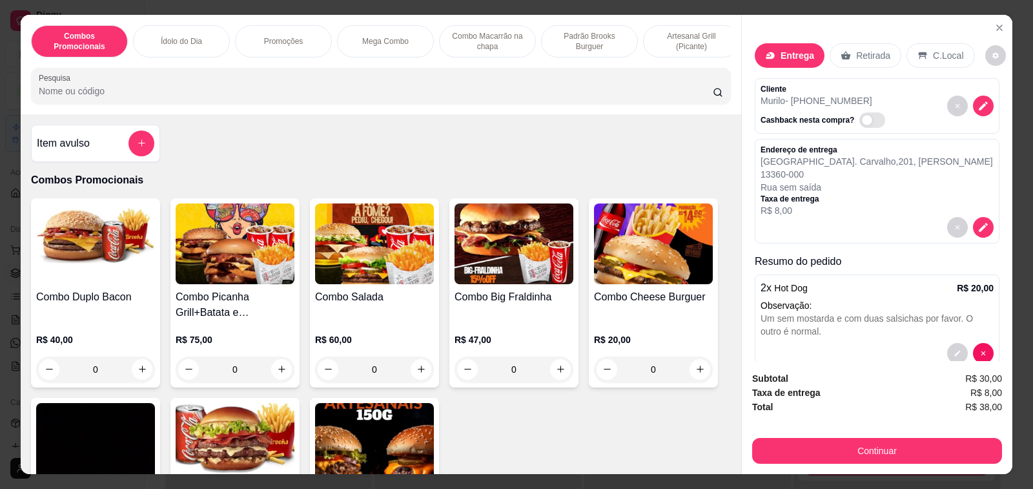
scroll to position [65, 0]
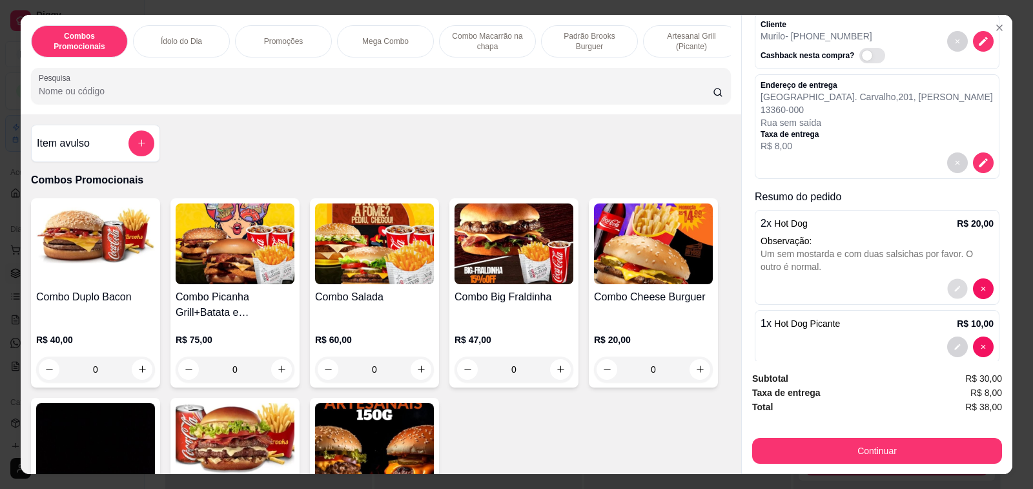
click at [954, 285] on icon "decrease-product-quantity" at bounding box center [958, 289] width 8 height 8
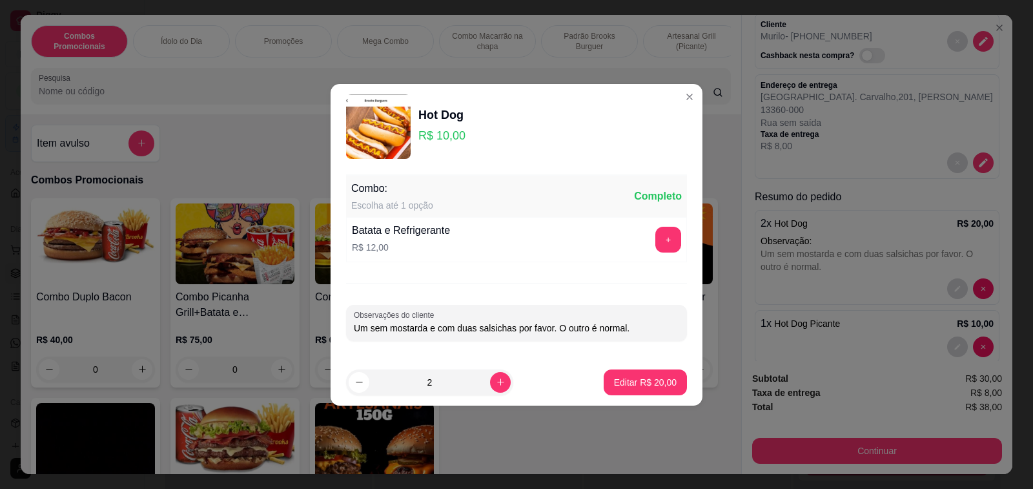
drag, startPoint x: 625, startPoint y: 327, endPoint x: 351, endPoint y: 326, distance: 274.4
click at [351, 326] on div "Observações do cliente Um sem mostarda e com duas salsichas por favor. O outro …" at bounding box center [516, 323] width 341 height 36
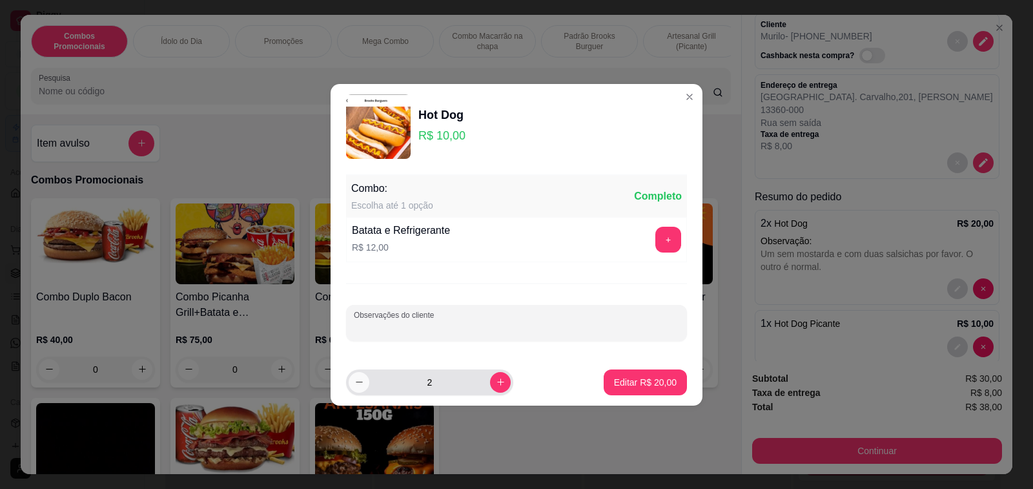
click at [362, 377] on icon "decrease-product-quantity" at bounding box center [359, 382] width 10 height 10
click at [614, 376] on p "Editar R$ 10,00" at bounding box center [645, 382] width 63 height 13
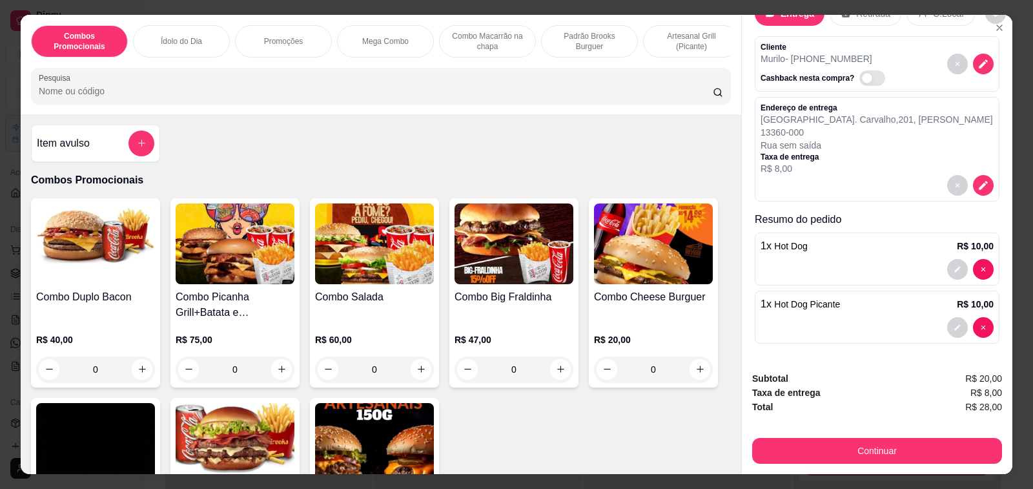
type input "1"
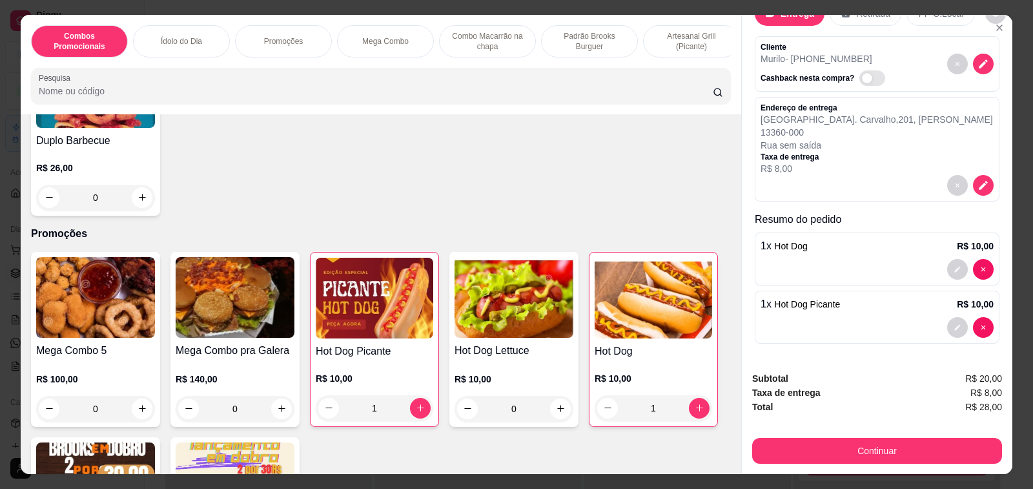
scroll to position [710, 0]
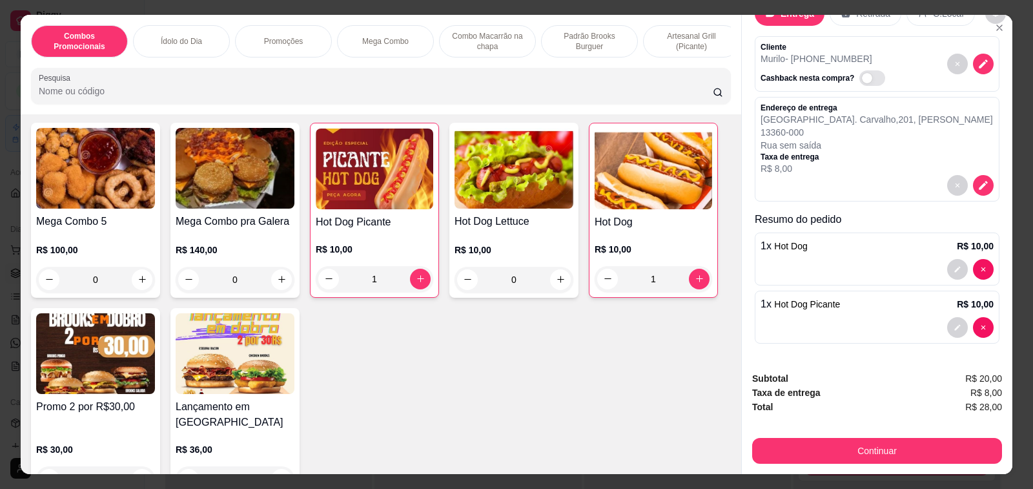
click at [660, 238] on div "R$ 10,00 1" at bounding box center [654, 261] width 118 height 62
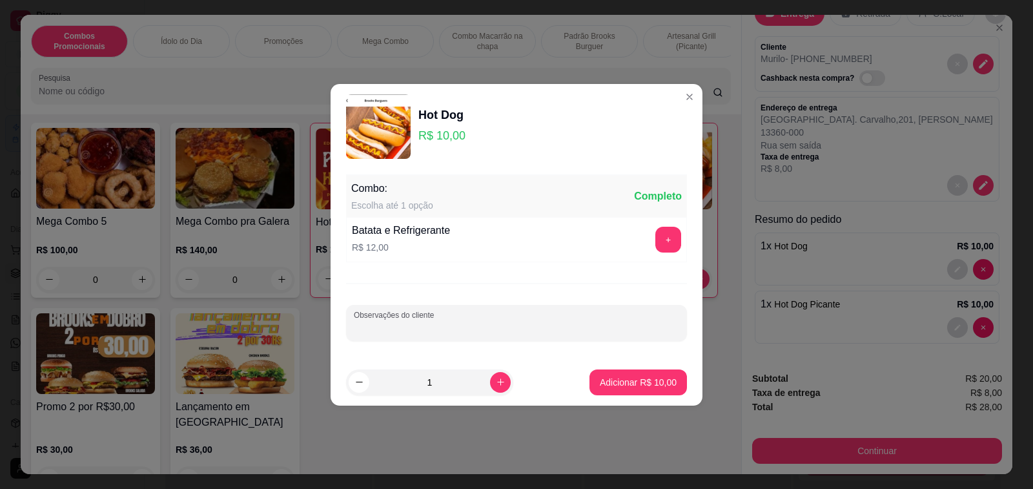
click at [414, 325] on input "Observações do cliente" at bounding box center [516, 328] width 325 height 13
paste input "Um sem mostarda e com duas salsichas por favor. O outro é normal."
drag, startPoint x: 632, startPoint y: 329, endPoint x: 551, endPoint y: 325, distance: 80.8
click at [551, 325] on input "Um sem mostarda e com duas salsichas por favor. O outro é normal." at bounding box center [516, 328] width 325 height 13
click at [367, 329] on input "Um sem mostarda e com duas salsichas por favor" at bounding box center [516, 328] width 325 height 13
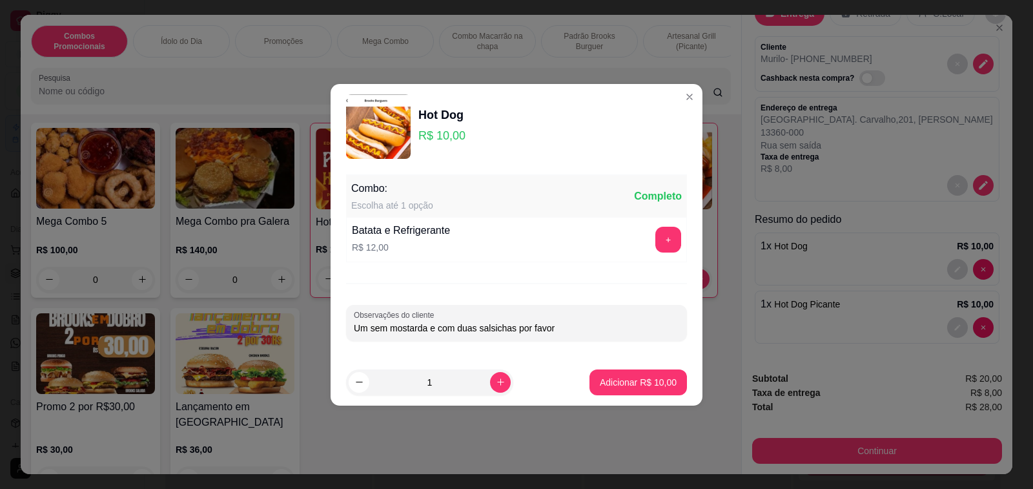
click at [373, 331] on input "Um sem mostarda e com duas salsichas por favor" at bounding box center [516, 328] width 325 height 13
type input "Sem mostarda e com duas salsichas por favor"
click at [632, 385] on p "Adicionar R$ 10,00" at bounding box center [638, 382] width 77 height 13
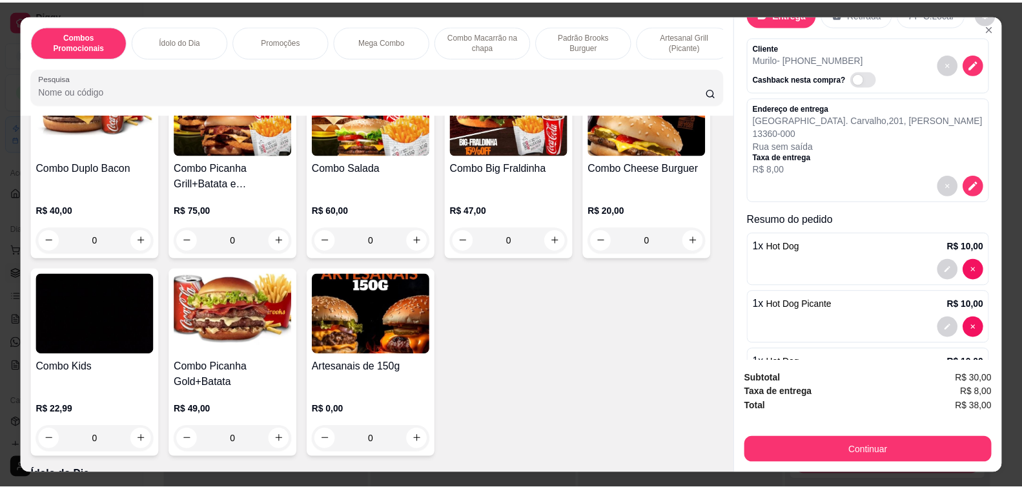
scroll to position [0, 0]
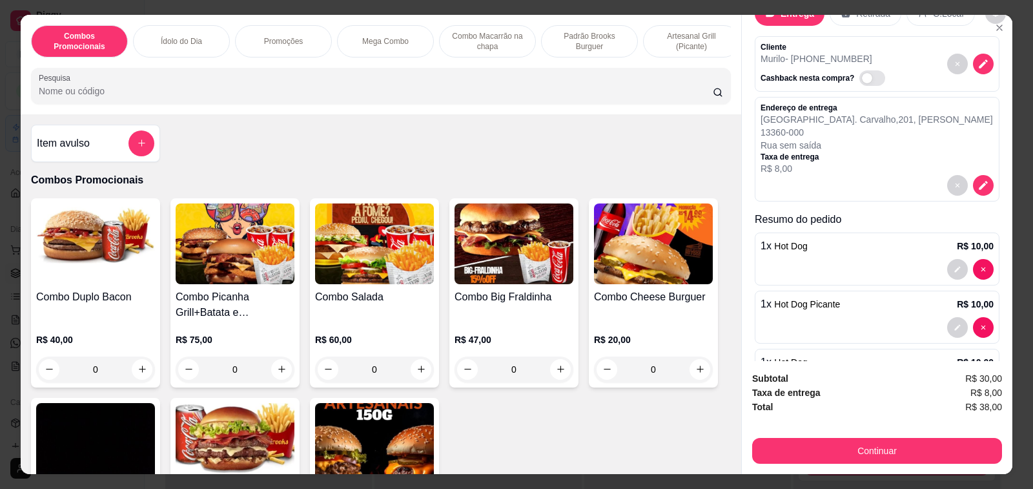
click at [72, 151] on h4 "Item avulso" at bounding box center [63, 143] width 53 height 15
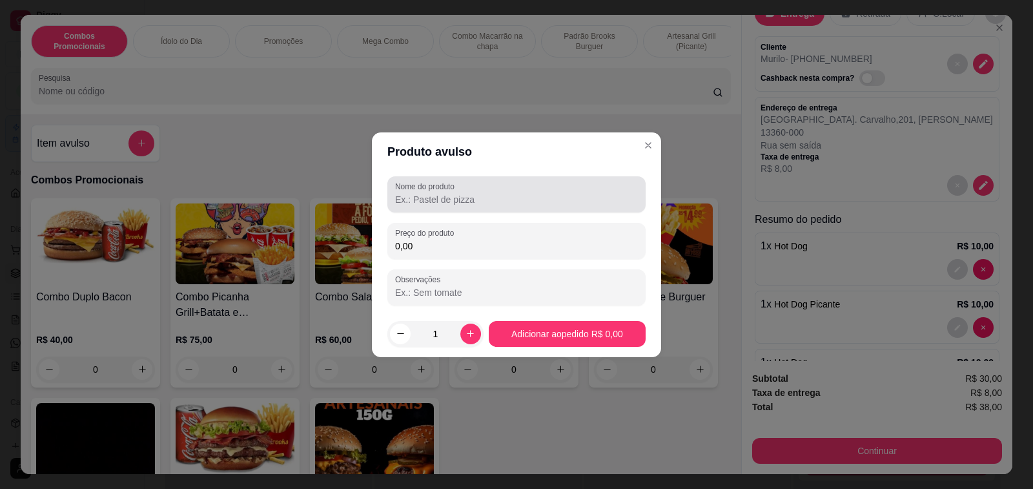
click at [467, 203] on input "Nome do produto" at bounding box center [516, 199] width 243 height 13
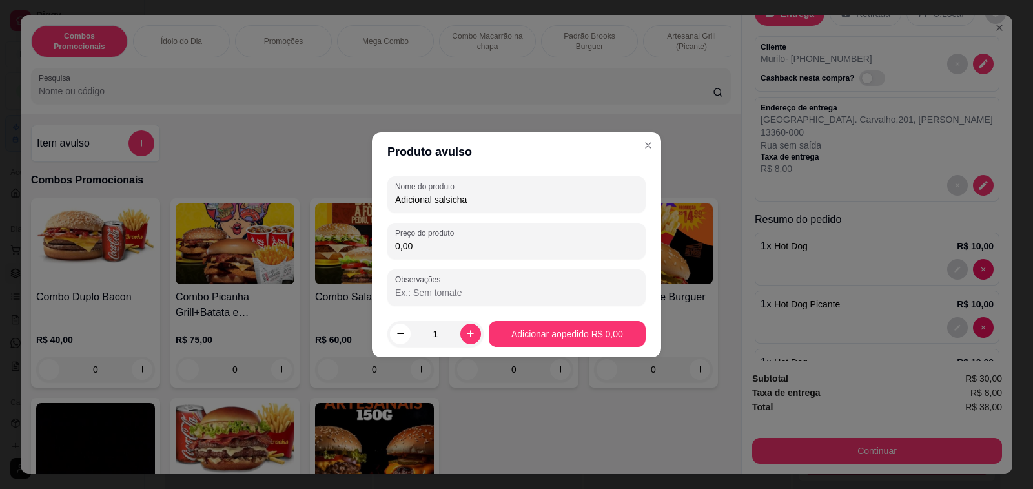
type input "Adicional salsicha"
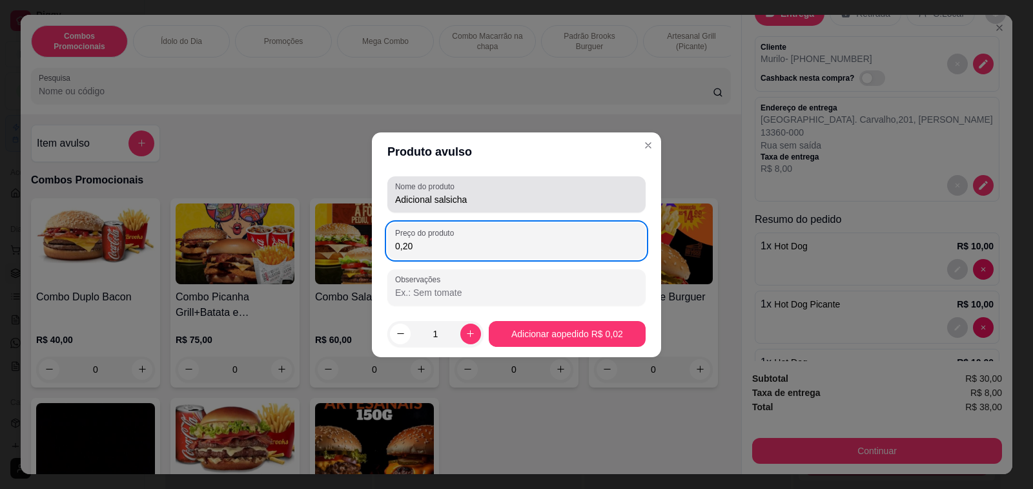
type input "2,00"
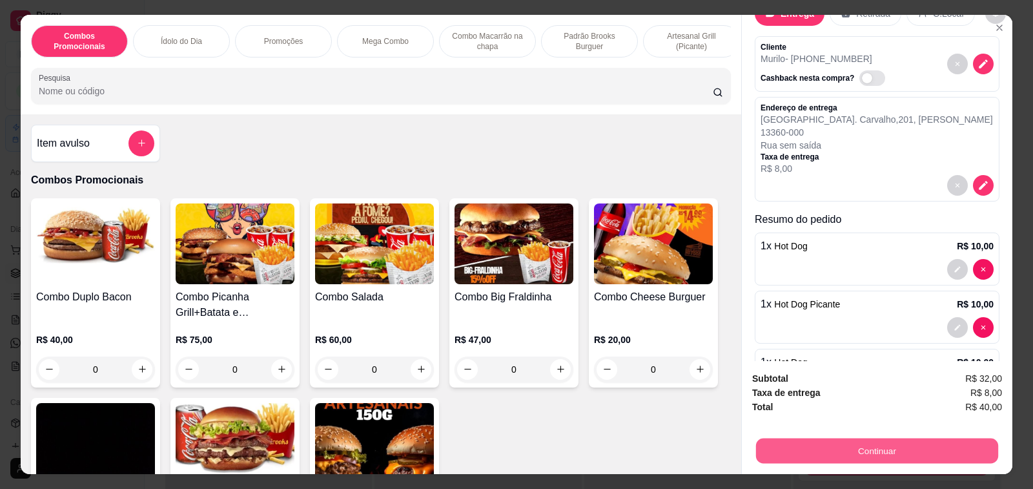
click at [799, 441] on button "Continuar" at bounding box center [877, 450] width 242 height 25
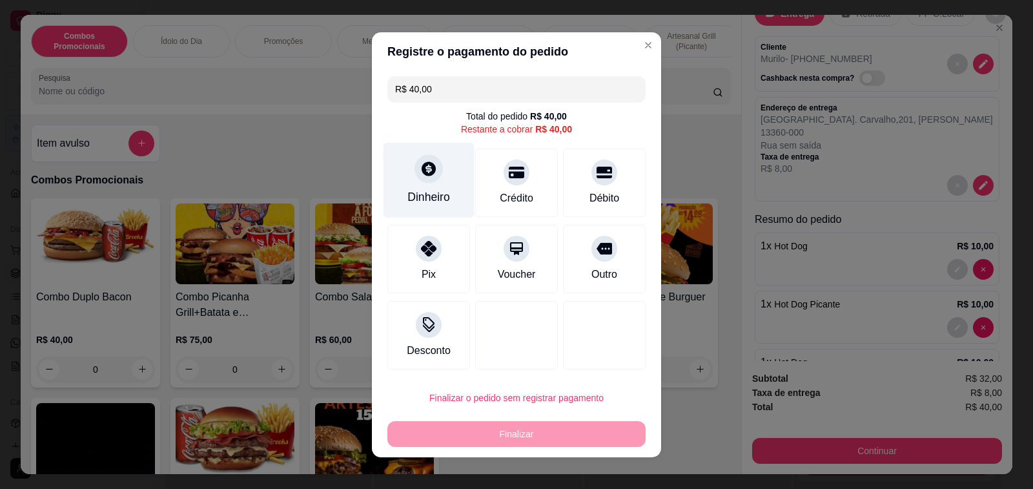
click at [424, 190] on div "Dinheiro" at bounding box center [428, 197] width 43 height 17
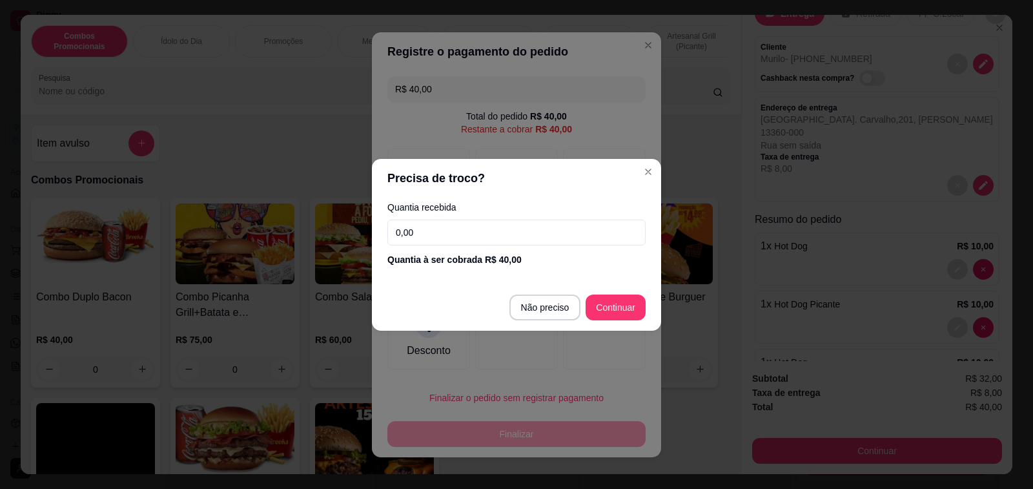
click at [492, 236] on input "0,00" at bounding box center [516, 233] width 258 height 26
type input "50,00"
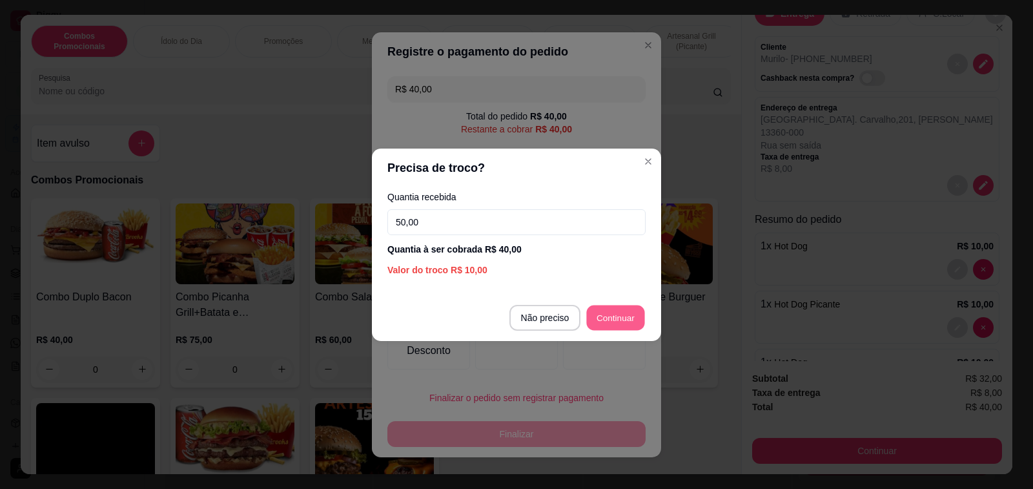
type input "R$ 0,00"
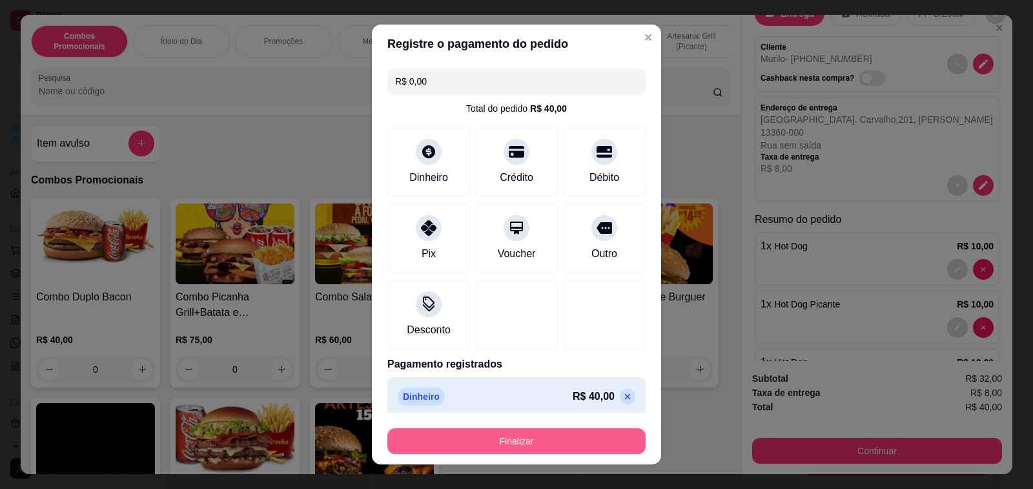
click at [498, 441] on button "Finalizar" at bounding box center [516, 441] width 258 height 26
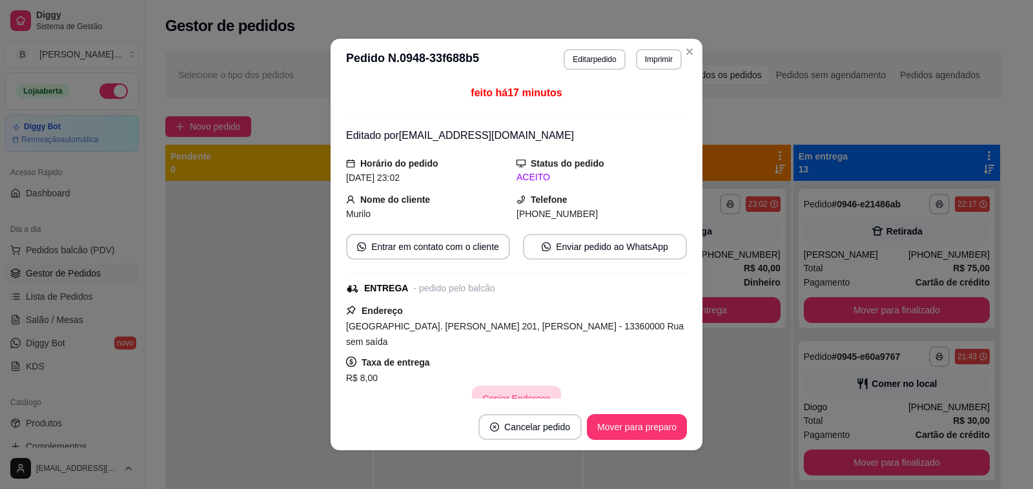
click at [483, 385] on button "Copiar Endereço" at bounding box center [516, 398] width 88 height 26
click at [646, 429] on button "Mover para preparo" at bounding box center [636, 426] width 97 height 25
click at [646, 429] on button "Mover para entrega" at bounding box center [637, 427] width 99 height 26
